Goal: Feedback & Contribution: Leave review/rating

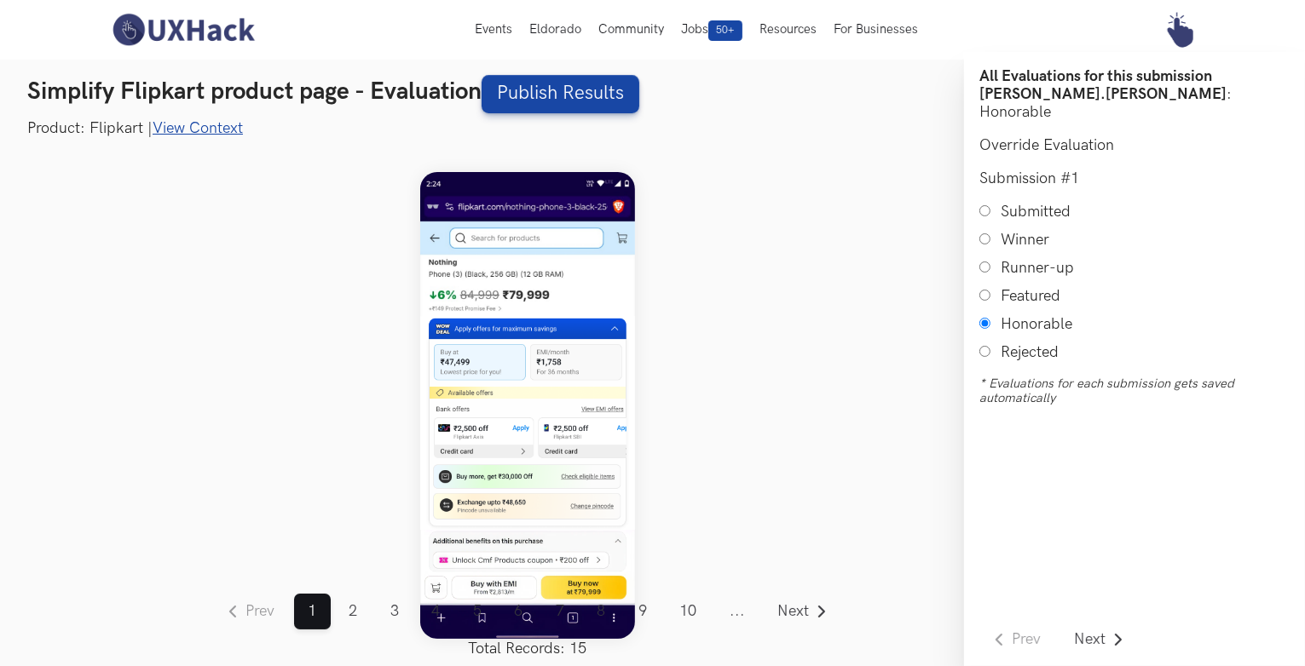
click at [185, 125] on link "View Context" at bounding box center [198, 128] width 90 height 18
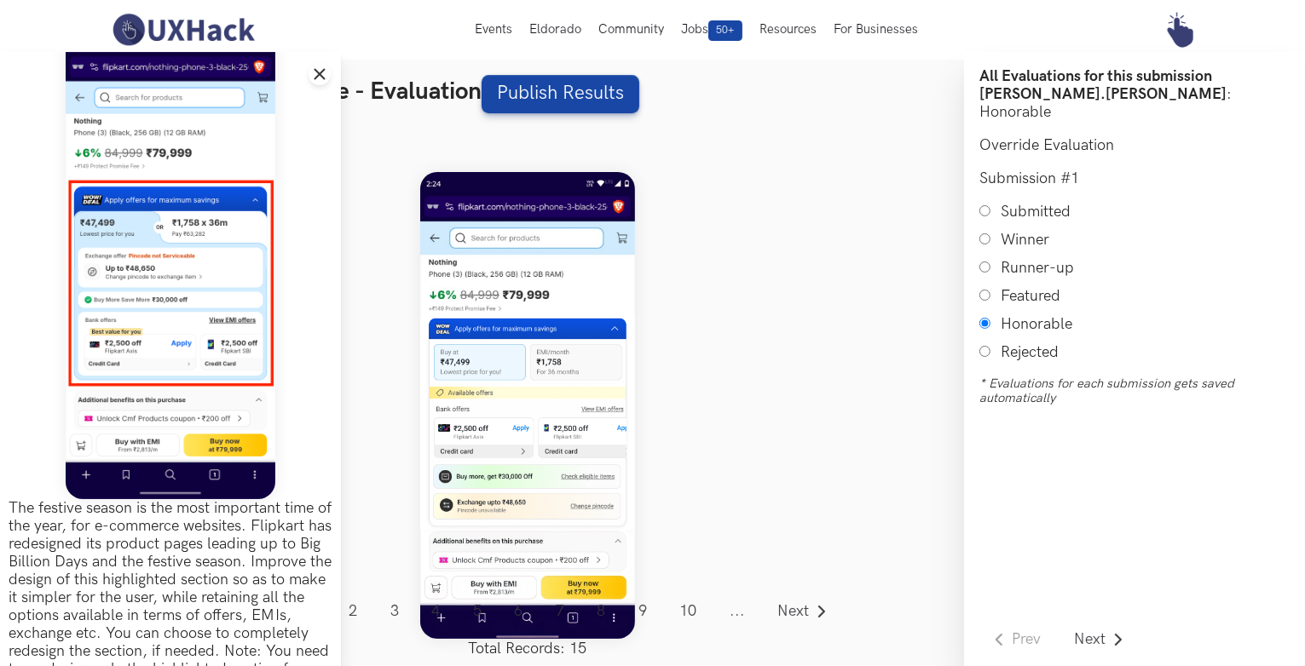
scroll to position [48, 0]
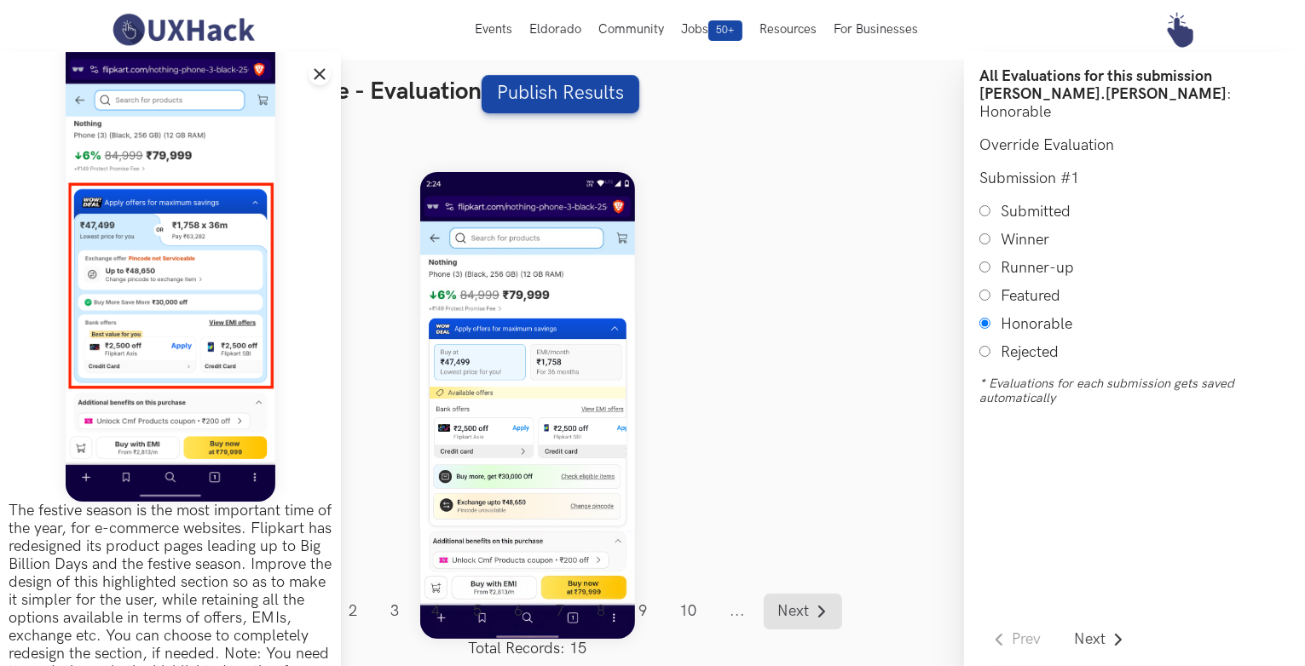
click at [802, 604] on span "Next" at bounding box center [794, 611] width 32 height 15
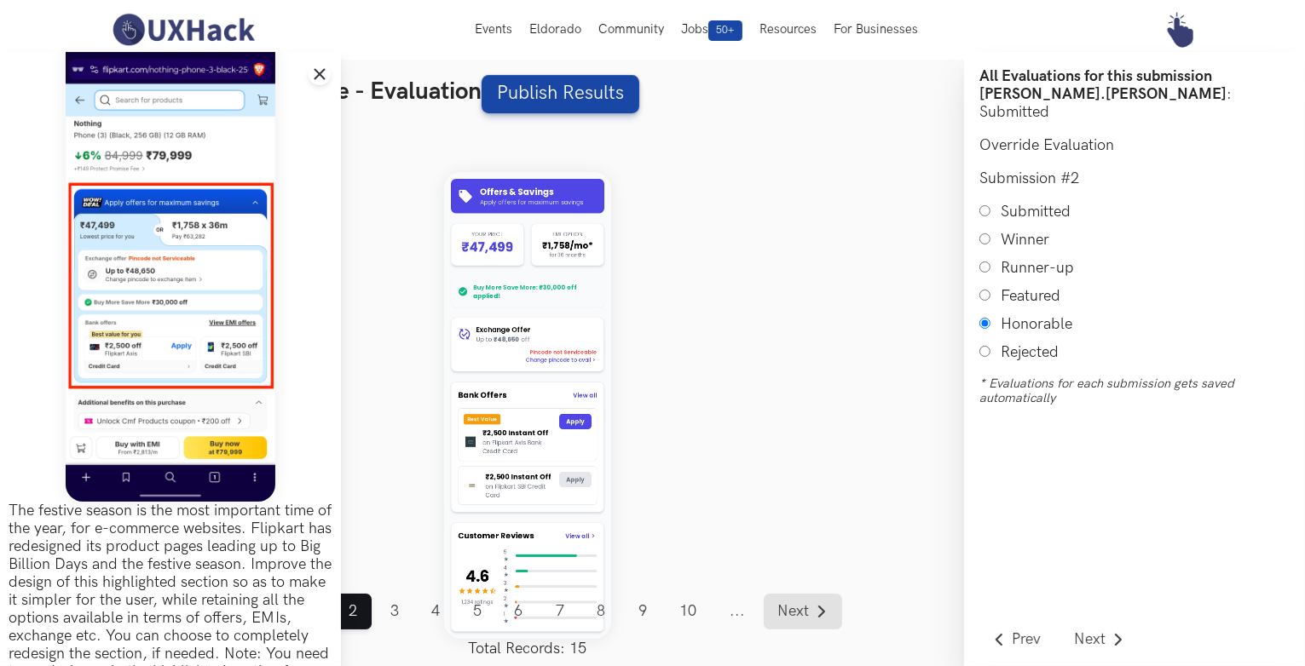
click at [789, 604] on span "Next" at bounding box center [794, 611] width 32 height 15
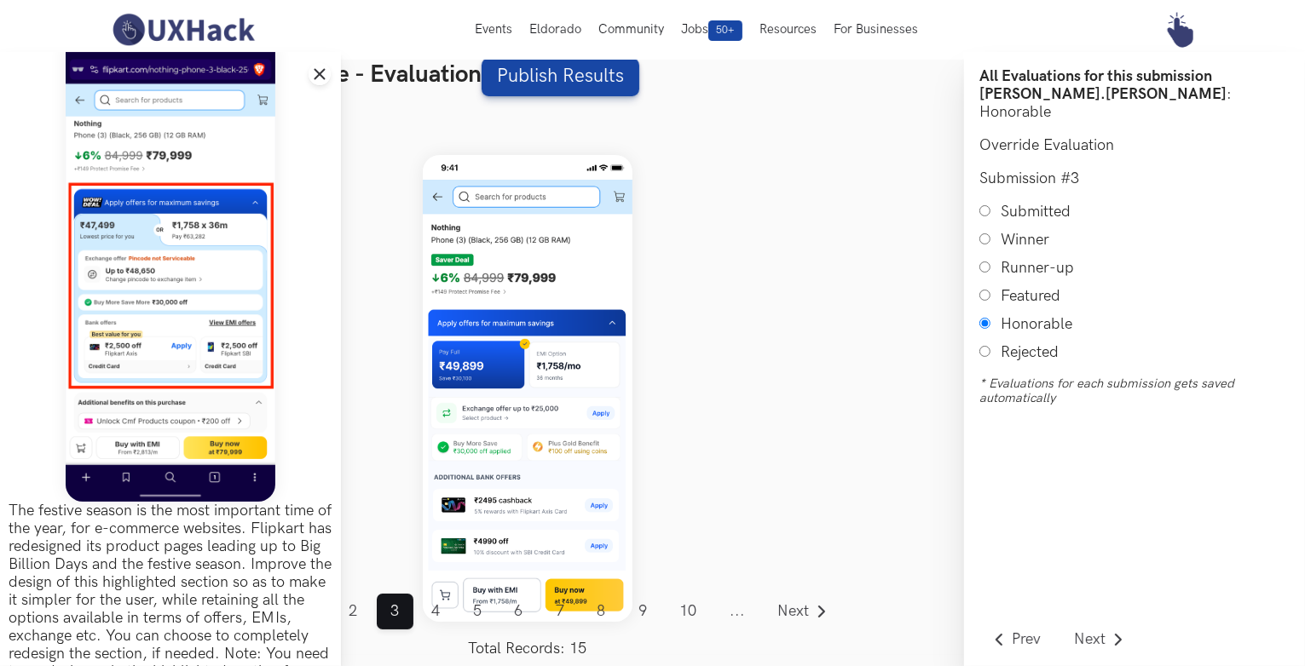
scroll to position [20, 0]
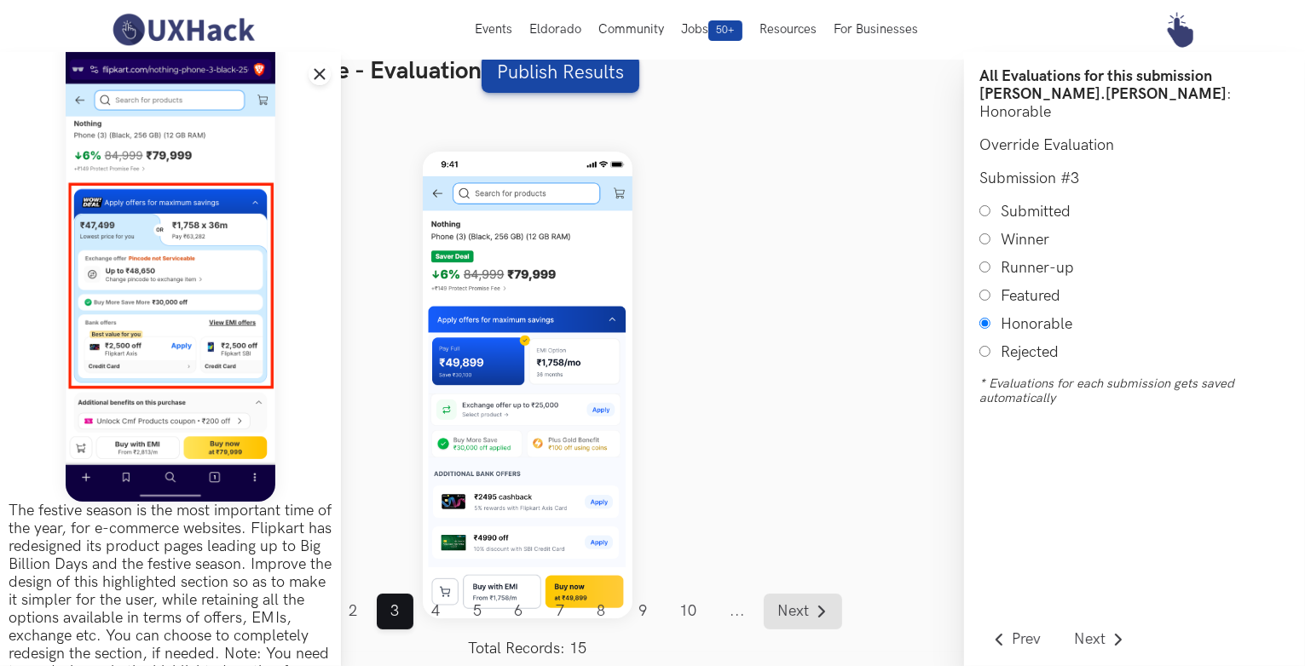
click at [794, 613] on span "Next" at bounding box center [794, 611] width 32 height 15
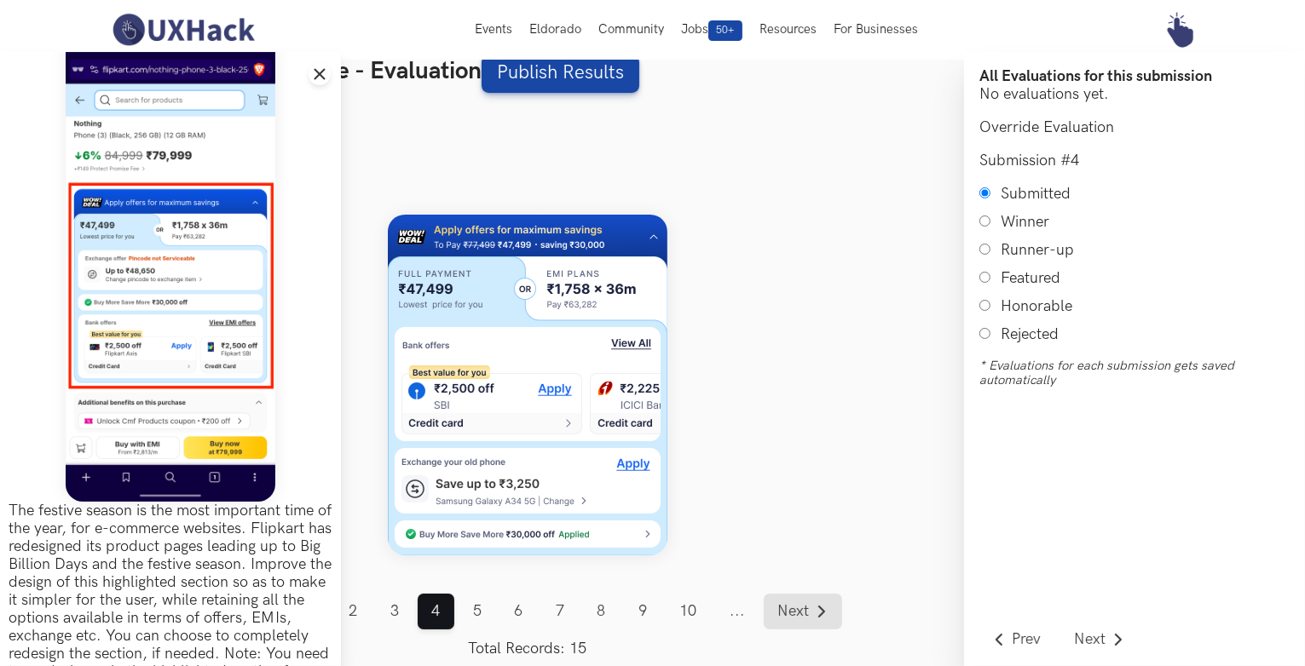
click at [794, 613] on span "Next" at bounding box center [794, 611] width 32 height 15
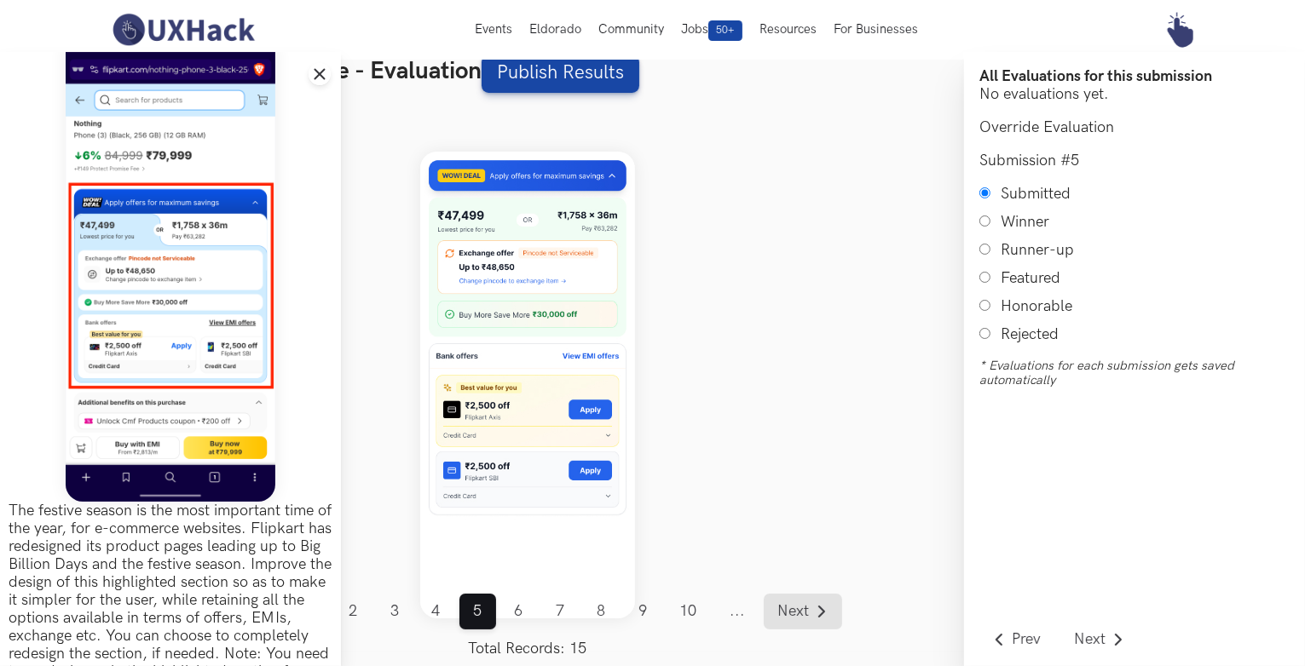
click at [794, 613] on span "Next" at bounding box center [794, 611] width 32 height 15
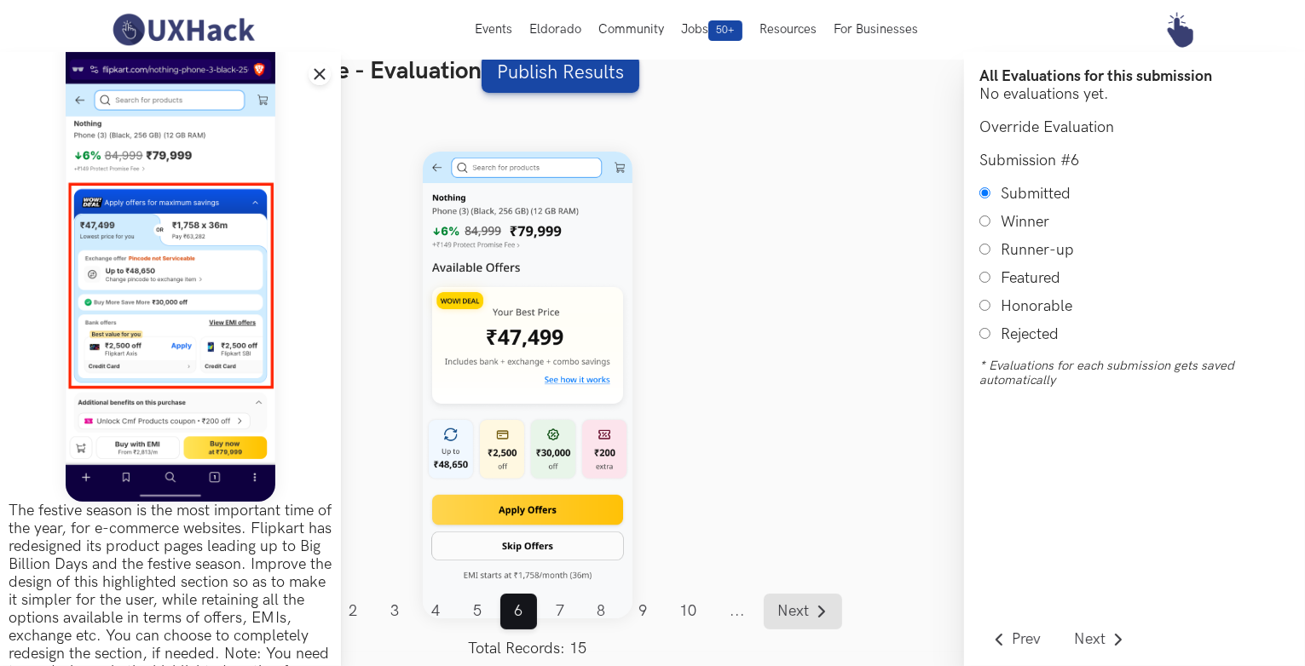
click at [794, 613] on span "Next" at bounding box center [794, 611] width 32 height 15
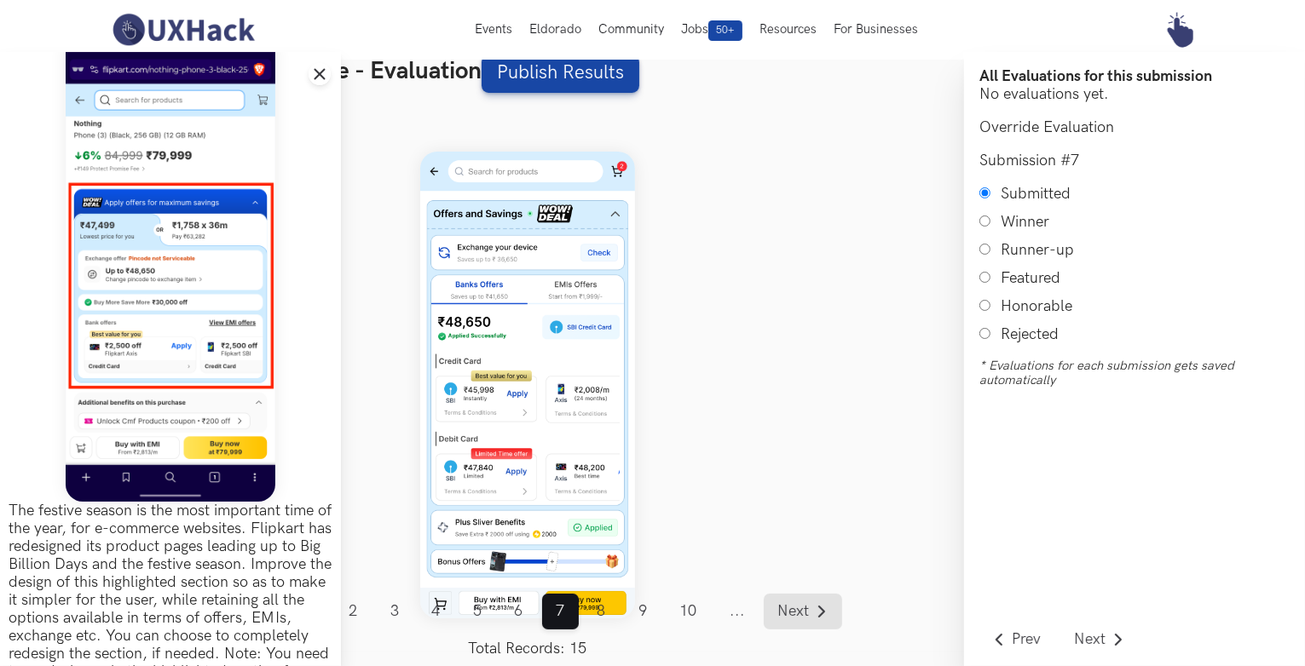
click at [794, 613] on span "Next" at bounding box center [794, 611] width 32 height 15
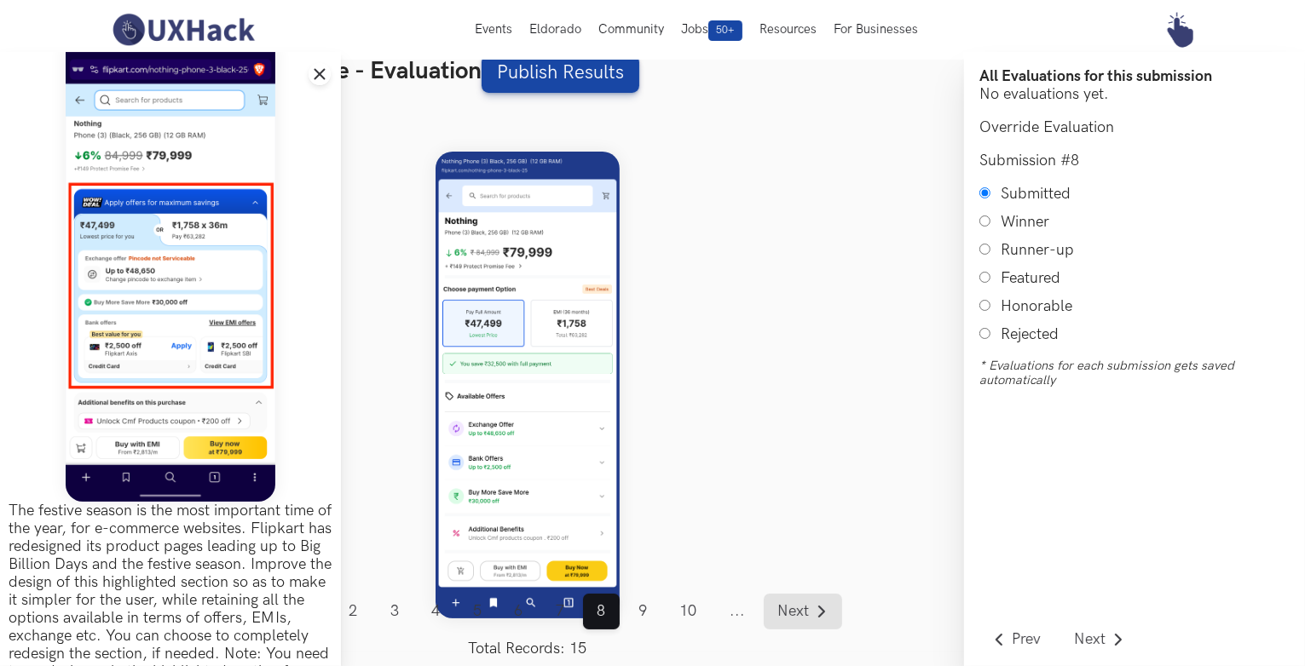
click at [794, 613] on span "Next" at bounding box center [794, 611] width 32 height 15
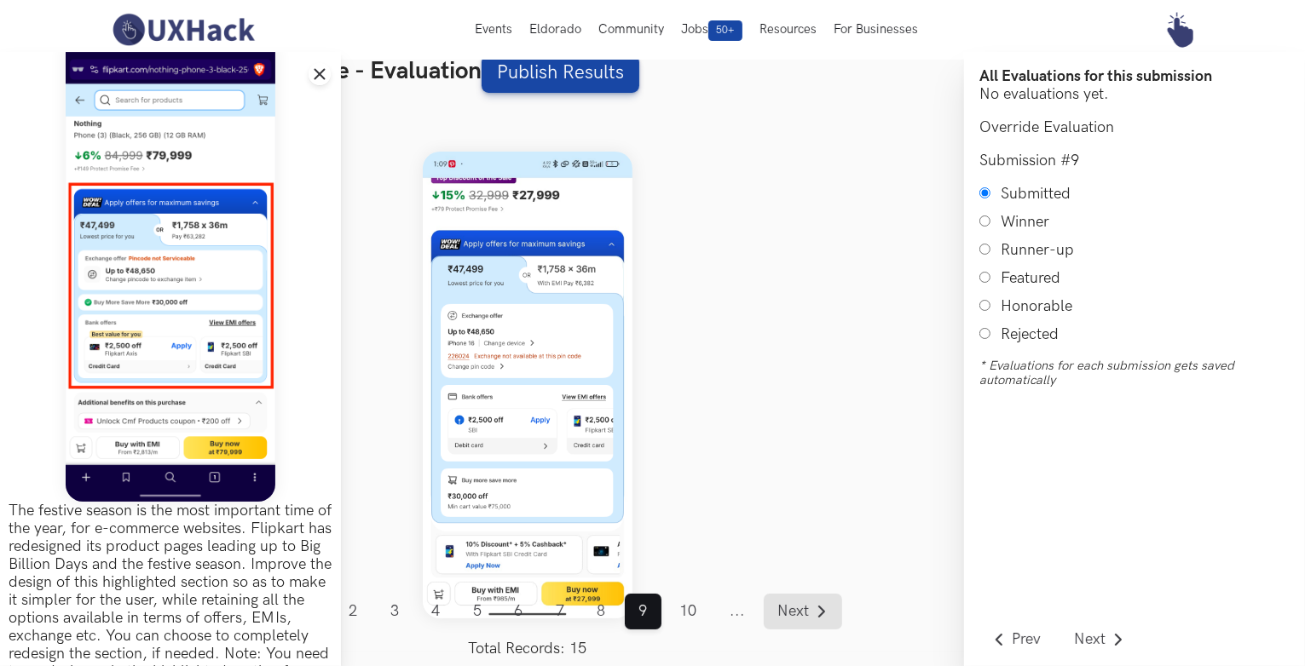
click at [794, 613] on span "Next" at bounding box center [794, 611] width 32 height 15
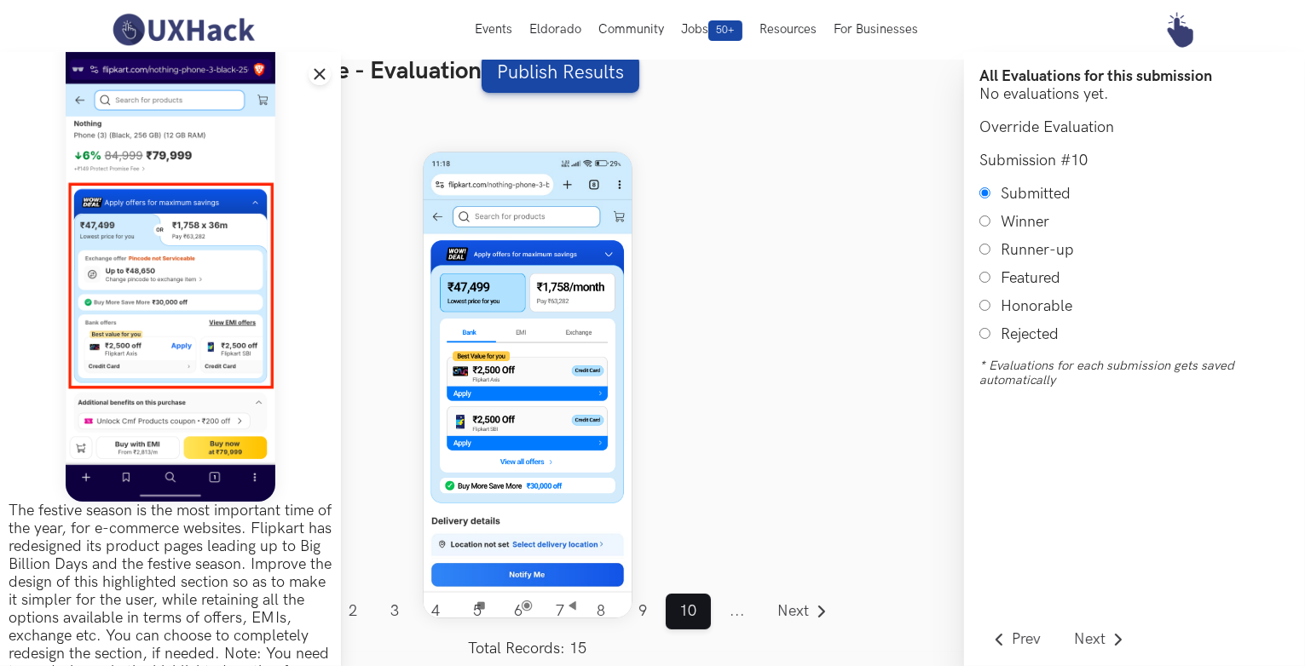
click at [735, 609] on span "..." at bounding box center [737, 612] width 43 height 36
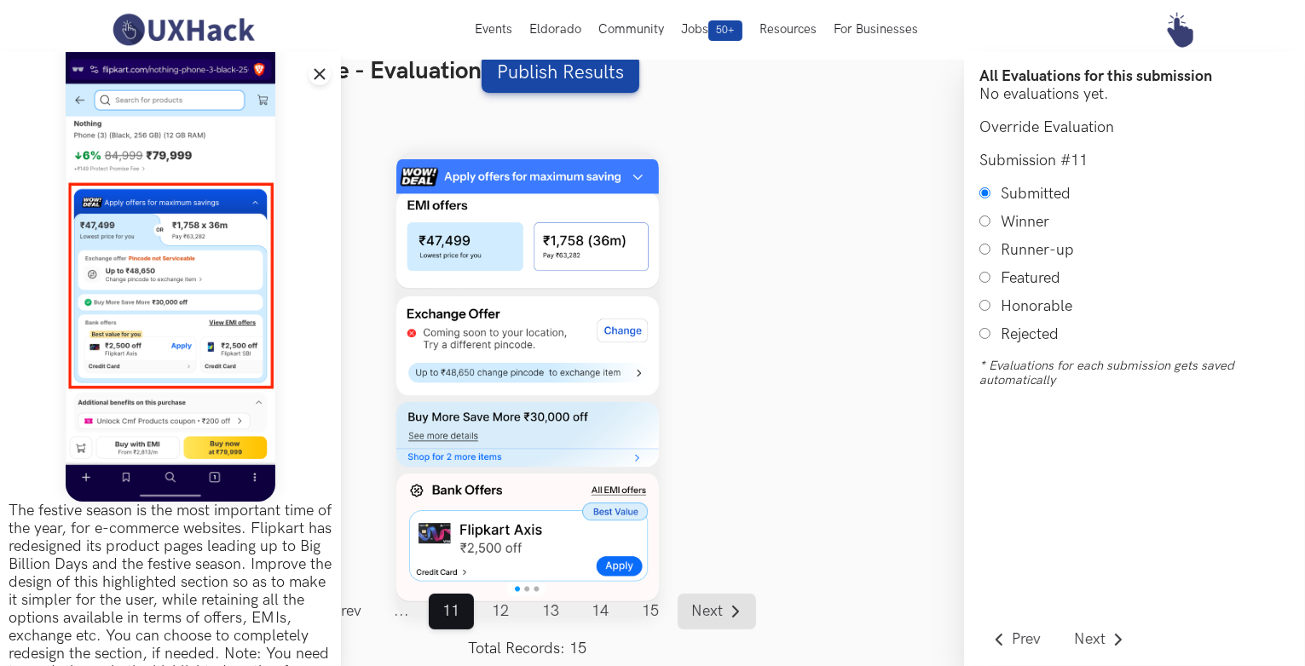
click at [726, 613] on link "Next" at bounding box center [716, 612] width 78 height 36
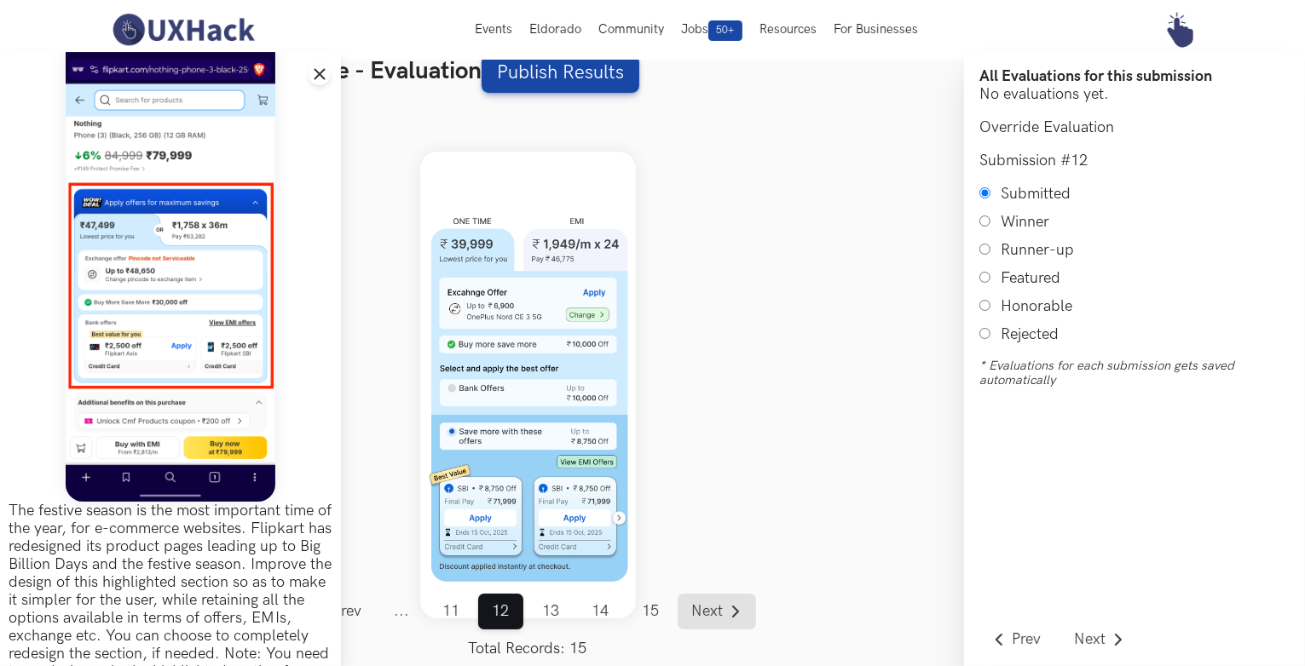
click at [726, 613] on link "Next" at bounding box center [716, 612] width 78 height 36
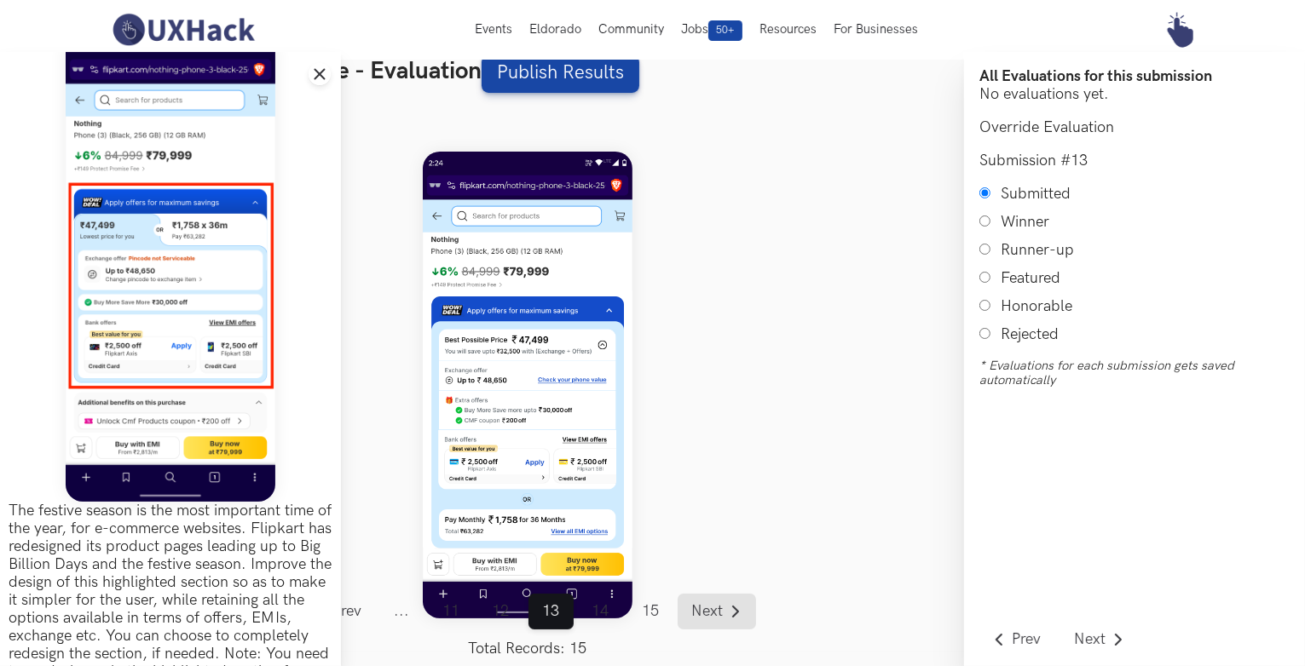
click at [726, 613] on link "Next" at bounding box center [716, 612] width 78 height 36
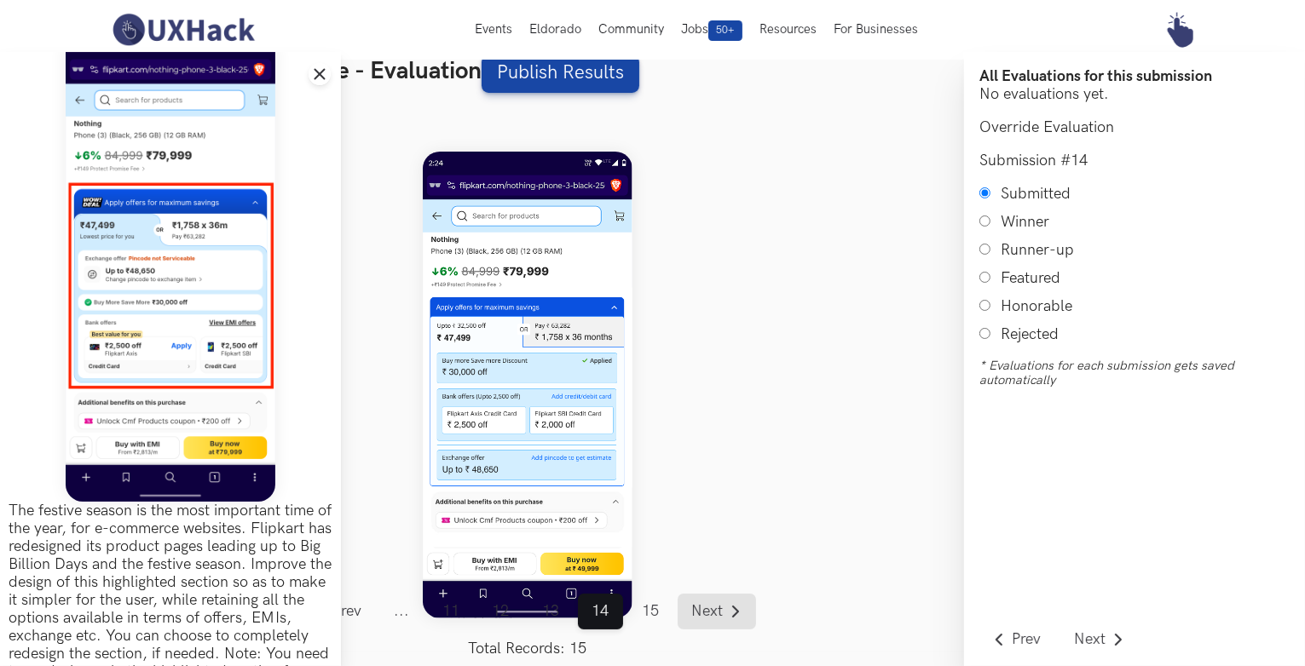
click at [726, 613] on link "Next" at bounding box center [716, 612] width 78 height 36
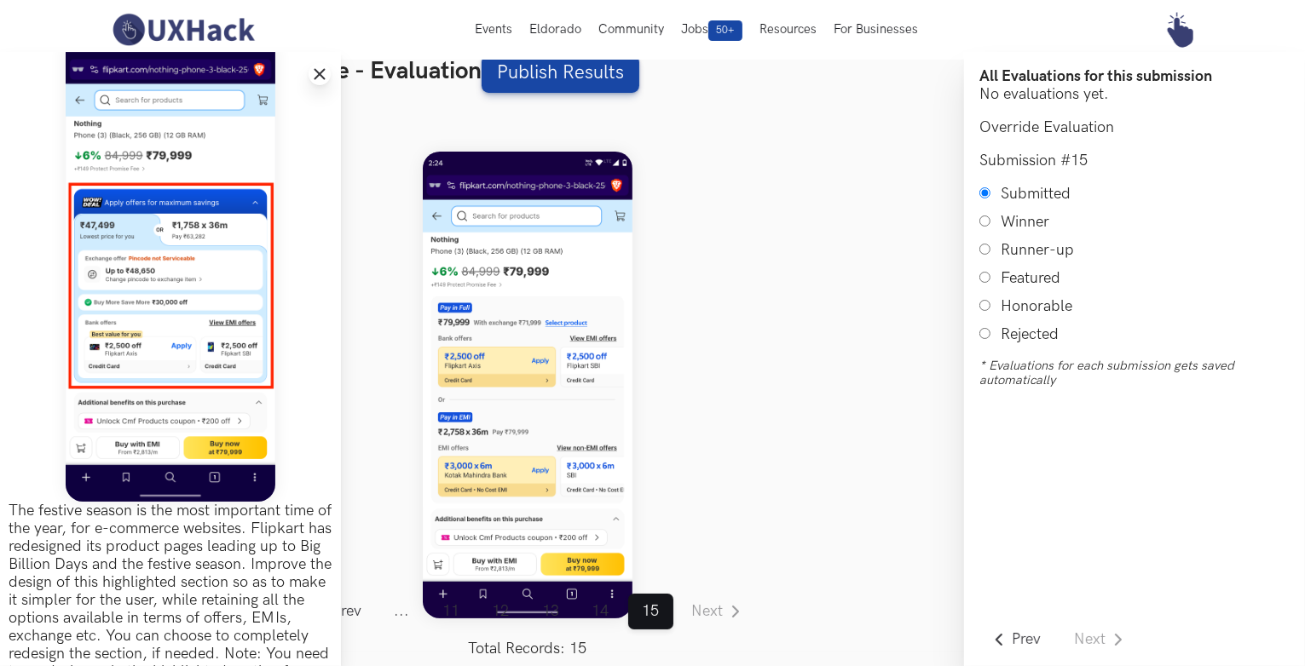
click at [321, 72] on line at bounding box center [319, 74] width 9 height 9
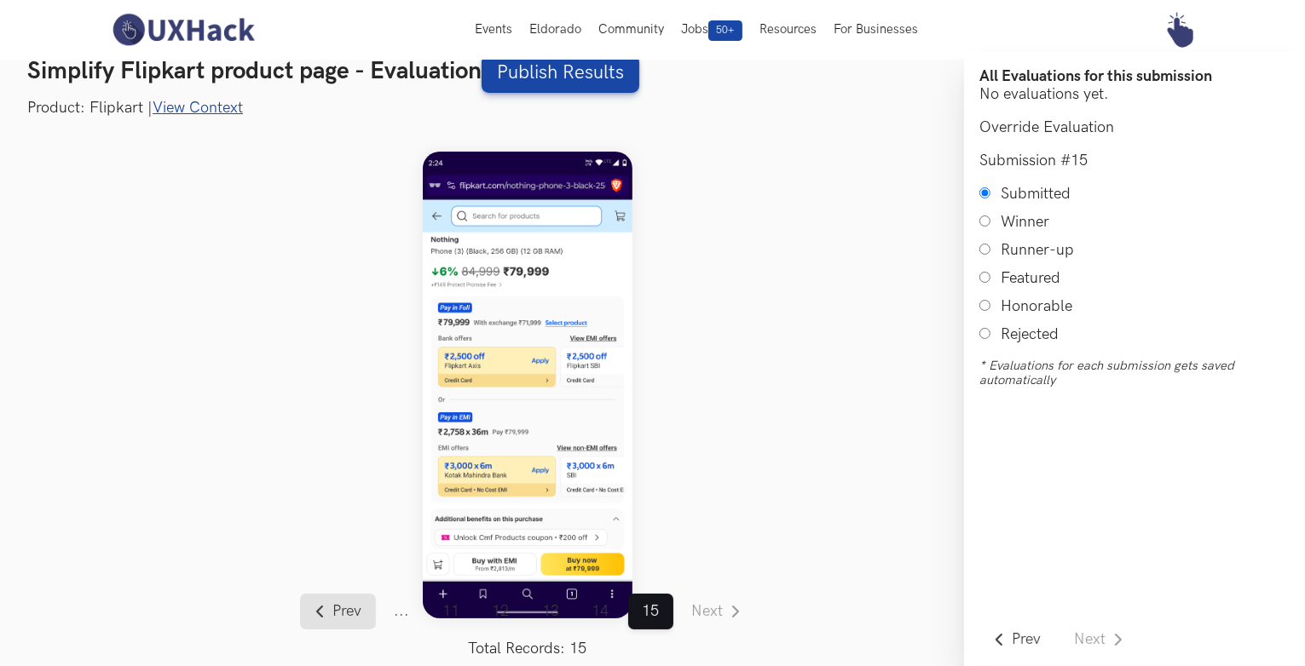
click at [353, 607] on span "Prev" at bounding box center [346, 611] width 29 height 15
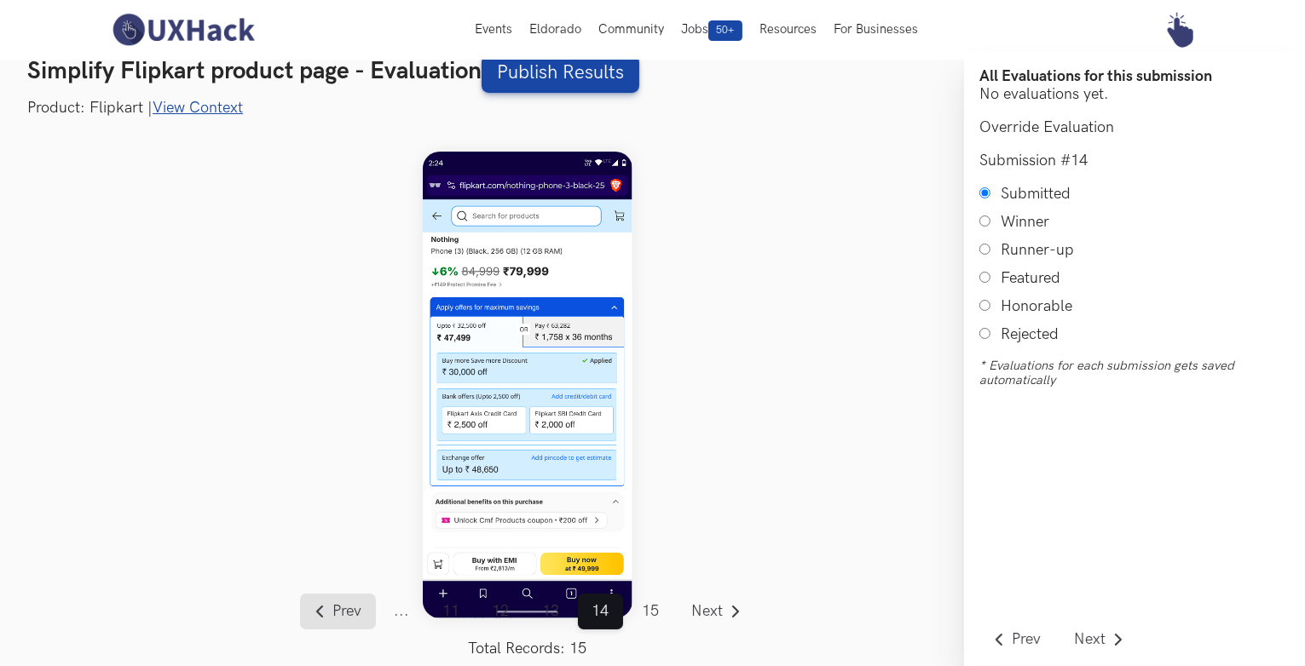
click at [353, 607] on span "Prev" at bounding box center [346, 611] width 29 height 15
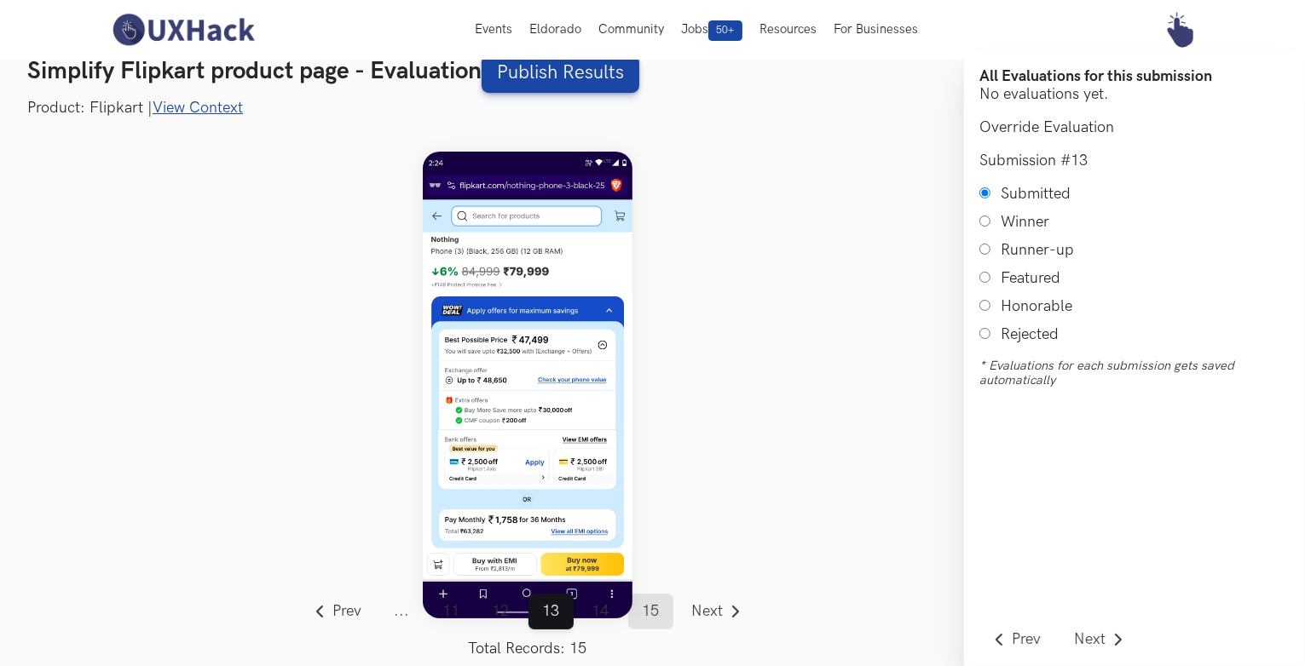
click at [655, 611] on link "15" at bounding box center [650, 612] width 45 height 36
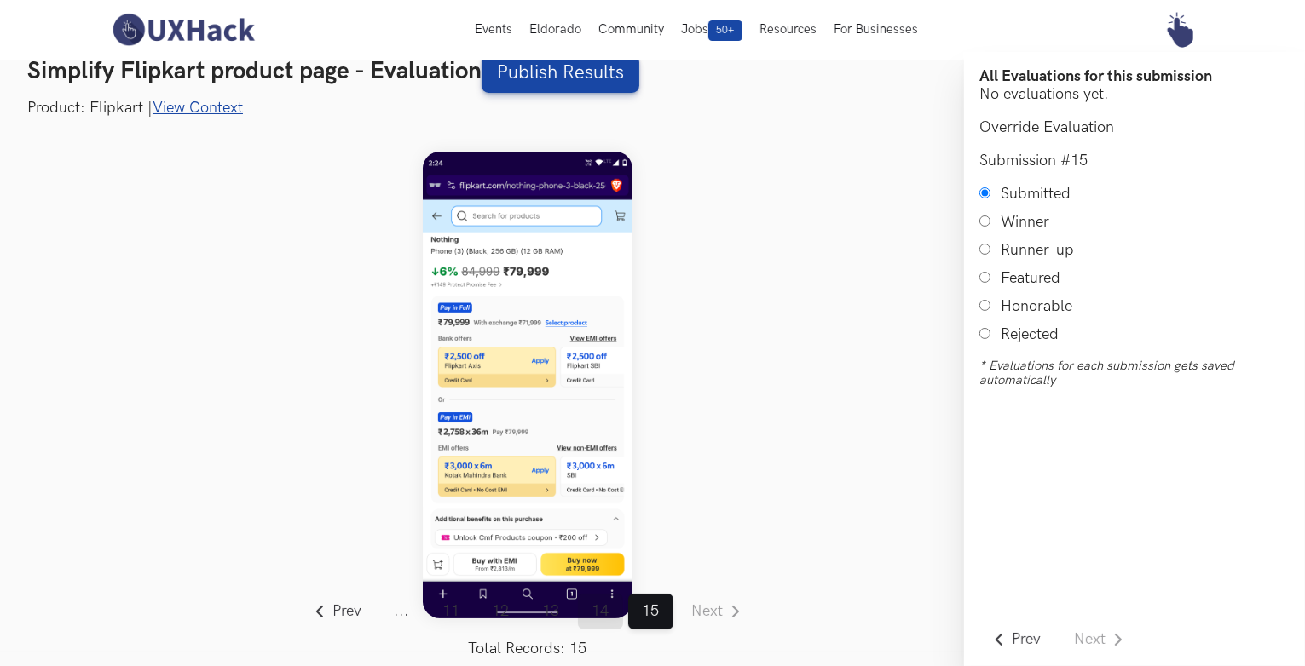
click at [601, 606] on link "14" at bounding box center [600, 612] width 45 height 36
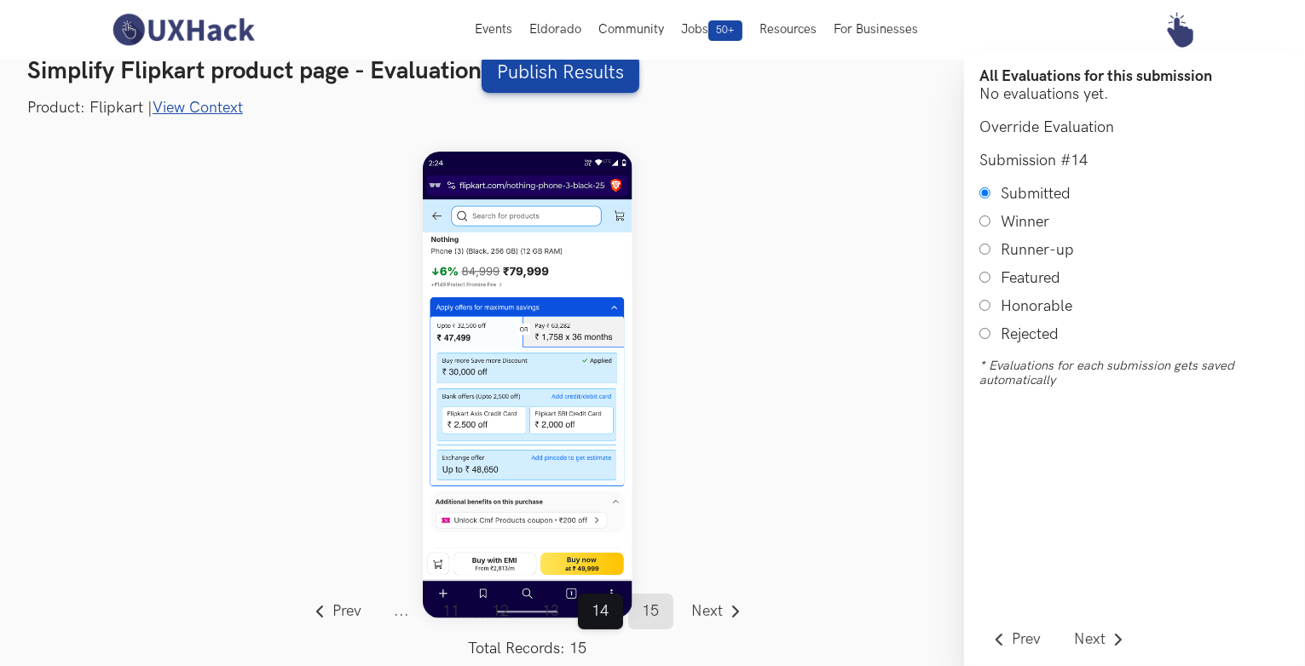
click at [649, 609] on link "15" at bounding box center [650, 612] width 45 height 36
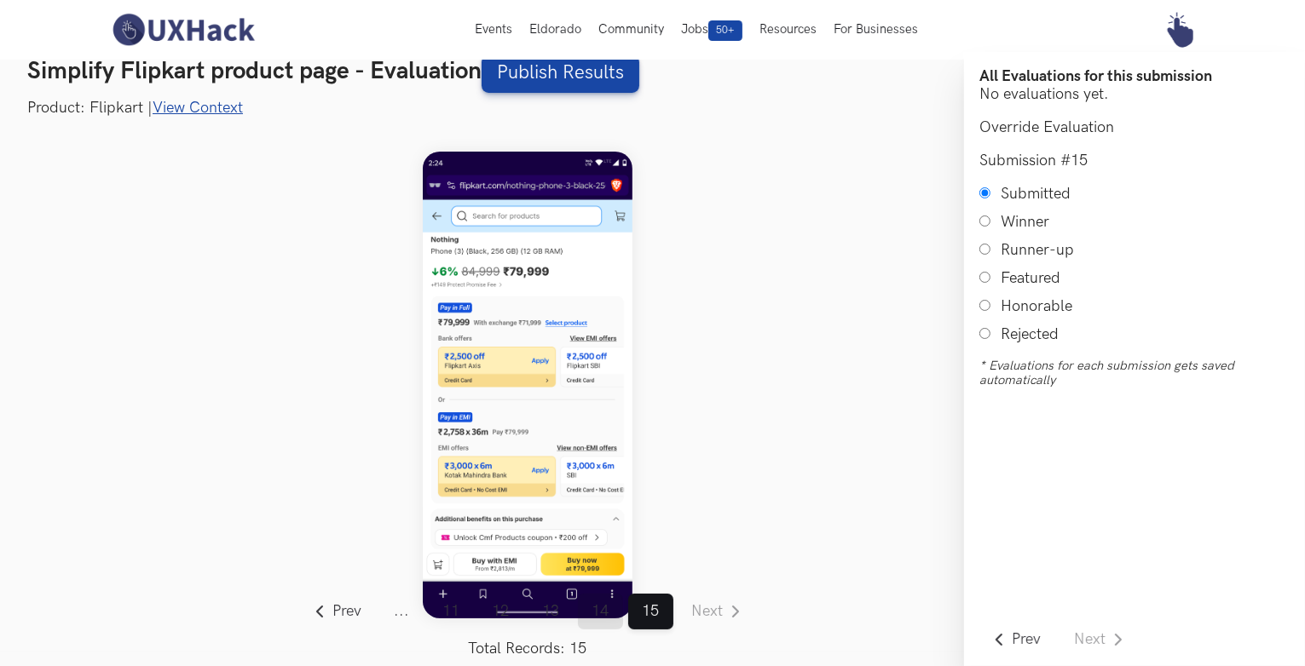
click at [602, 612] on link "14" at bounding box center [600, 612] width 45 height 36
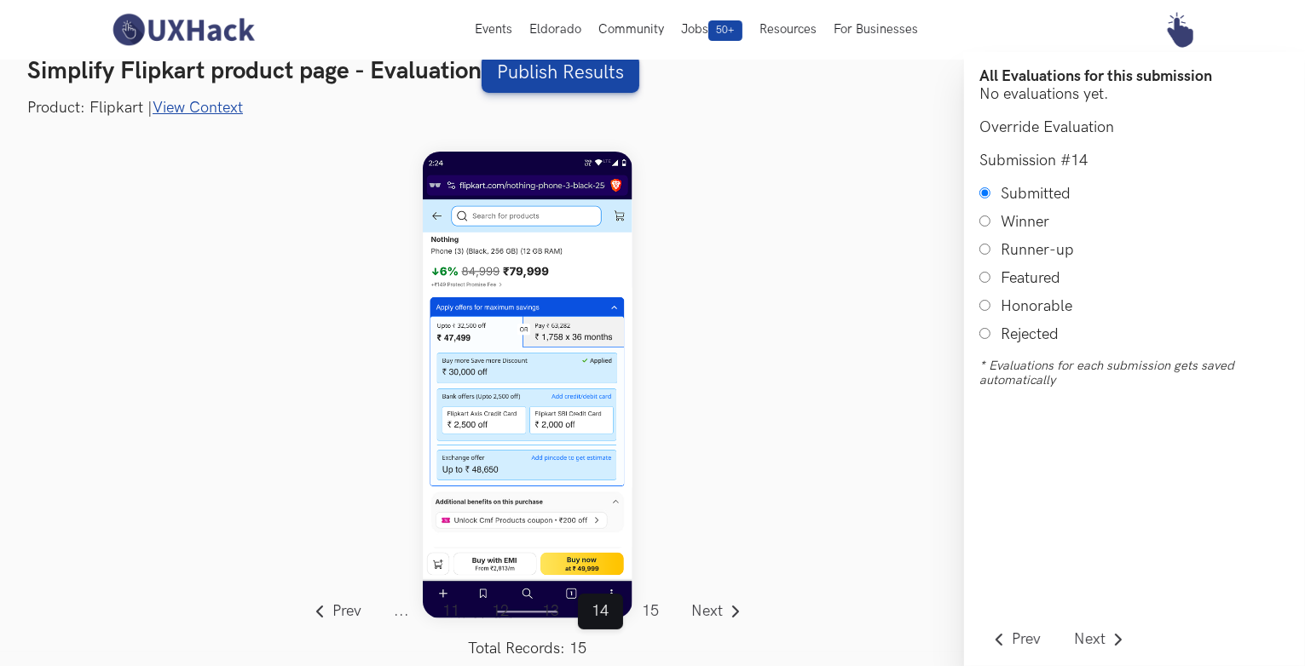
click at [402, 612] on span "..." at bounding box center [401, 612] width 43 height 36
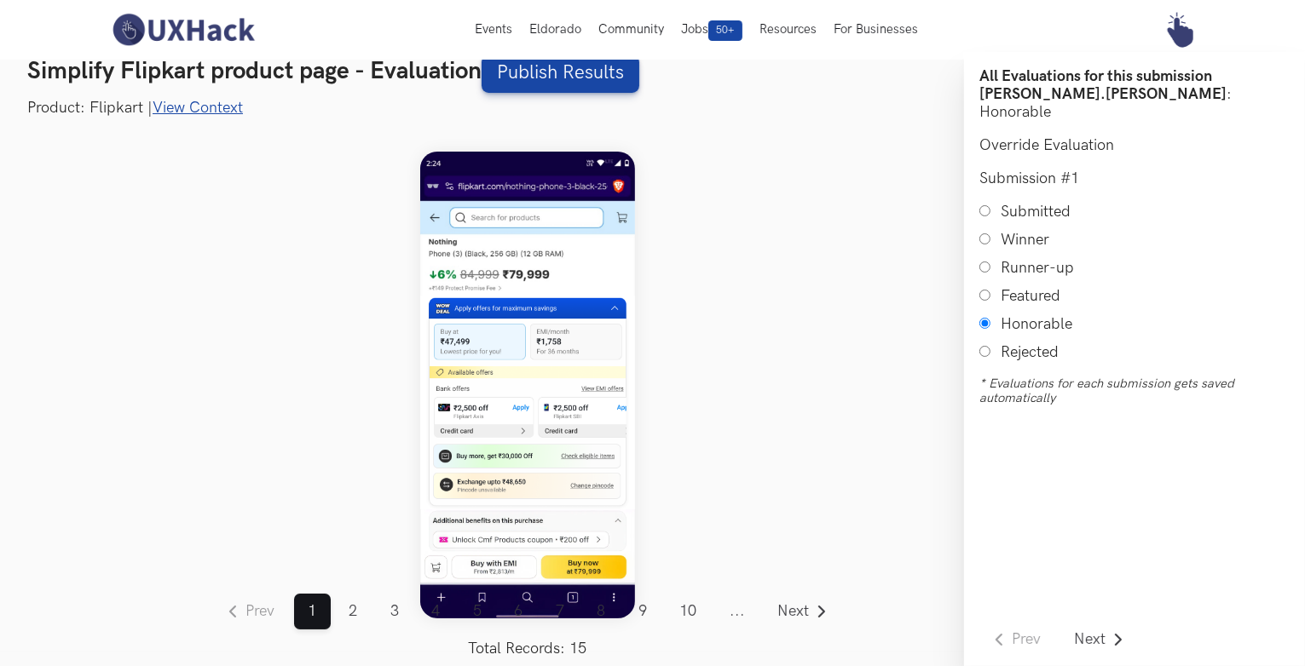
click at [983, 205] on input "Submitted" at bounding box center [984, 210] width 11 height 11
radio input "true"
click at [794, 601] on link "Next" at bounding box center [802, 612] width 78 height 36
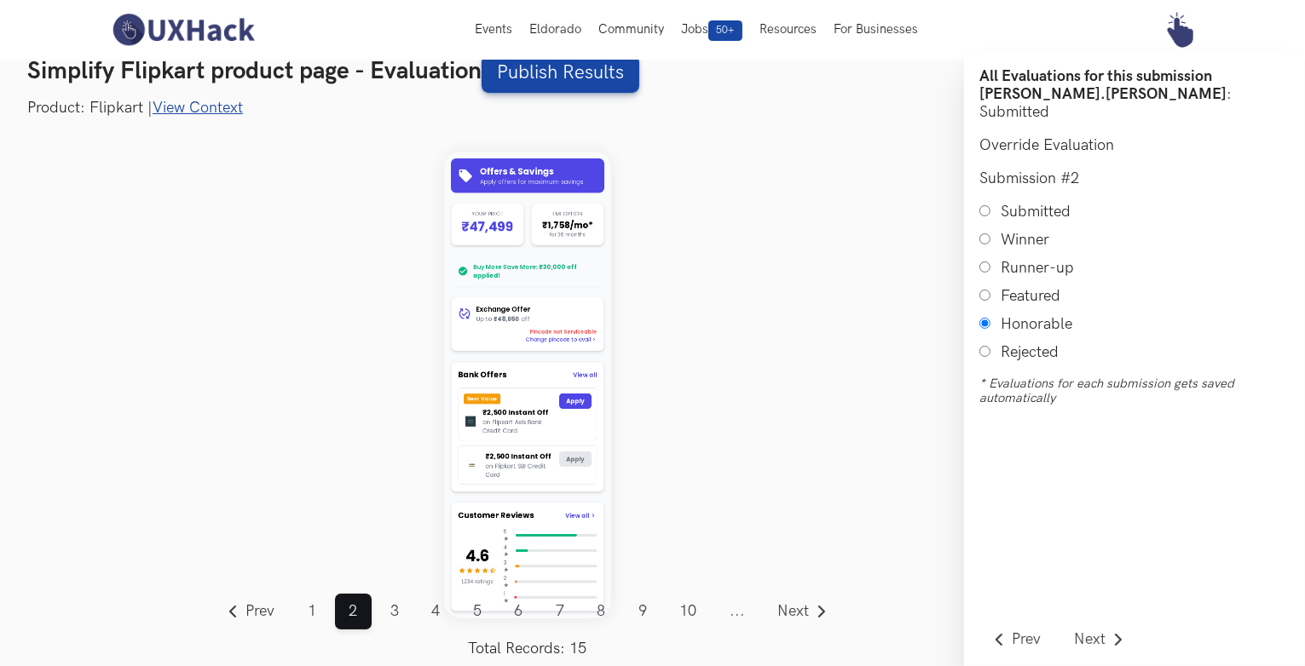
click at [982, 205] on input "Submitted" at bounding box center [984, 210] width 11 height 11
radio input "true"
click at [801, 606] on span "Next" at bounding box center [794, 611] width 32 height 15
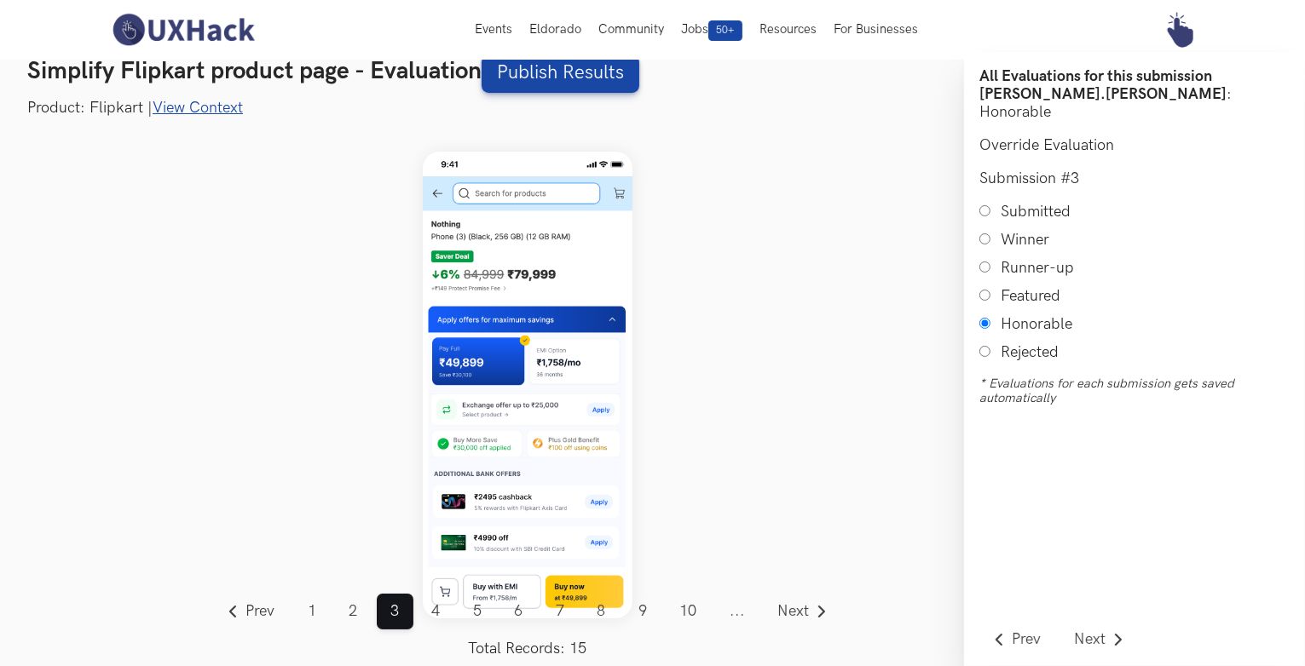
click at [503, 374] on img at bounding box center [528, 385] width 210 height 466
click at [983, 290] on input "Featured" at bounding box center [984, 295] width 11 height 11
radio input "true"
click at [783, 608] on span "Next" at bounding box center [794, 611] width 32 height 15
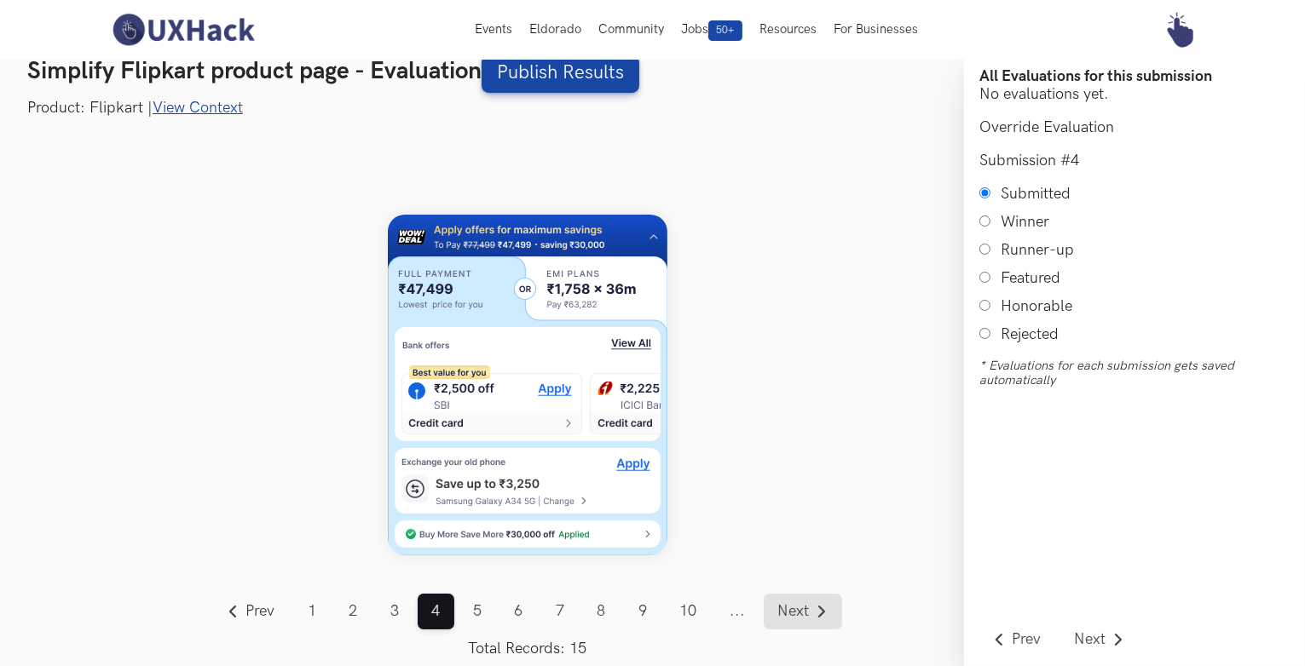
click at [792, 606] on span "Next" at bounding box center [794, 611] width 32 height 15
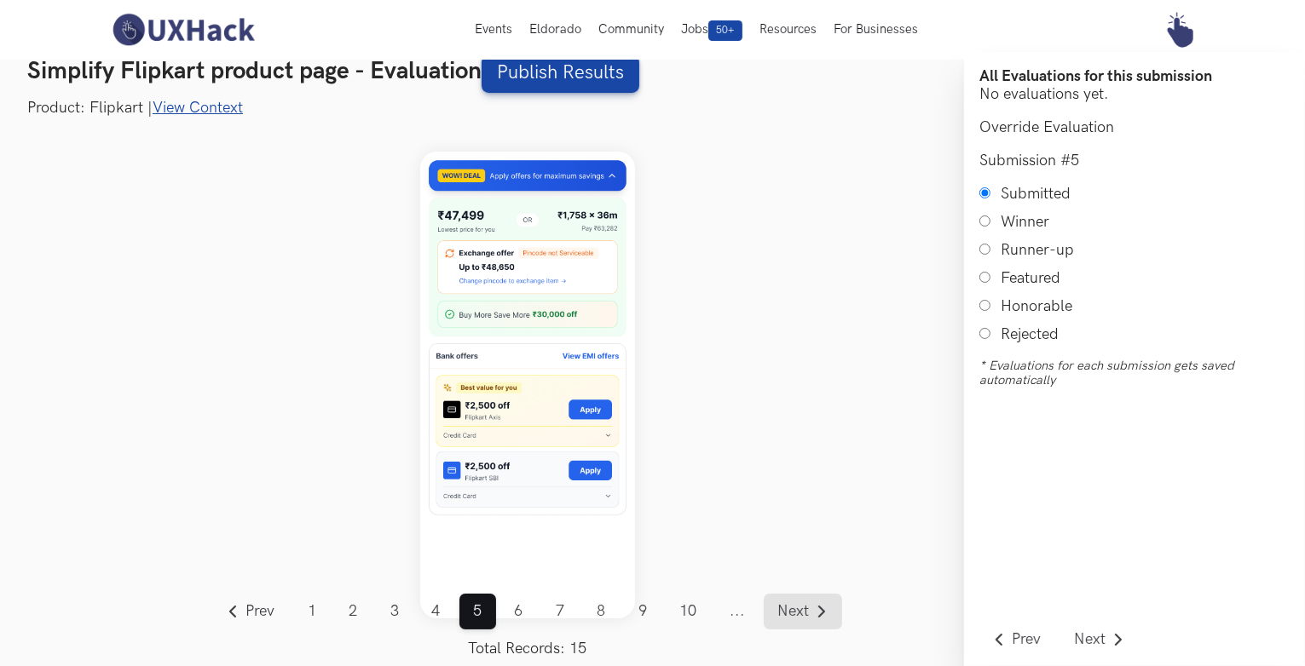
click at [794, 609] on span "Next" at bounding box center [794, 611] width 32 height 15
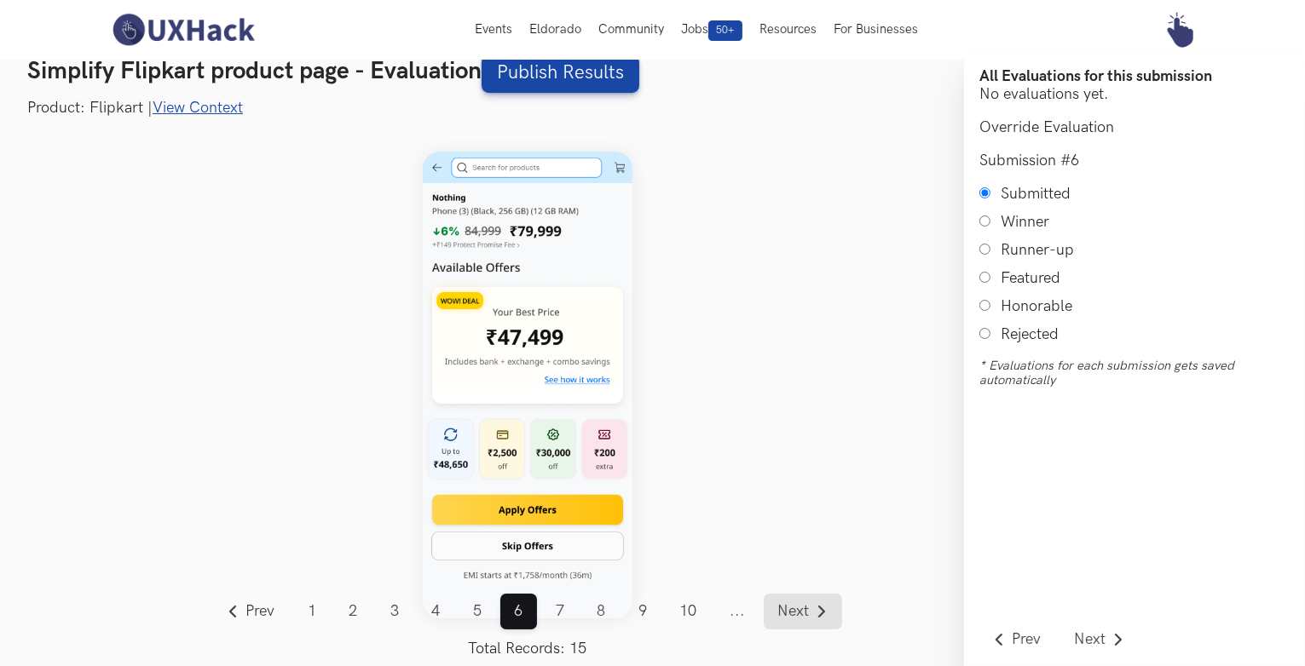
click at [805, 614] on span "Next" at bounding box center [794, 611] width 32 height 15
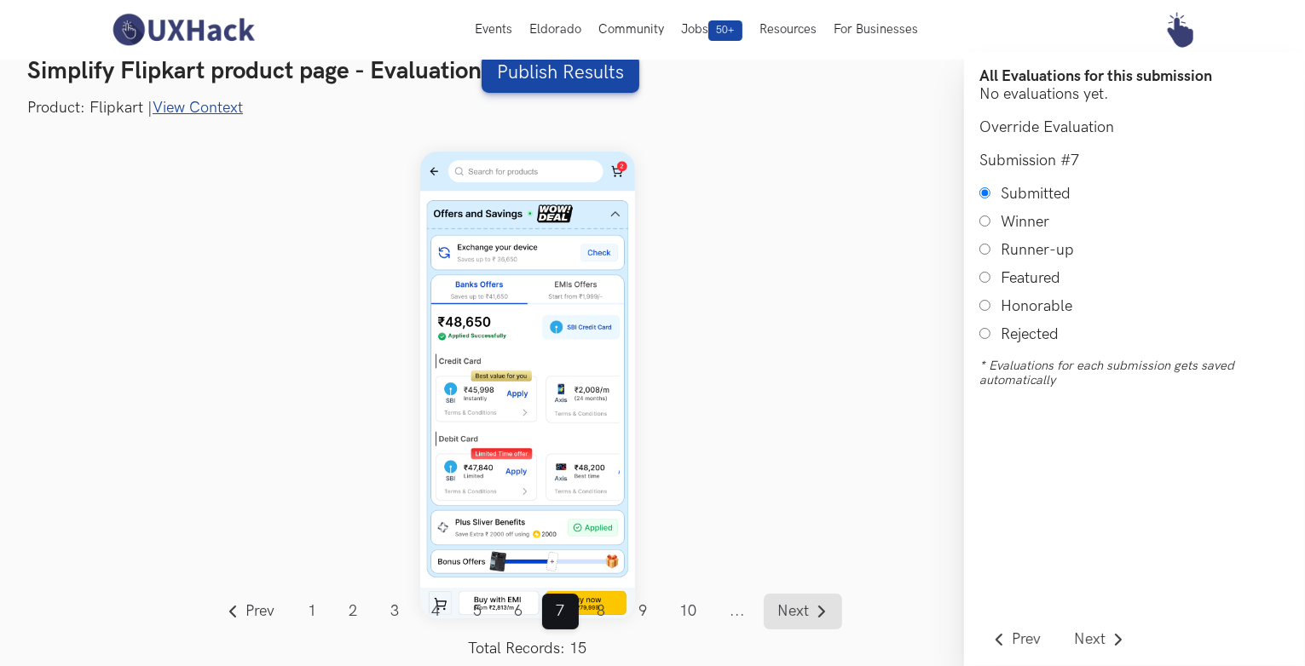
click at [805, 614] on span "Next" at bounding box center [794, 611] width 32 height 15
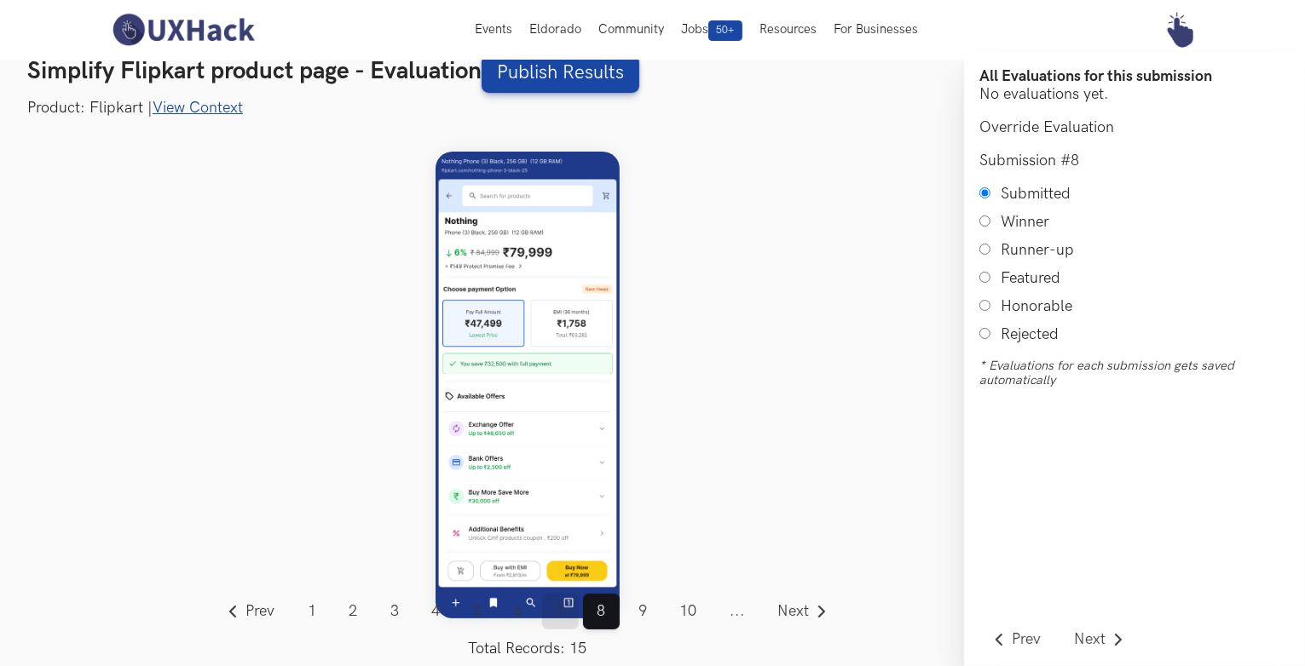
click at [569, 608] on link "7" at bounding box center [560, 612] width 37 height 36
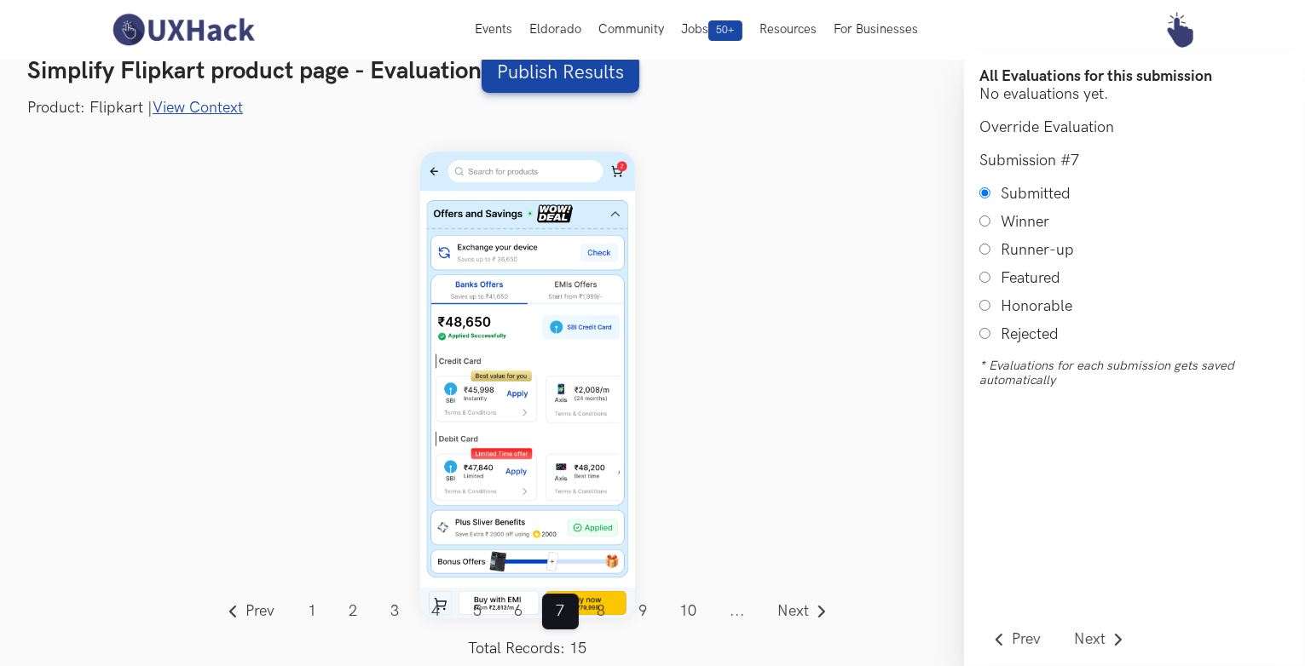
click at [225, 109] on link "View Context" at bounding box center [198, 108] width 90 height 18
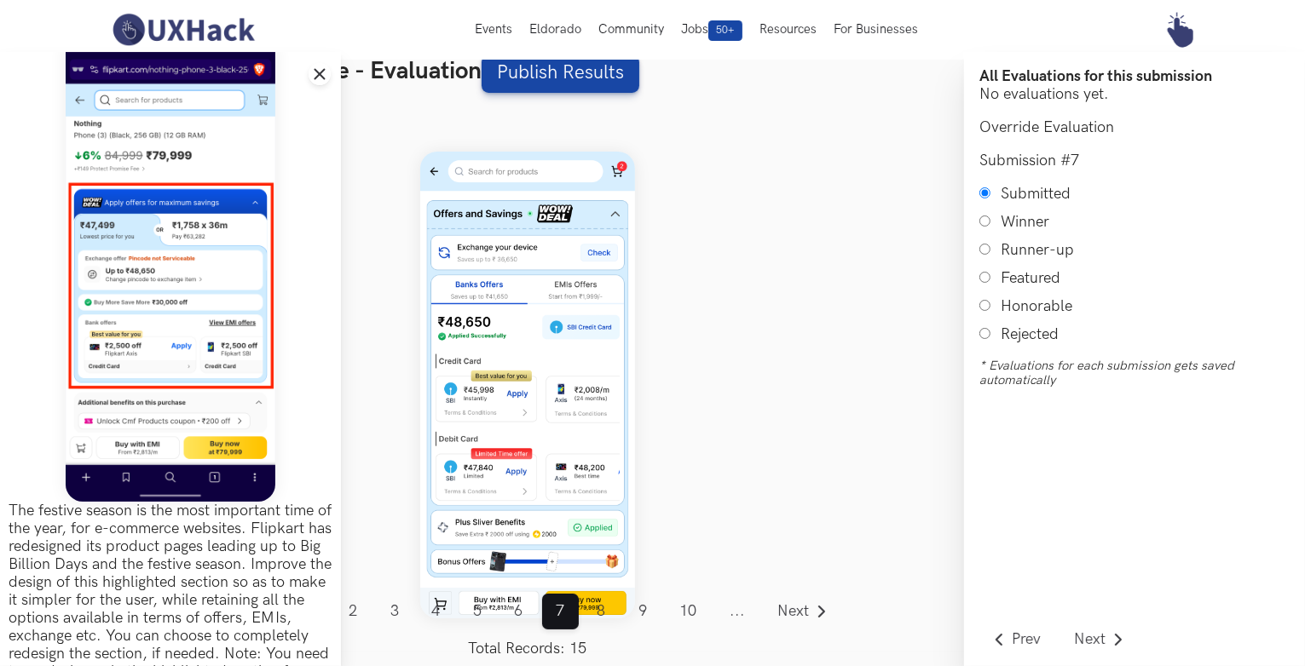
scroll to position [0, 0]
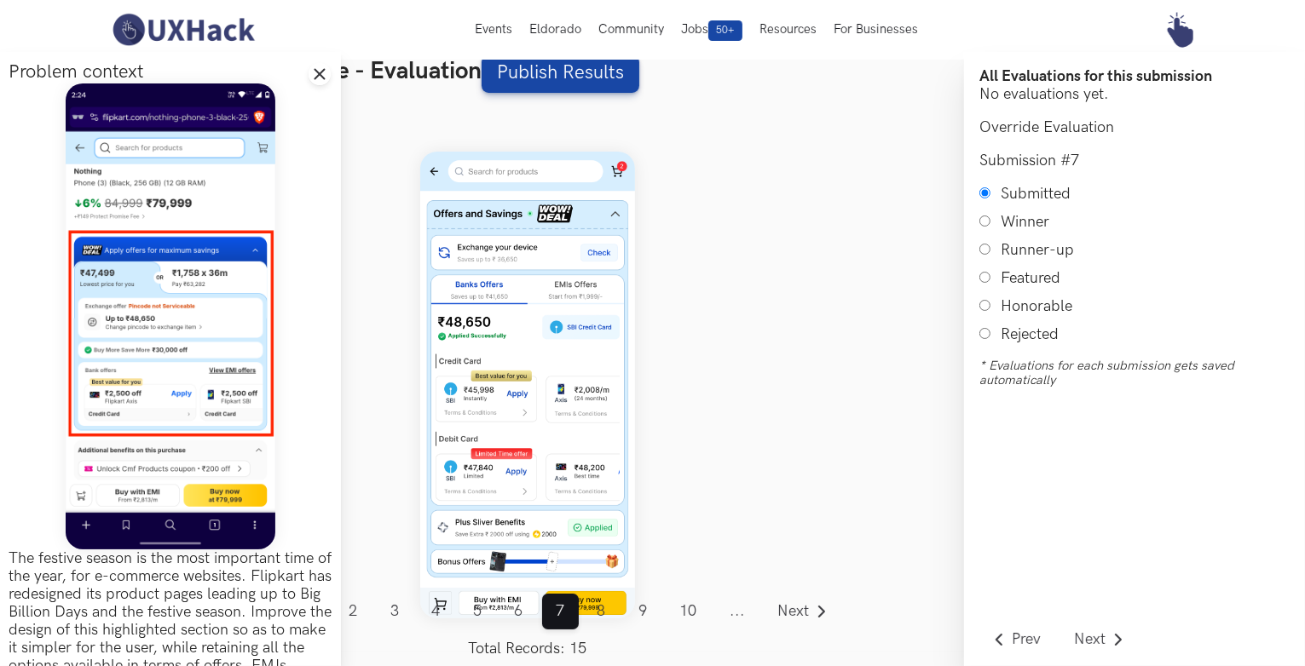
click at [555, 431] on img at bounding box center [527, 385] width 215 height 466
click at [781, 611] on span "Next" at bounding box center [794, 611] width 32 height 15
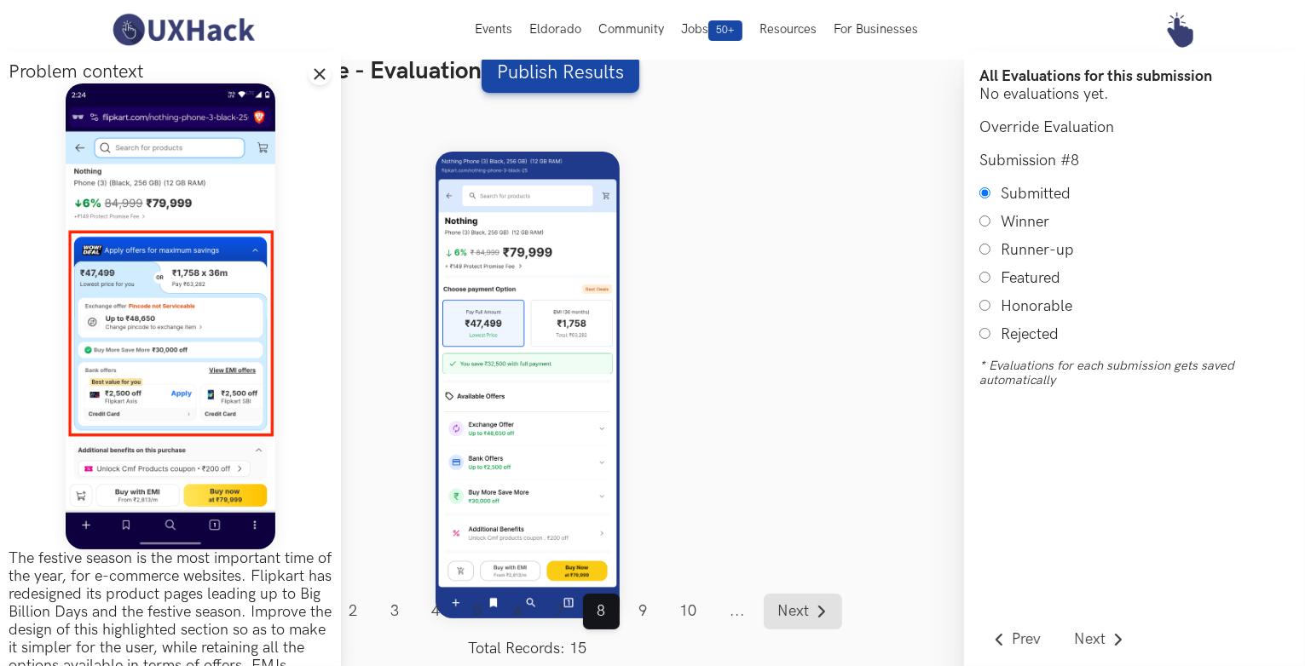
click at [810, 623] on link "Next" at bounding box center [802, 612] width 78 height 36
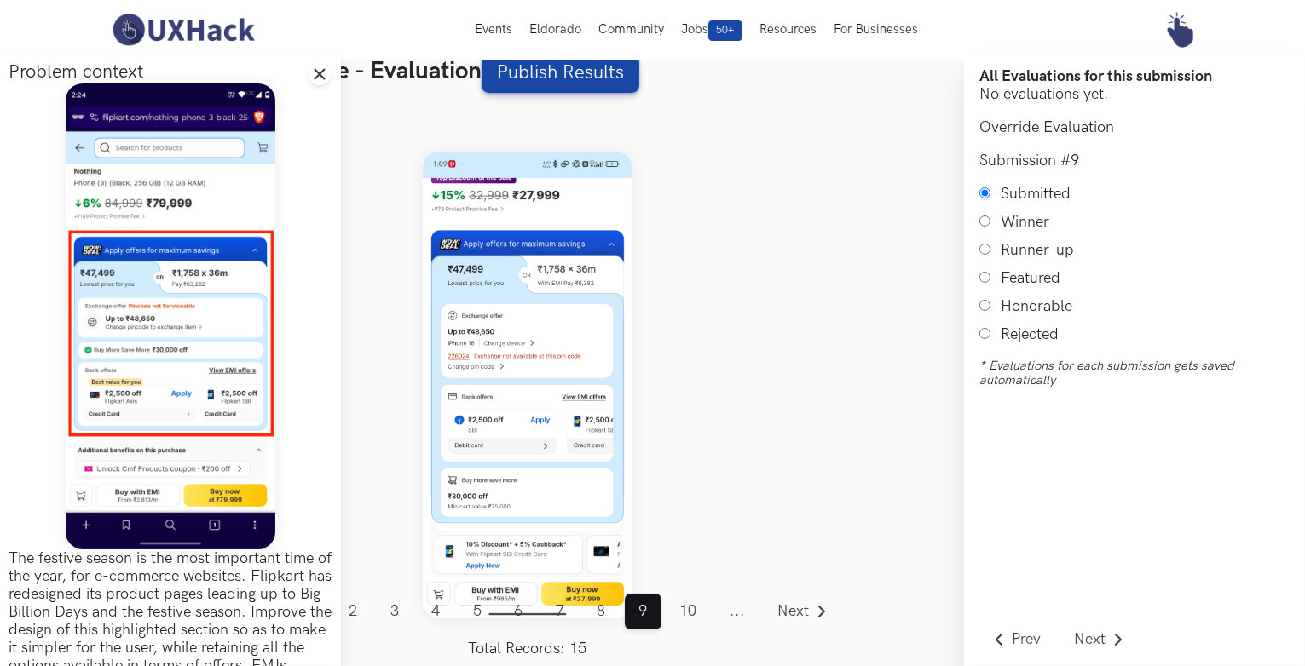
click at [480, 514] on img at bounding box center [528, 385] width 210 height 466
click at [784, 605] on span "Next" at bounding box center [794, 611] width 32 height 15
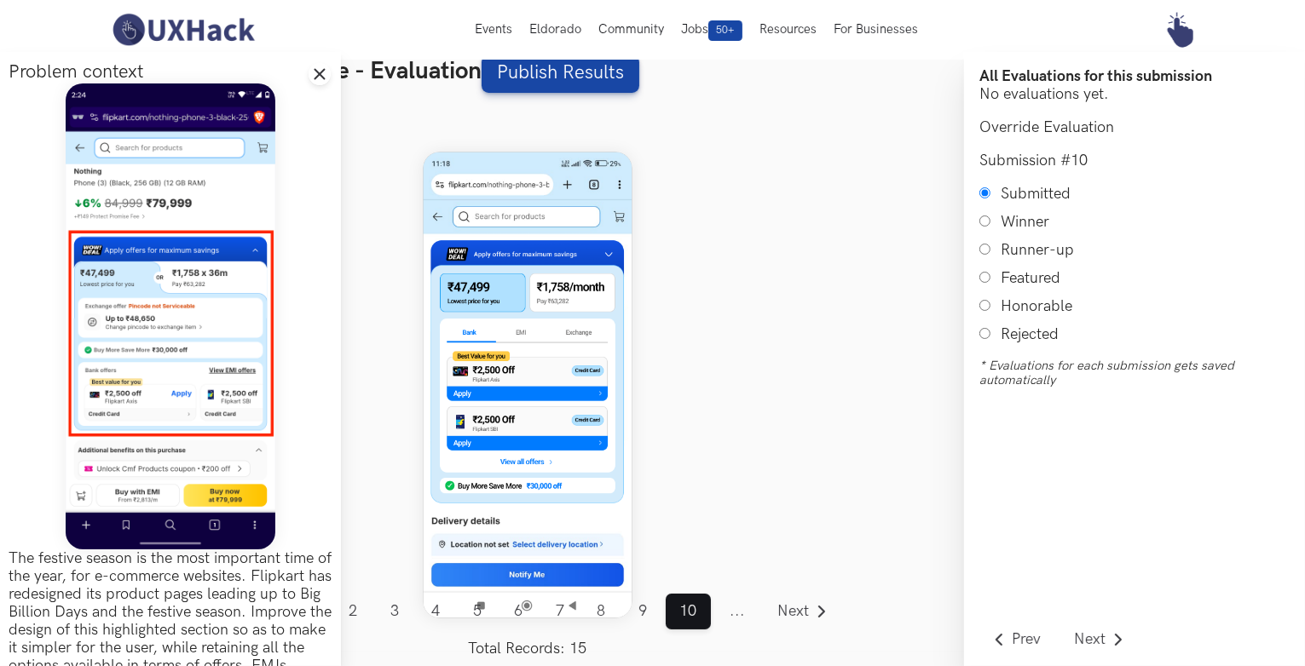
click at [740, 610] on span "..." at bounding box center [737, 612] width 43 height 36
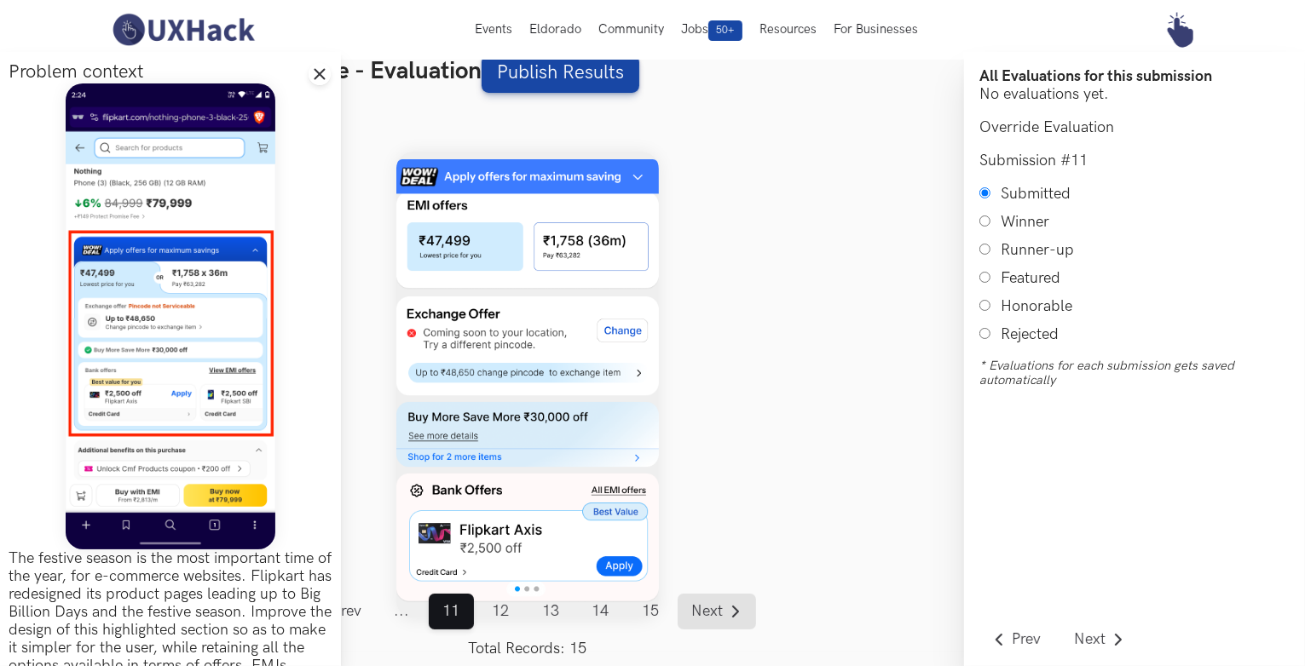
click at [708, 606] on span "Next" at bounding box center [707, 611] width 32 height 15
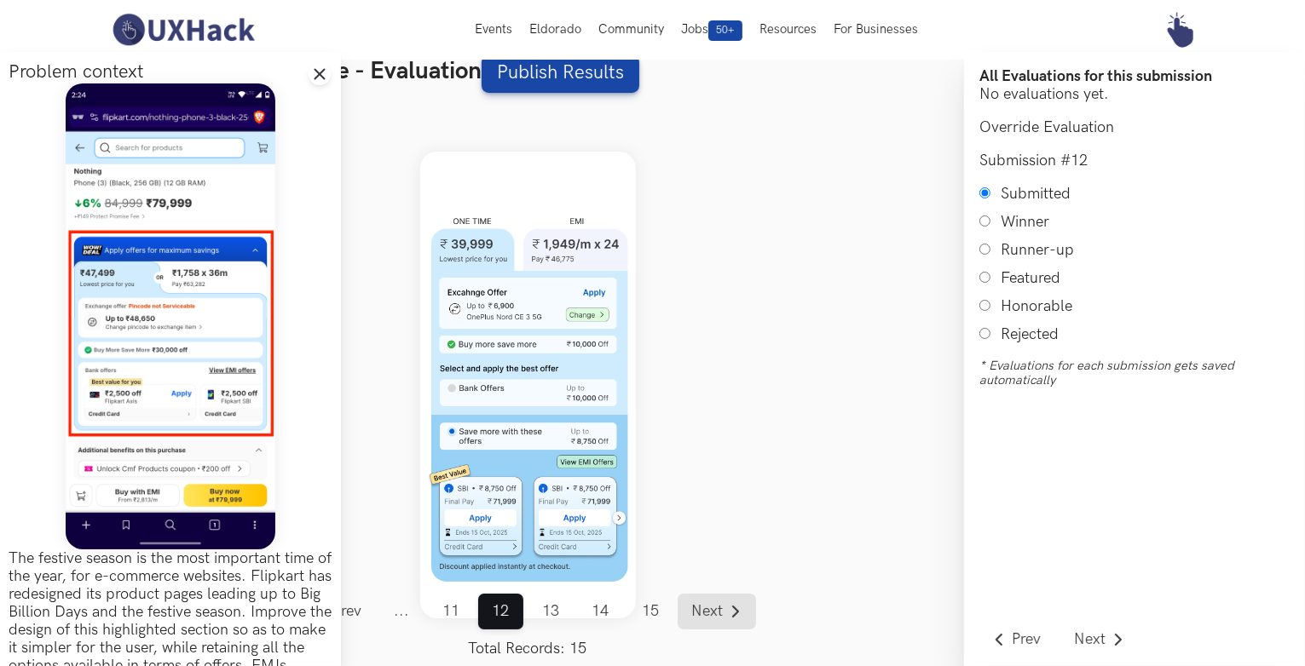
click at [708, 606] on span "Next" at bounding box center [707, 611] width 32 height 15
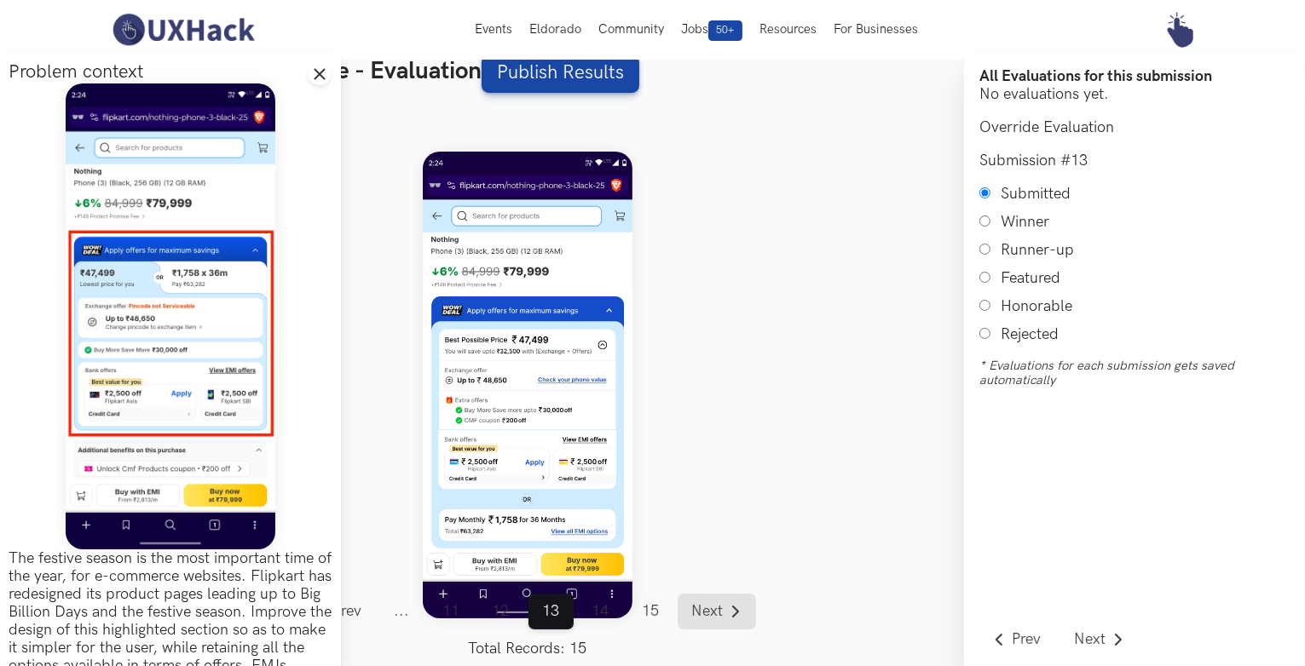
click at [706, 602] on link "Next" at bounding box center [716, 612] width 78 height 36
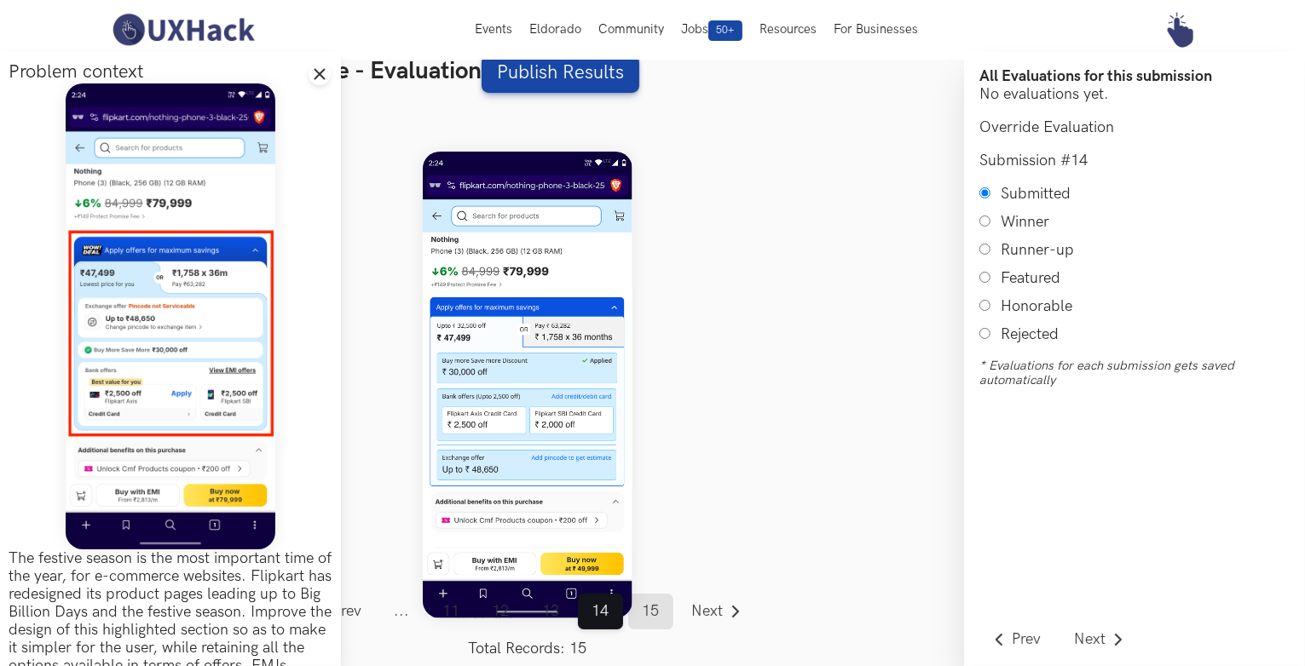
click at [648, 615] on link "15" at bounding box center [650, 612] width 45 height 36
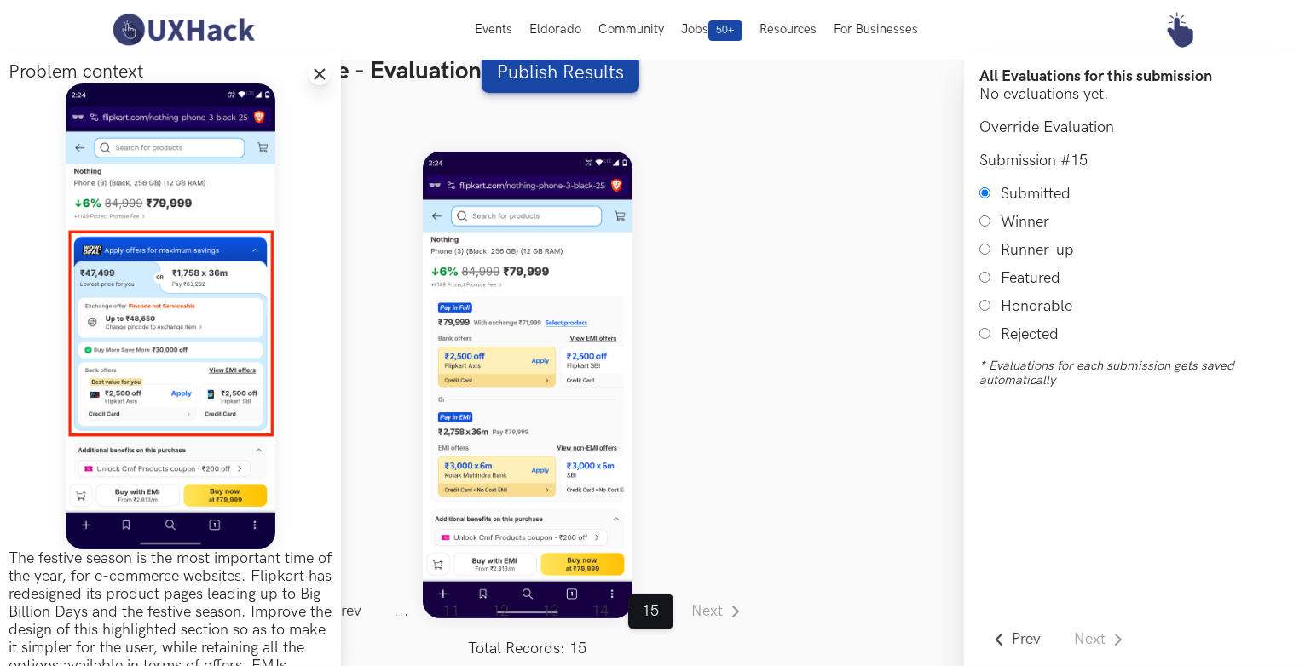
click at [318, 73] on line at bounding box center [319, 74] width 9 height 9
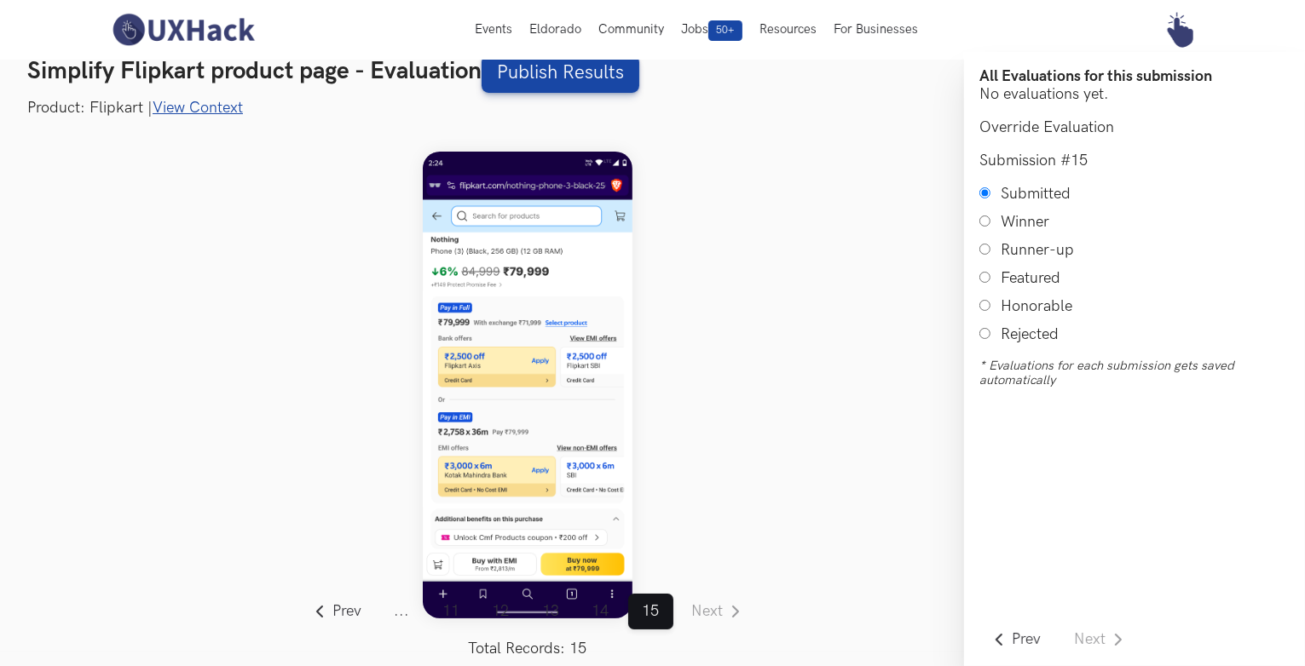
scroll to position [20, 0]
click at [406, 619] on span "..." at bounding box center [401, 612] width 43 height 36
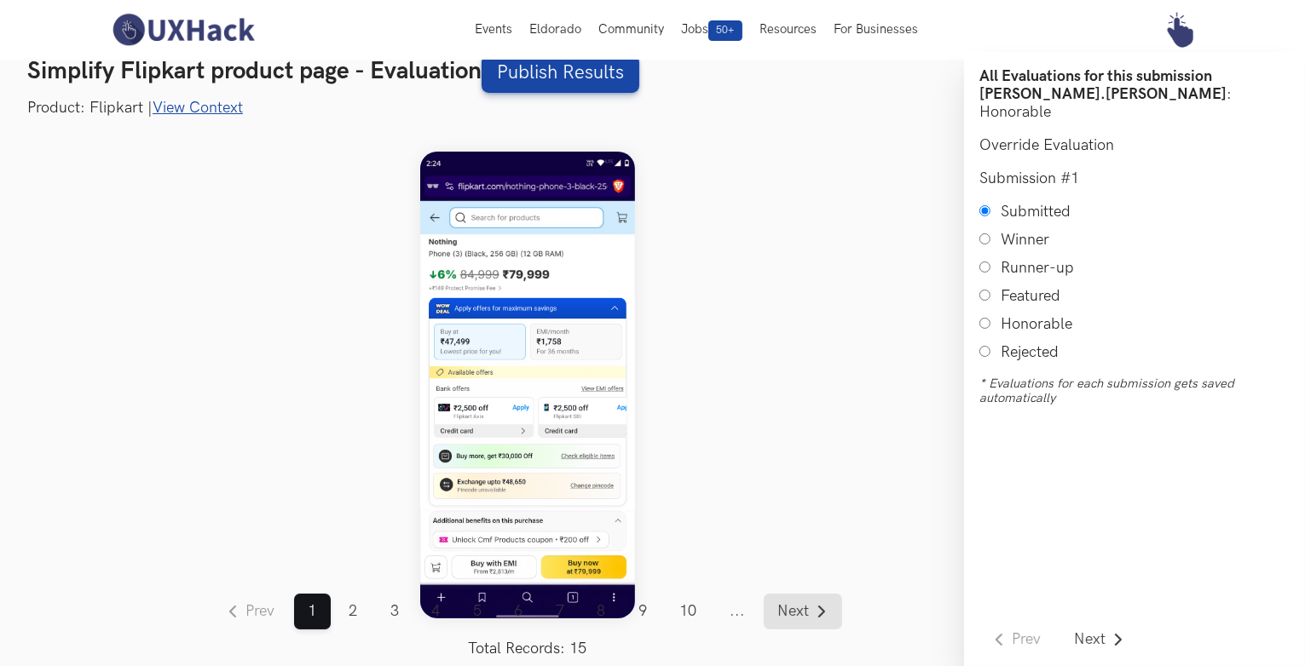
click at [804, 614] on span "Next" at bounding box center [794, 611] width 32 height 15
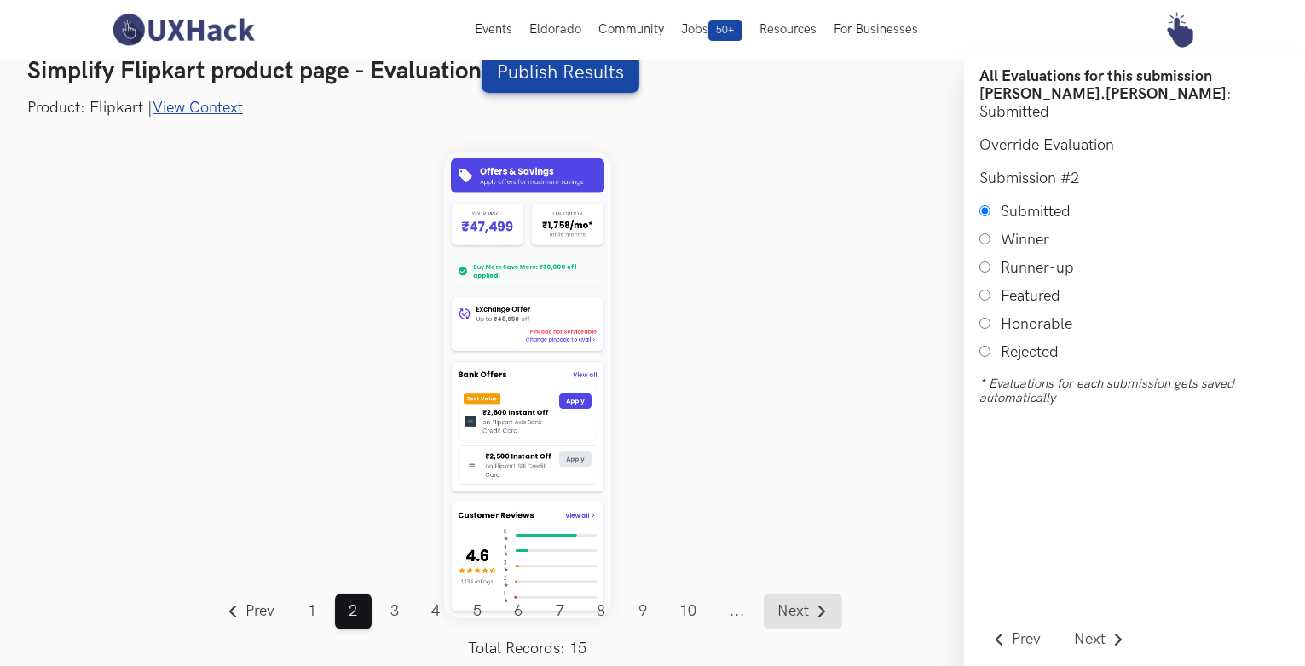
click at [804, 614] on span "Next" at bounding box center [794, 611] width 32 height 15
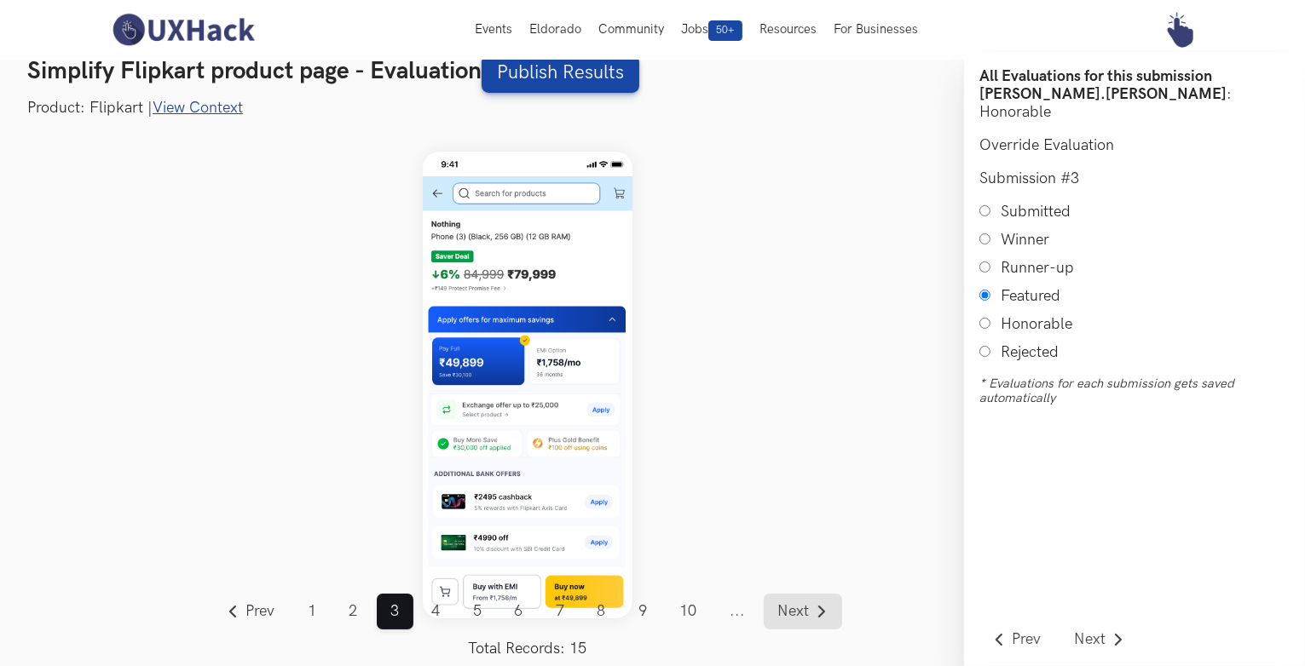
click at [804, 614] on span "Next" at bounding box center [794, 611] width 32 height 15
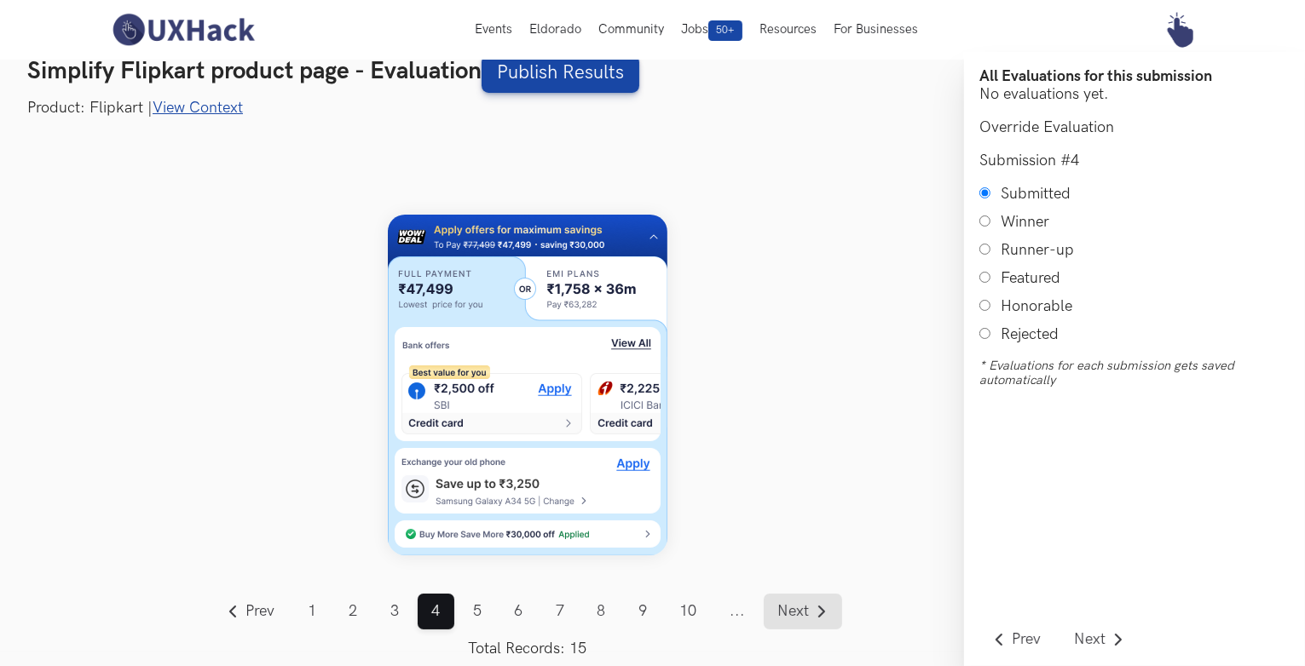
click at [804, 614] on span "Next" at bounding box center [794, 611] width 32 height 15
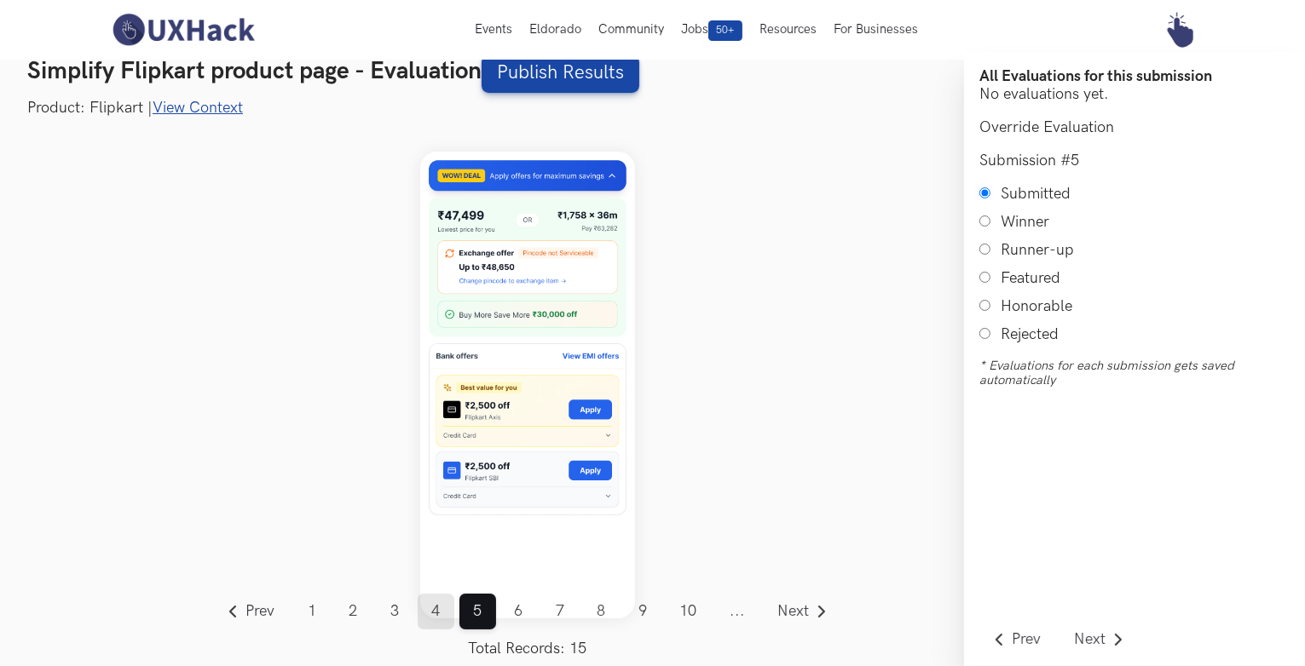
click at [438, 619] on link "4" at bounding box center [436, 612] width 37 height 36
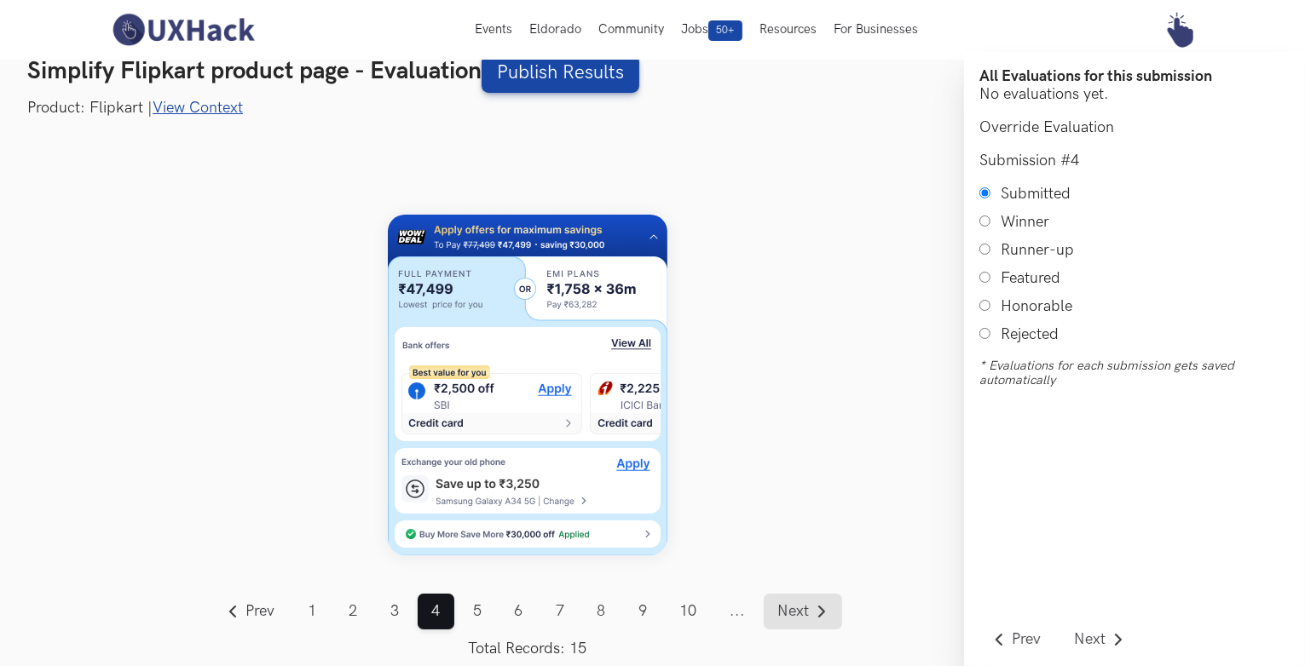
click at [789, 615] on span "Next" at bounding box center [794, 611] width 32 height 15
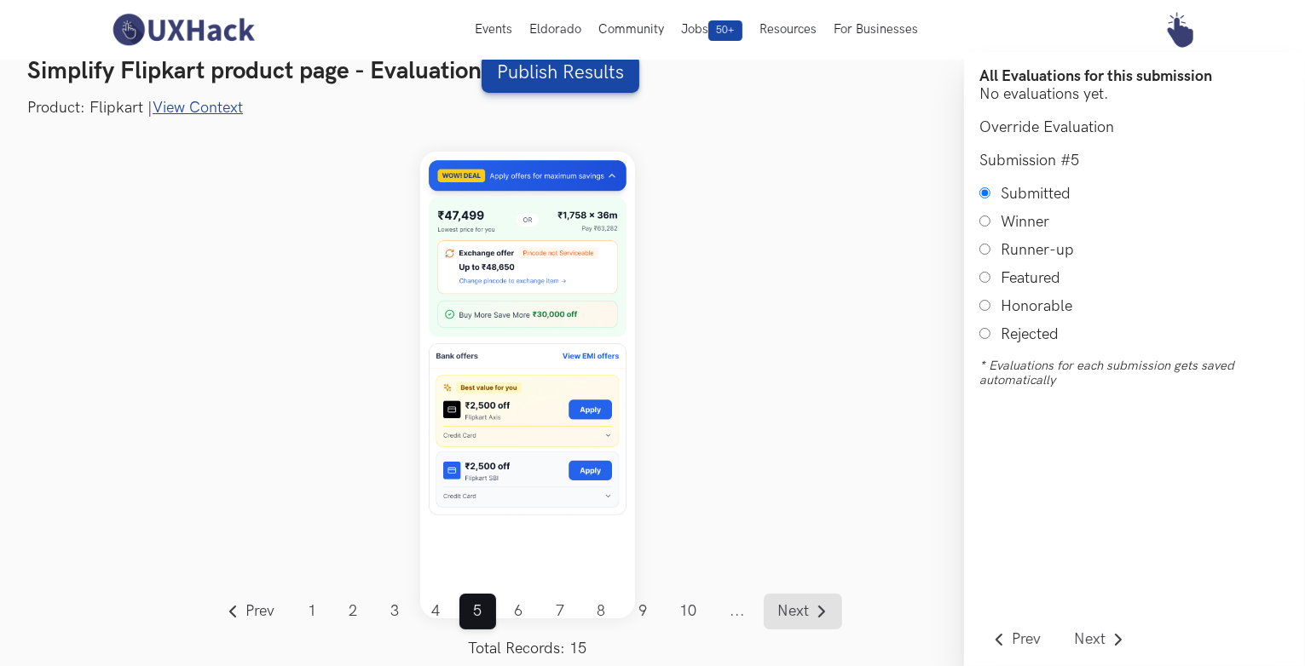
click at [789, 615] on span "Next" at bounding box center [794, 611] width 32 height 15
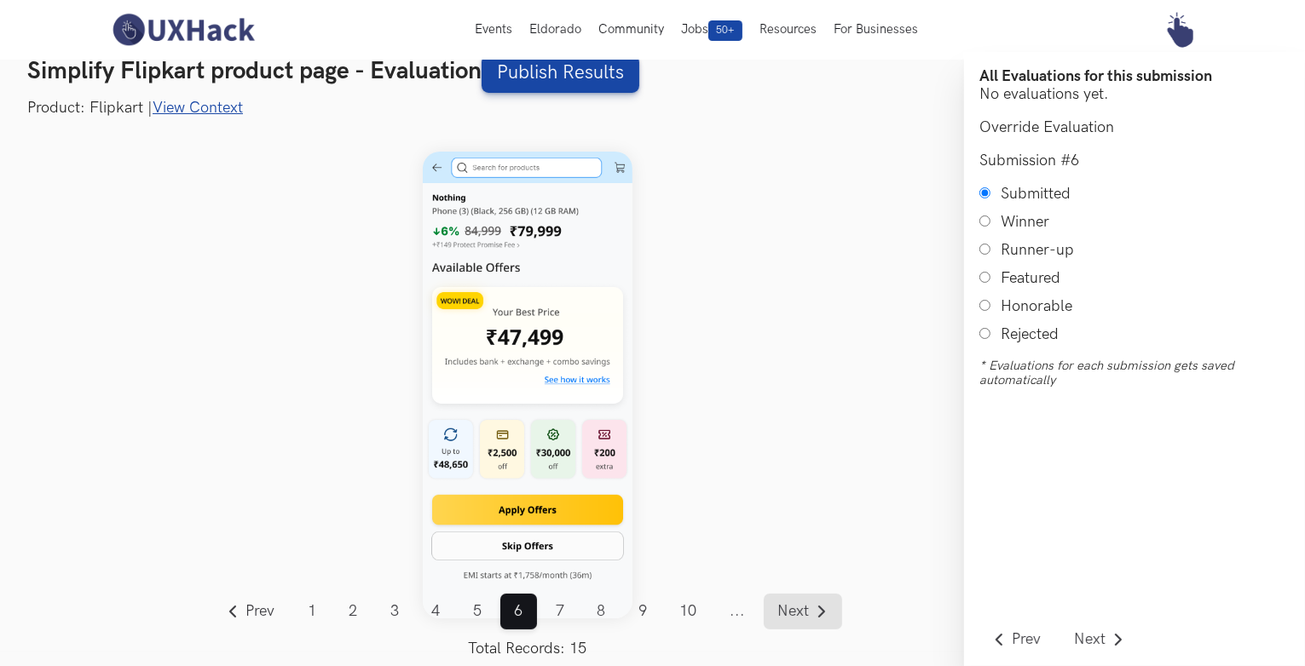
click at [789, 615] on span "Next" at bounding box center [794, 611] width 32 height 15
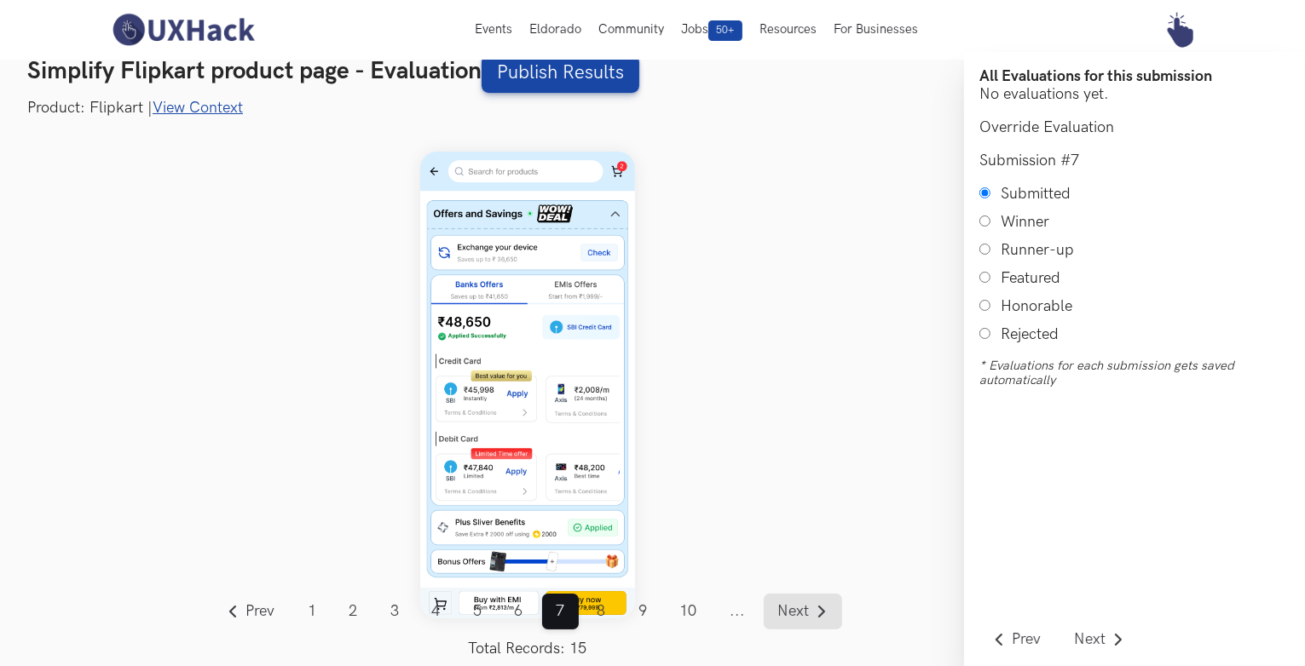
click at [787, 607] on span "Next" at bounding box center [794, 611] width 32 height 15
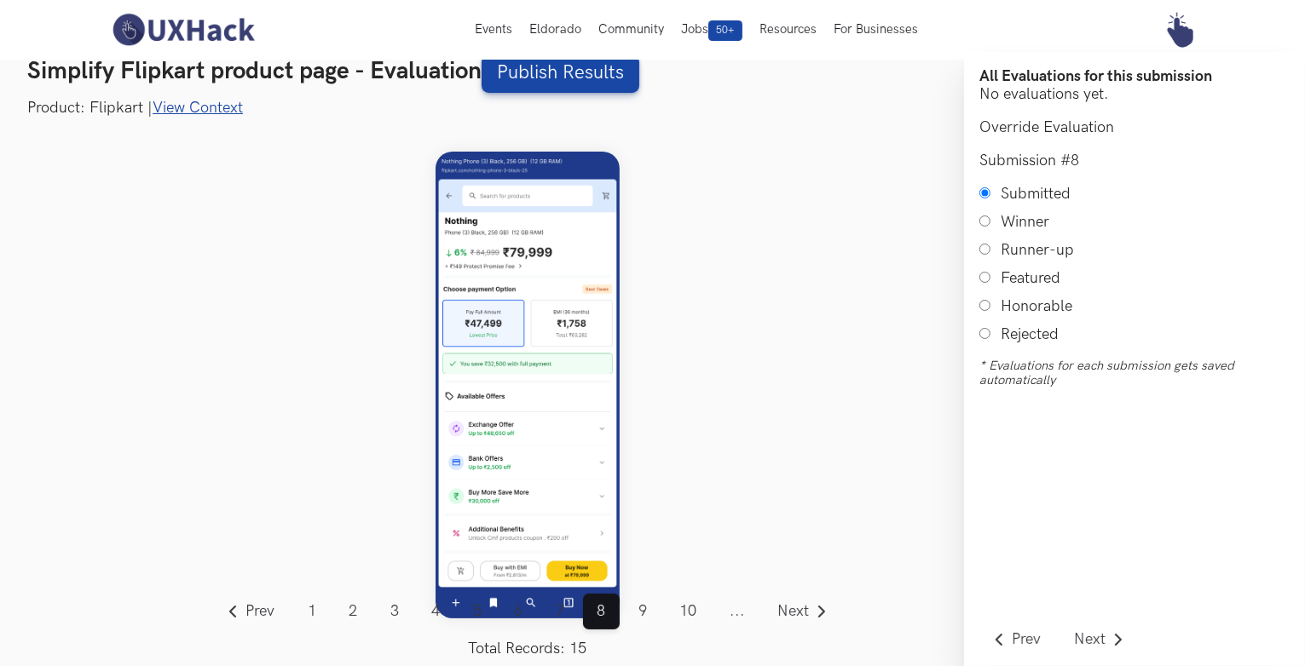
click at [983, 311] on input "Honorable" at bounding box center [984, 305] width 11 height 11
radio input "true"
click at [651, 604] on link "9" at bounding box center [643, 612] width 37 height 36
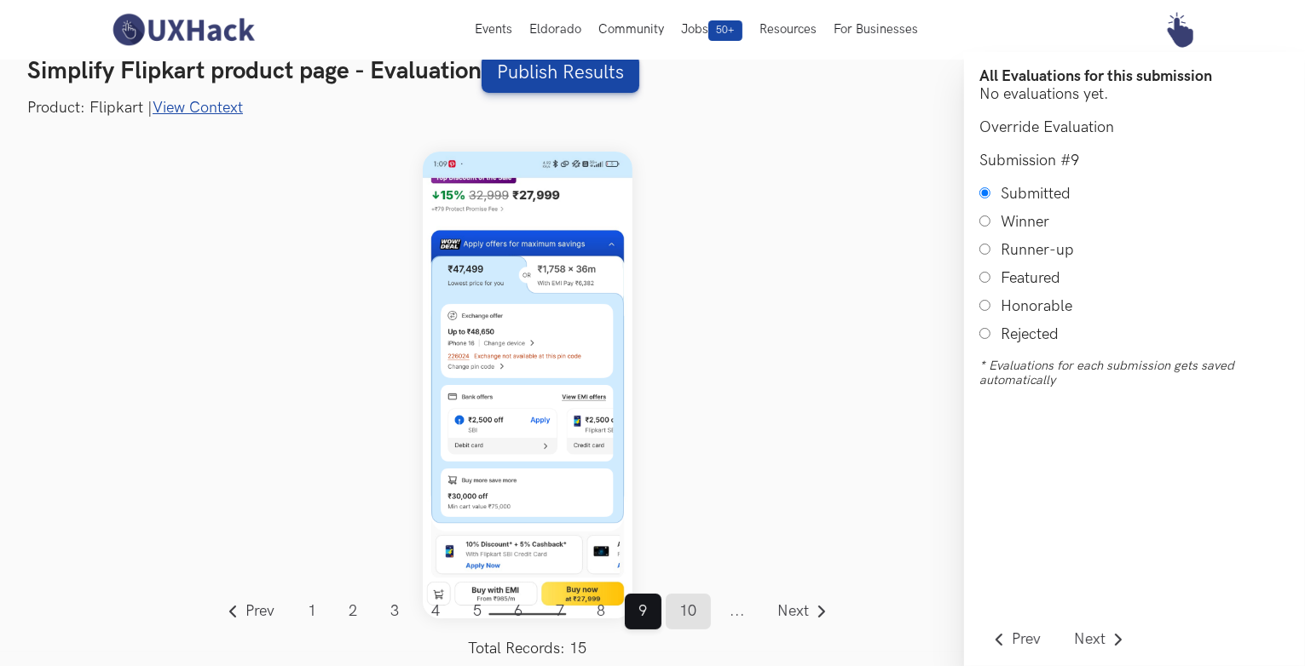
click at [686, 611] on link "10" at bounding box center [688, 612] width 45 height 36
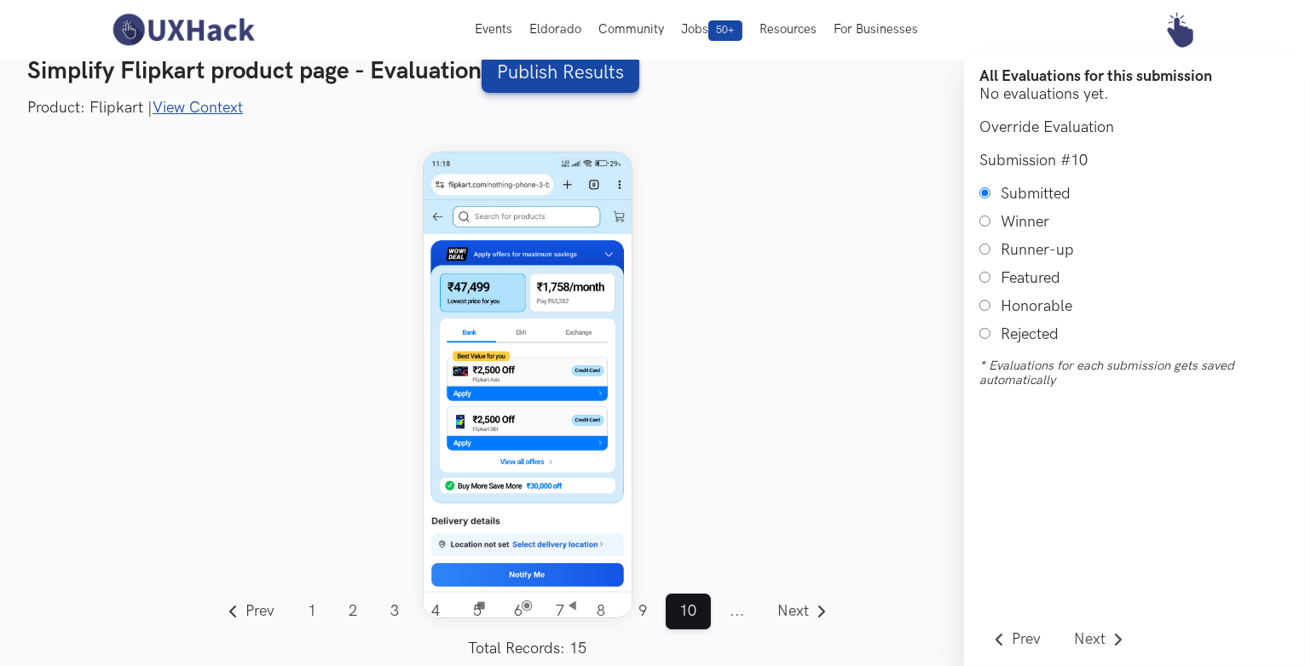
click at [744, 617] on span "..." at bounding box center [737, 612] width 43 height 36
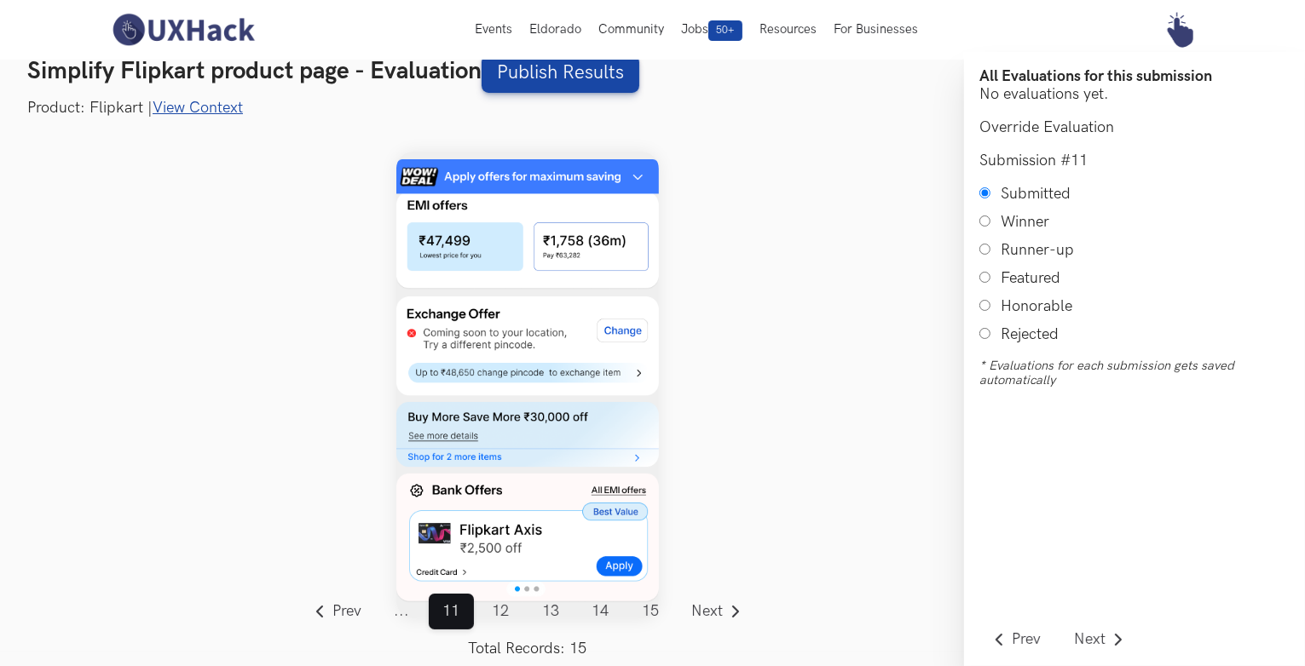
click at [222, 107] on link "View Context" at bounding box center [198, 108] width 90 height 18
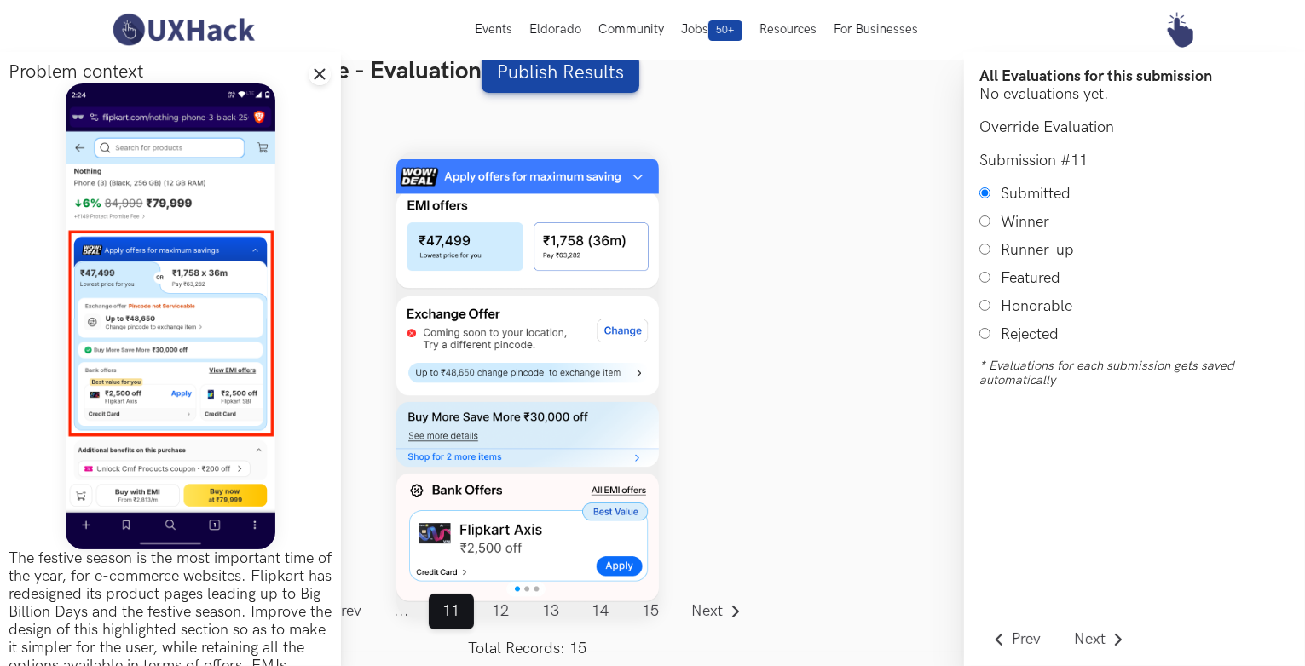
click at [714, 449] on div "Prev ... 1 2 3 4 5 6 7 8 9 10 11 12 13 14 15 ... Next Total Records: 15" at bounding box center [527, 384] width 873 height 533
click at [314, 78] on icon "Close drawer panel" at bounding box center [320, 74] width 14 height 14
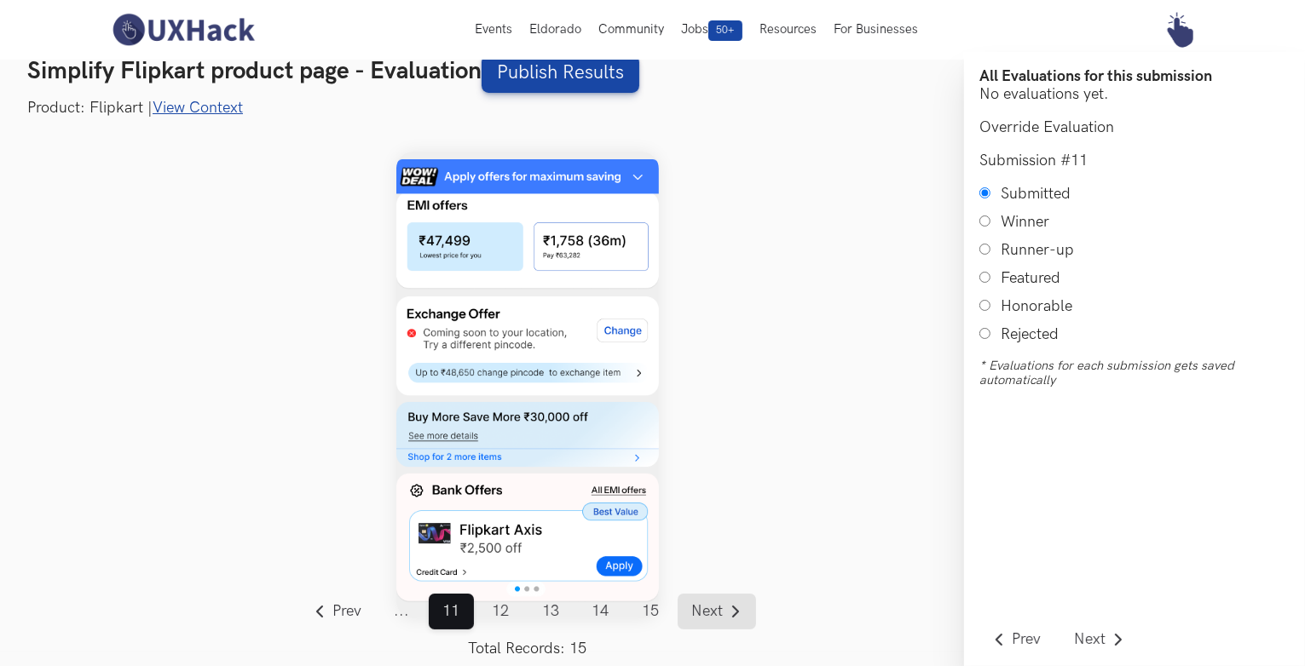
click at [706, 605] on span "Next" at bounding box center [707, 611] width 32 height 15
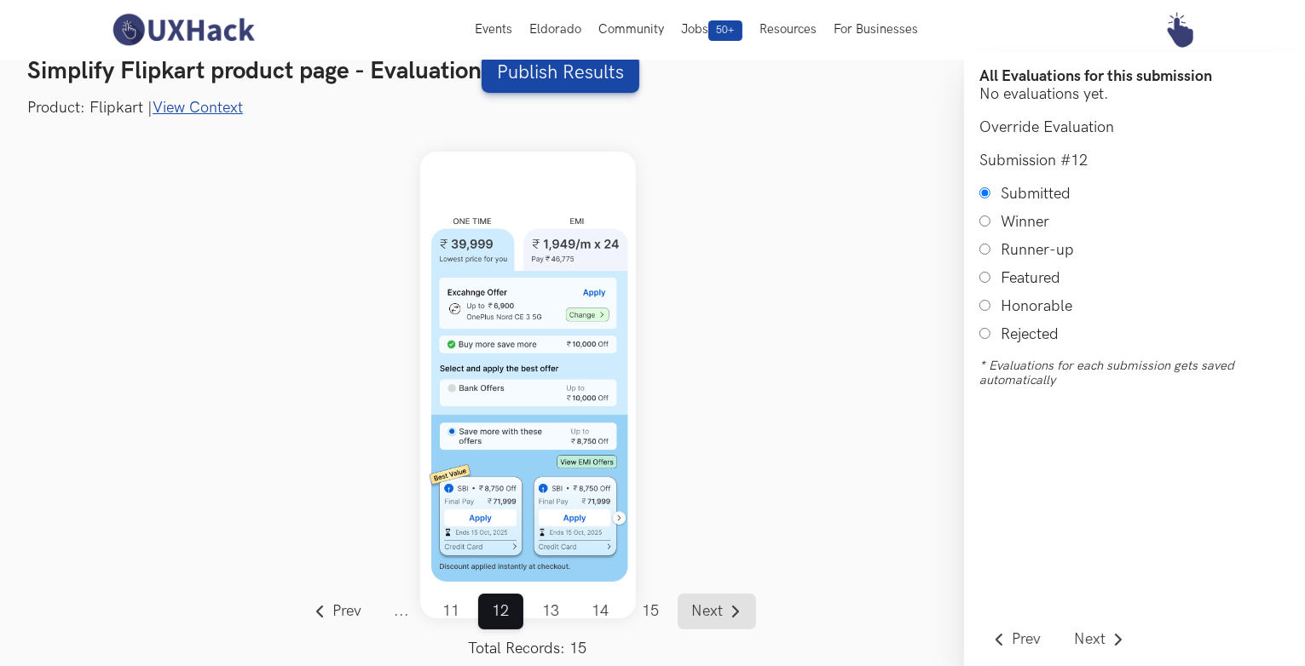
click at [706, 605] on span "Next" at bounding box center [707, 611] width 32 height 15
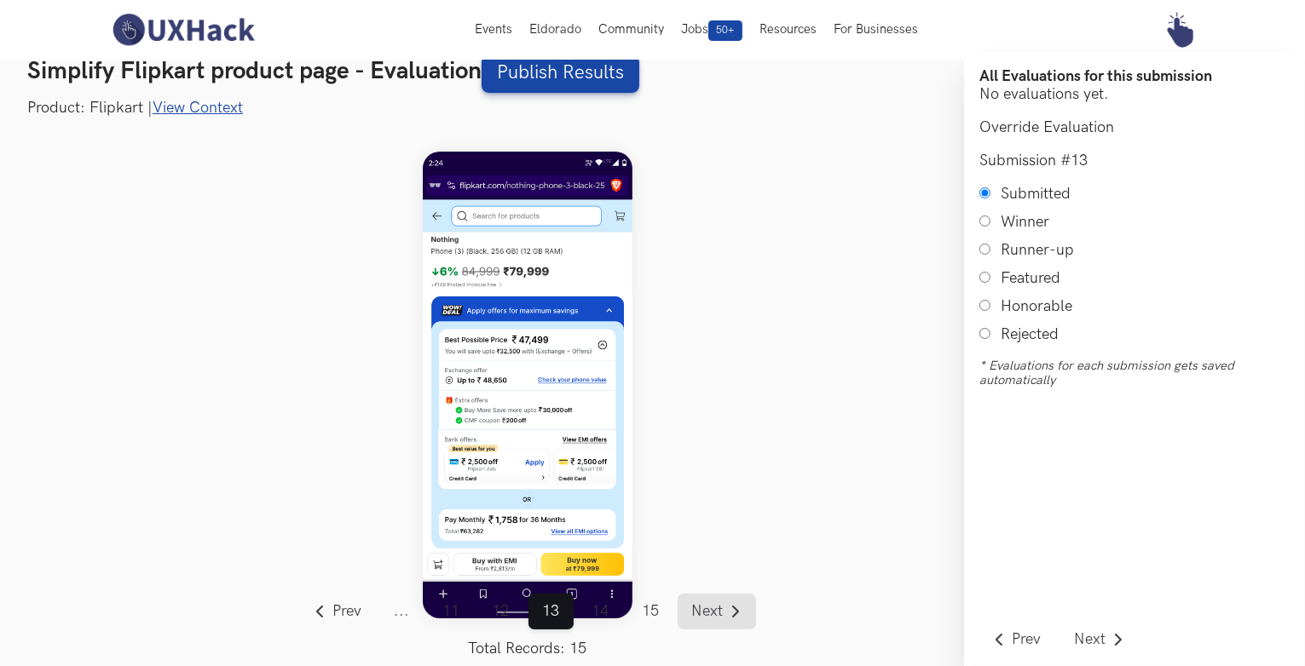
click at [706, 605] on span "Next" at bounding box center [707, 611] width 32 height 15
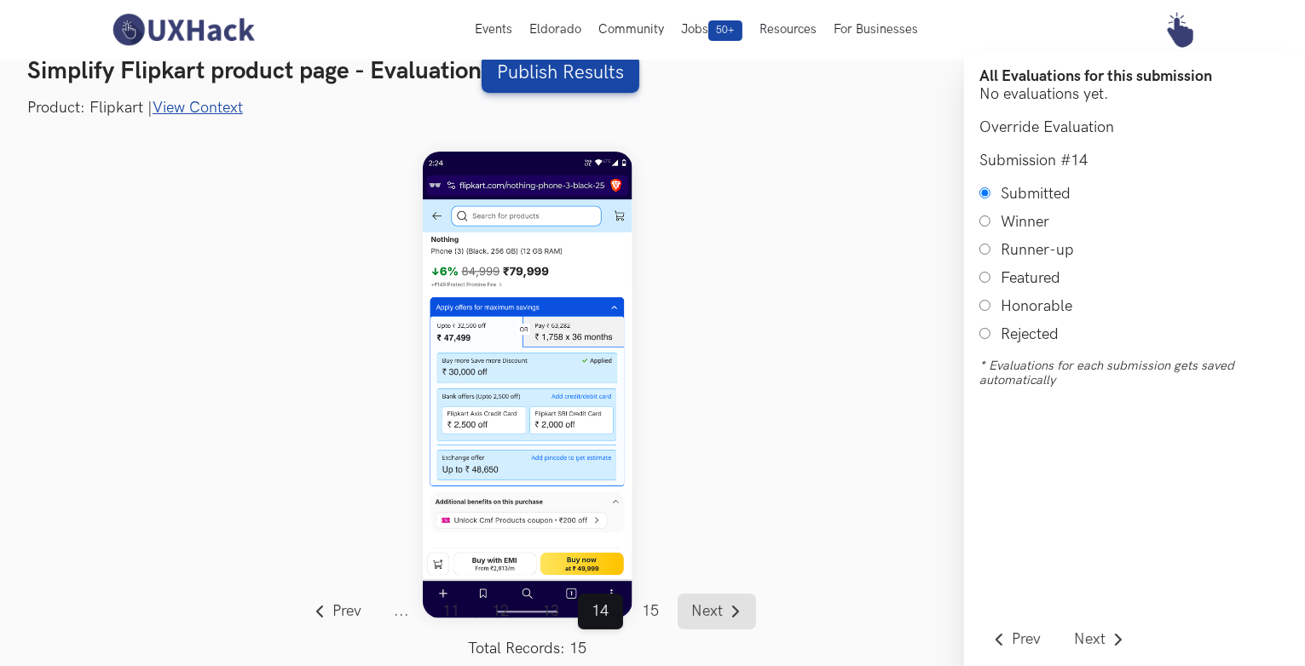
click at [706, 605] on span "Next" at bounding box center [707, 611] width 32 height 15
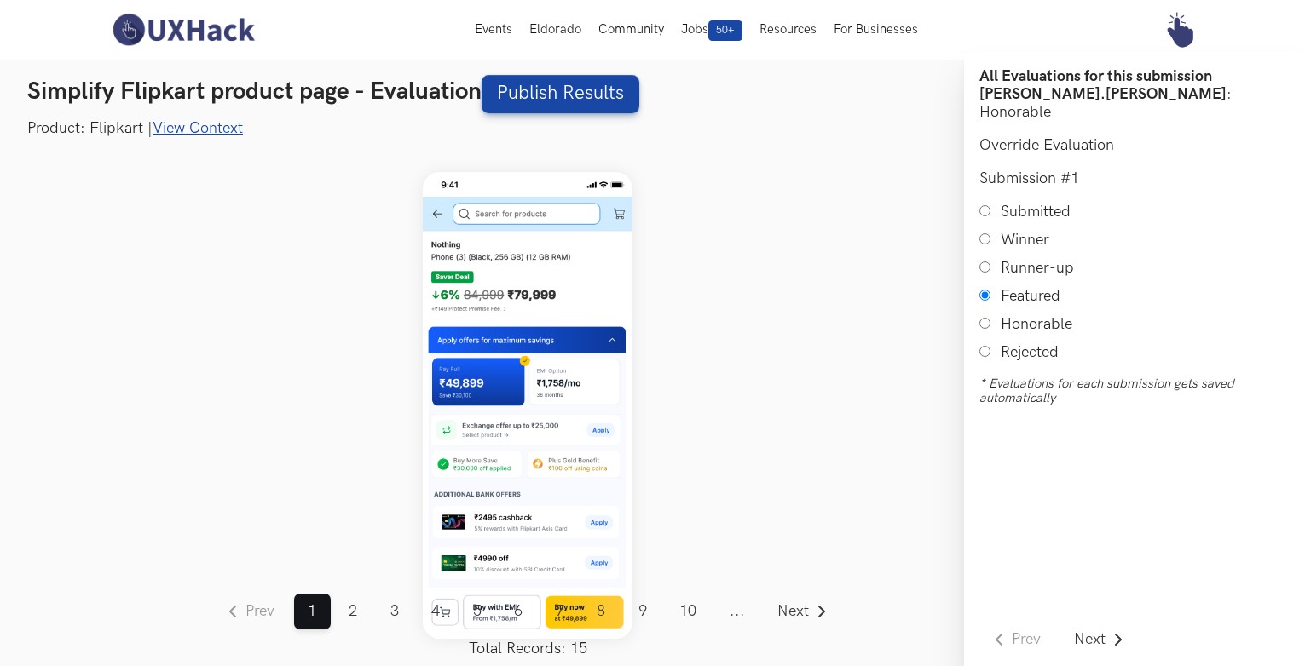
scroll to position [20, 0]
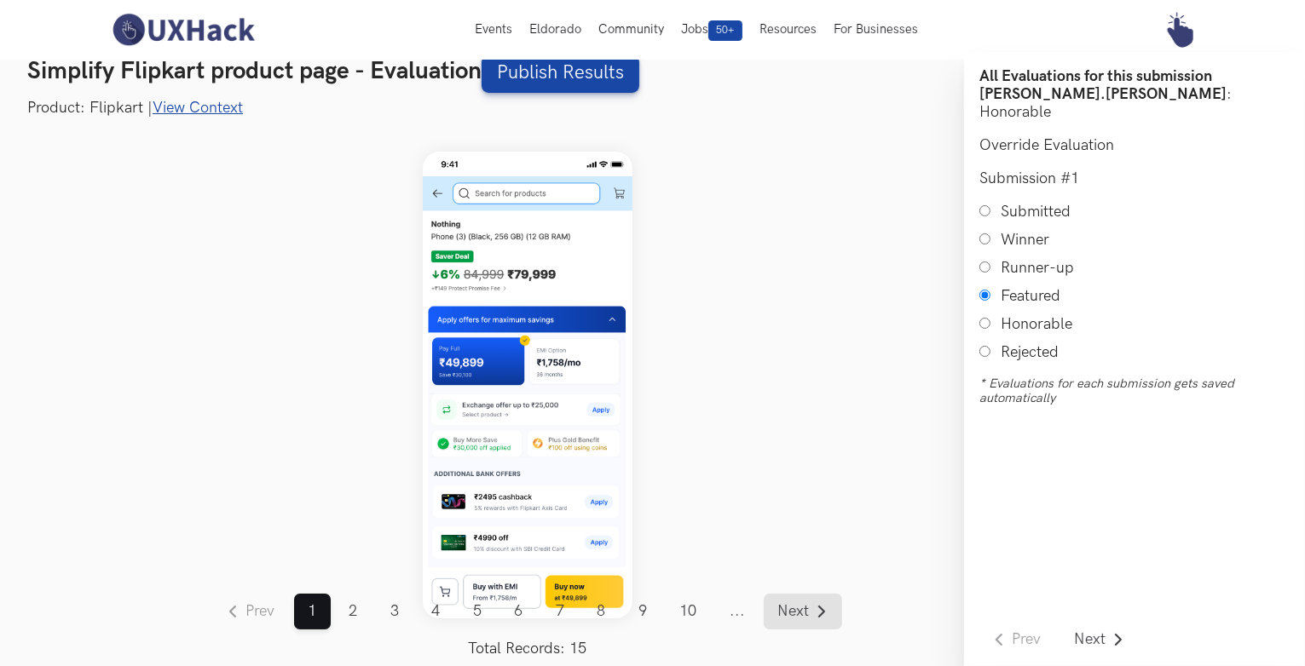
click at [804, 619] on span "Next" at bounding box center [794, 611] width 32 height 15
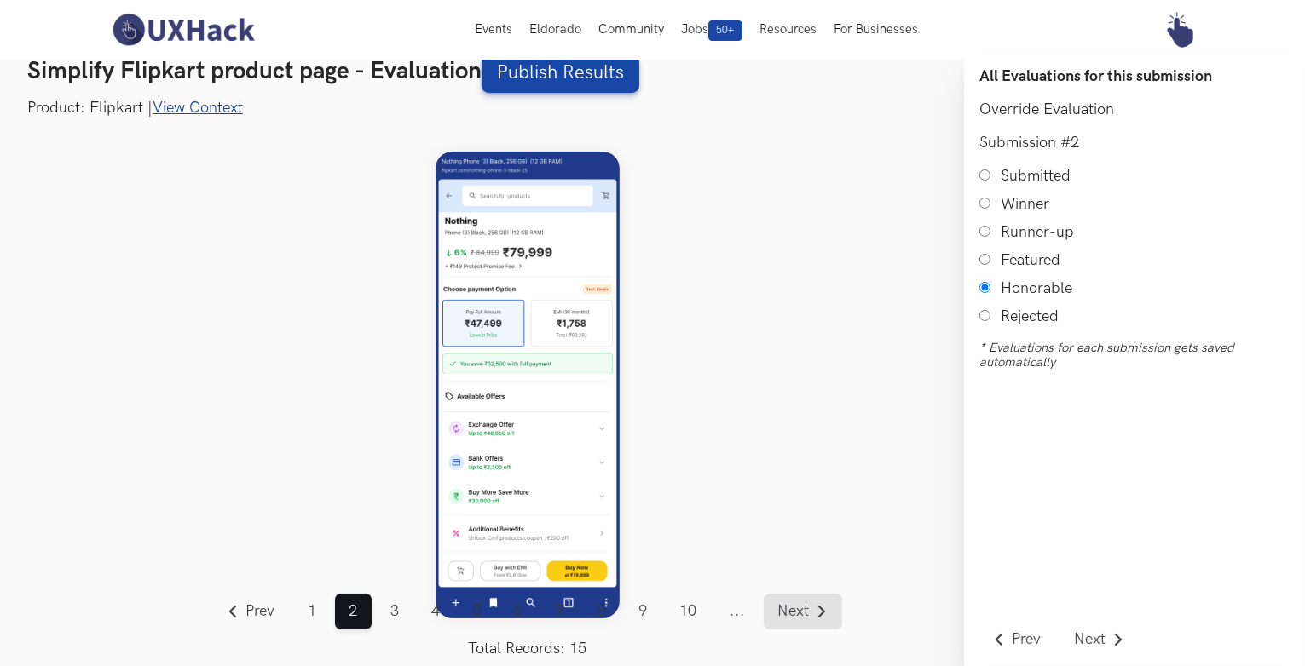
click at [804, 619] on span "Next" at bounding box center [794, 611] width 32 height 15
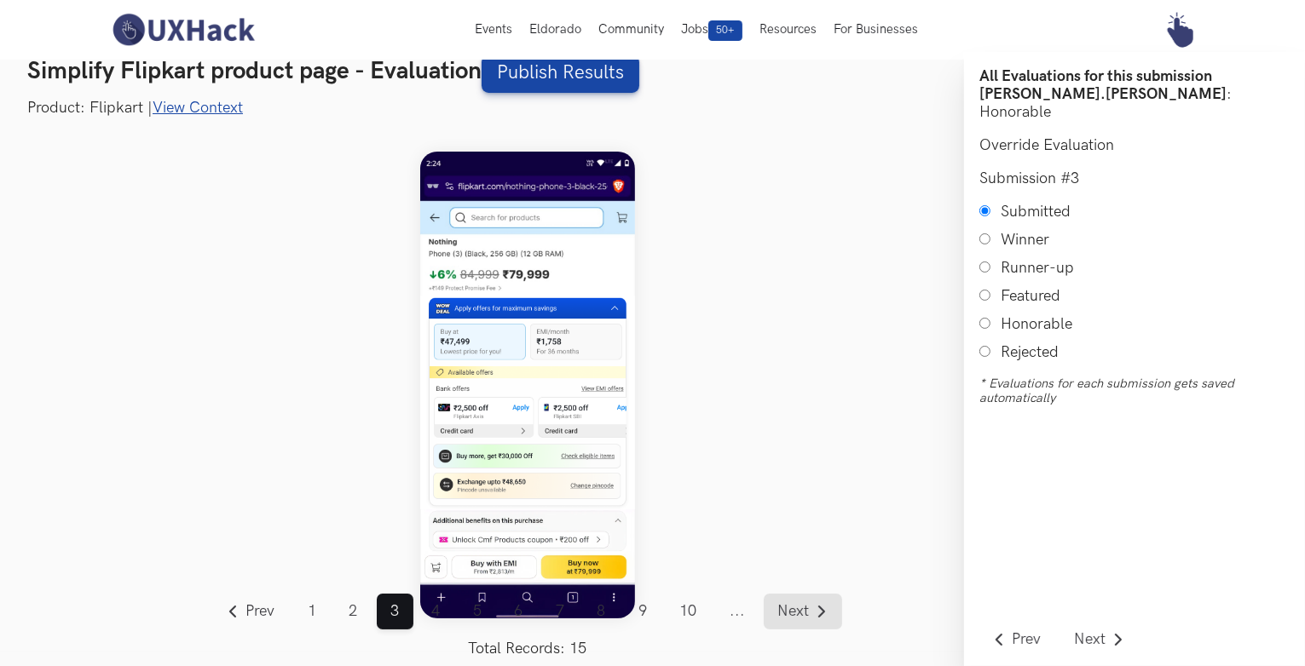
click at [804, 619] on span "Next" at bounding box center [794, 611] width 32 height 15
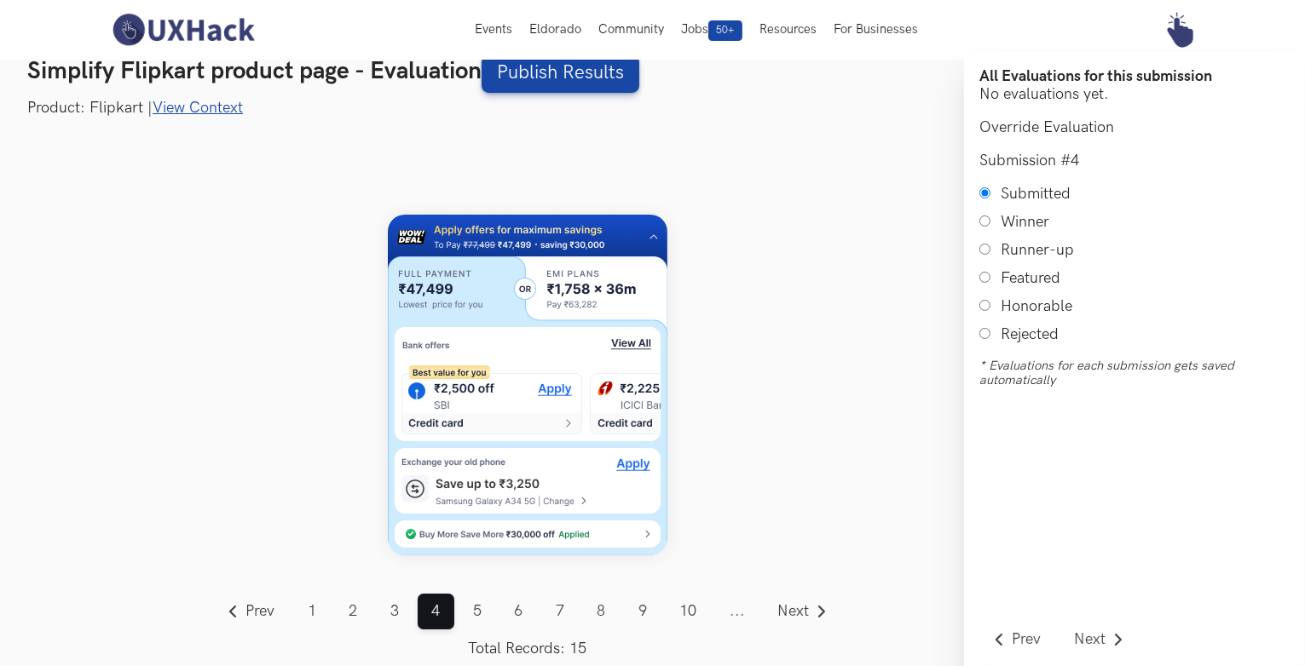
click at [215, 108] on link "View Context" at bounding box center [198, 108] width 90 height 18
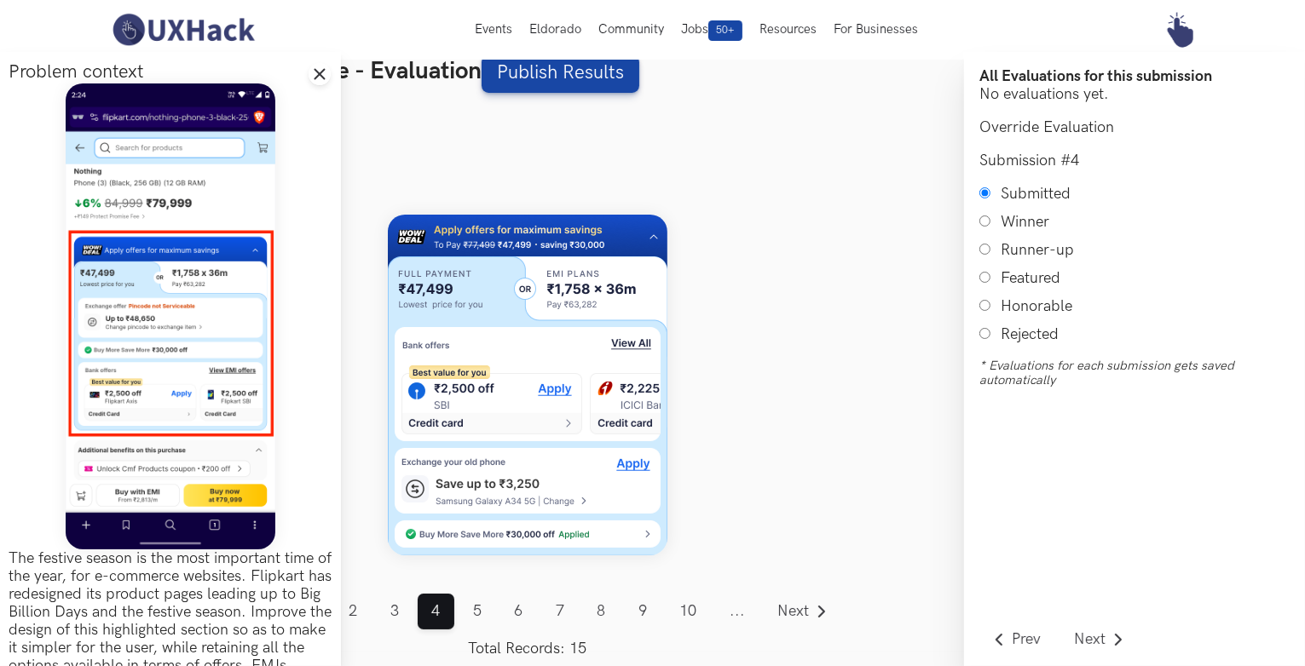
click at [197, 277] on img at bounding box center [171, 317] width 210 height 466
click at [787, 602] on link "Next" at bounding box center [802, 612] width 78 height 36
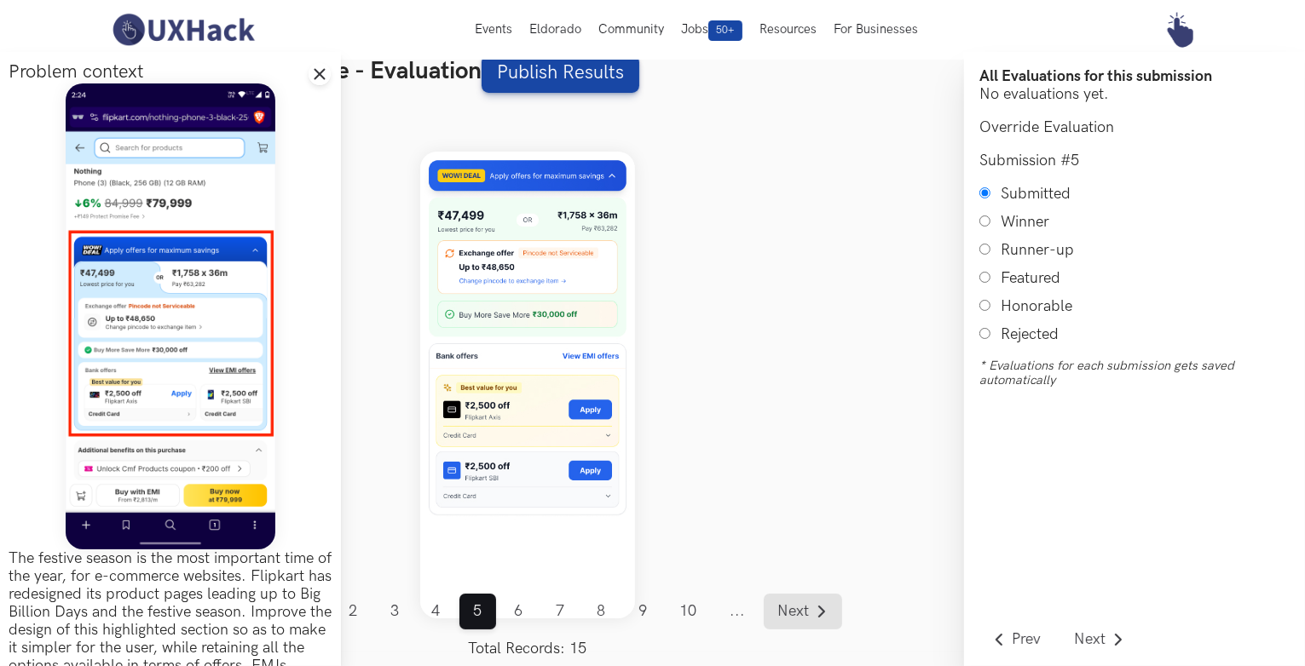
click at [787, 602] on link "Next" at bounding box center [802, 612] width 78 height 36
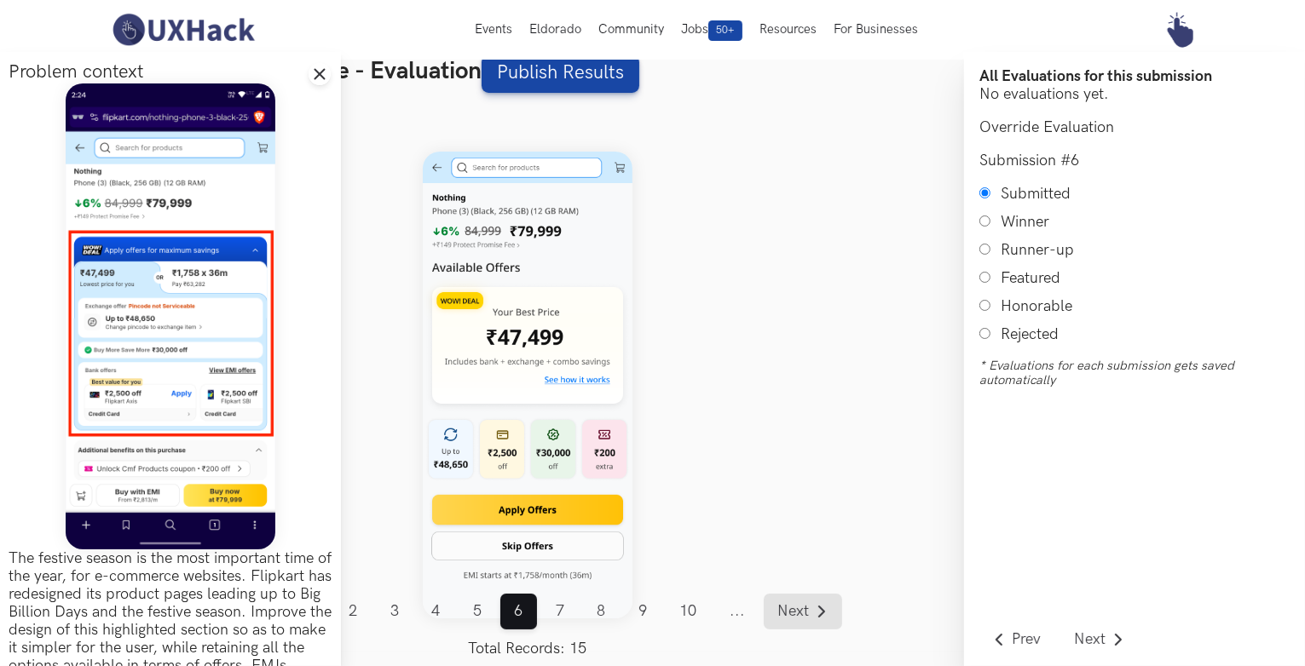
click at [787, 602] on link "Next" at bounding box center [802, 612] width 78 height 36
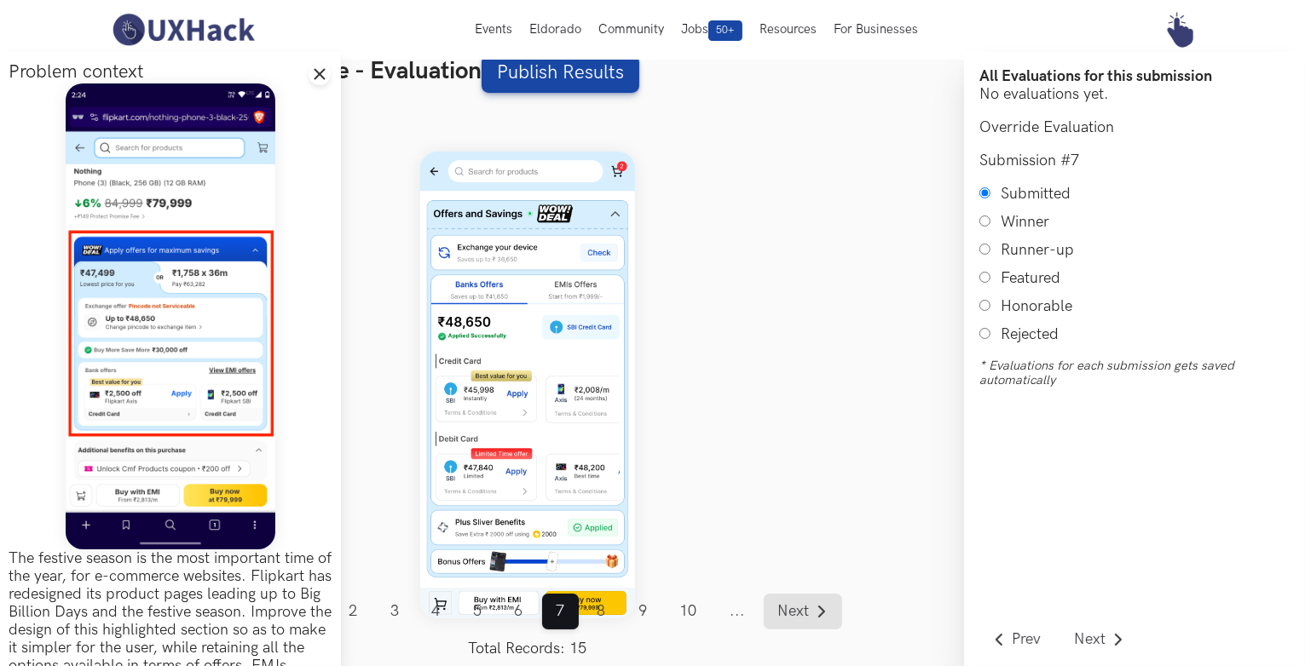
click at [794, 604] on span "Next" at bounding box center [794, 611] width 32 height 15
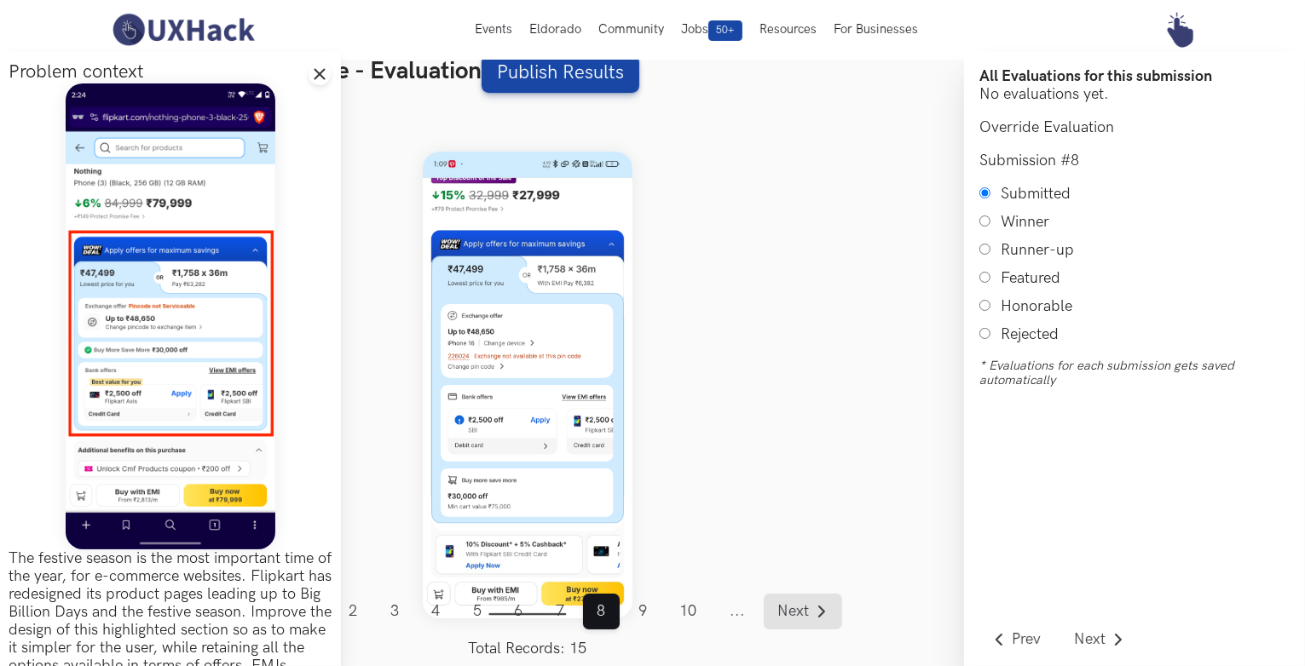
click at [794, 604] on span "Next" at bounding box center [794, 611] width 32 height 15
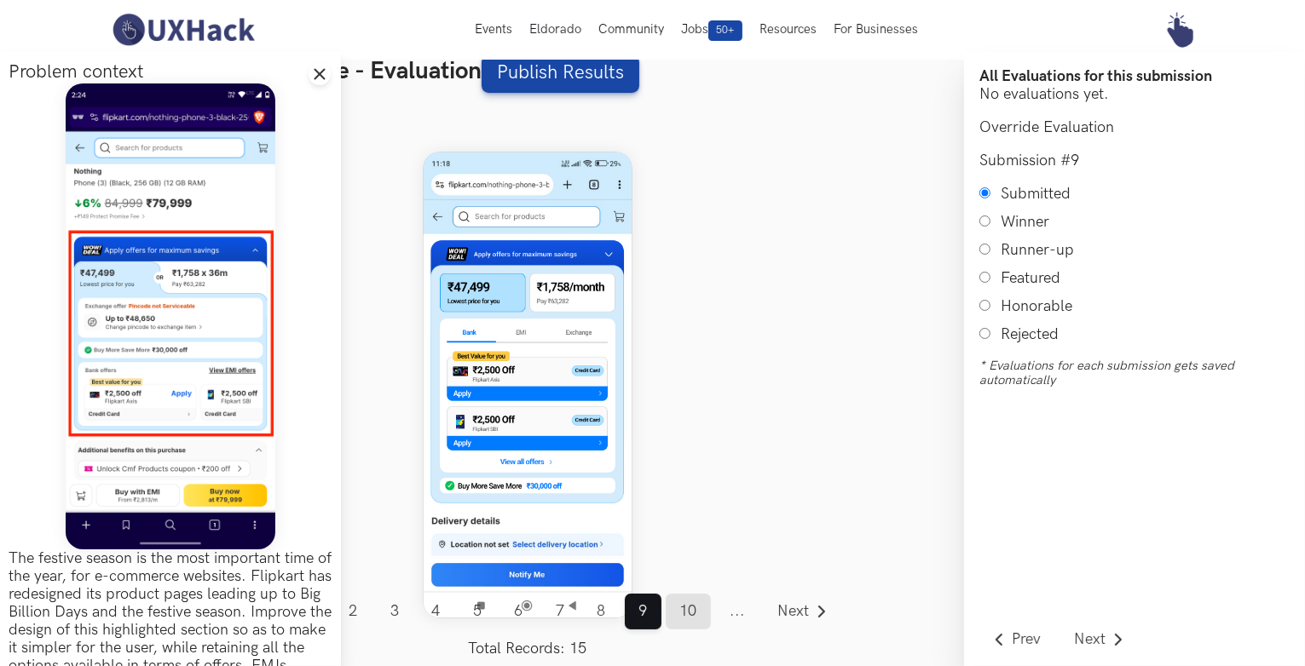
click at [692, 605] on link "10" at bounding box center [688, 612] width 45 height 36
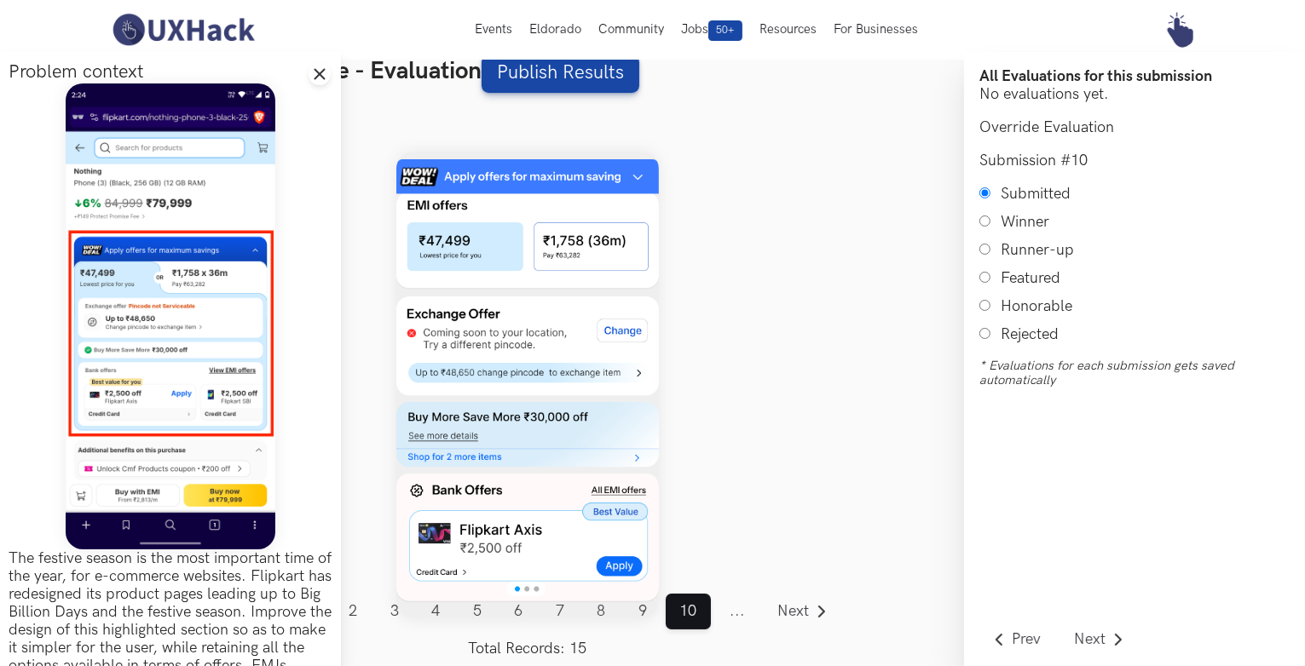
click at [743, 609] on span "..." at bounding box center [737, 612] width 43 height 36
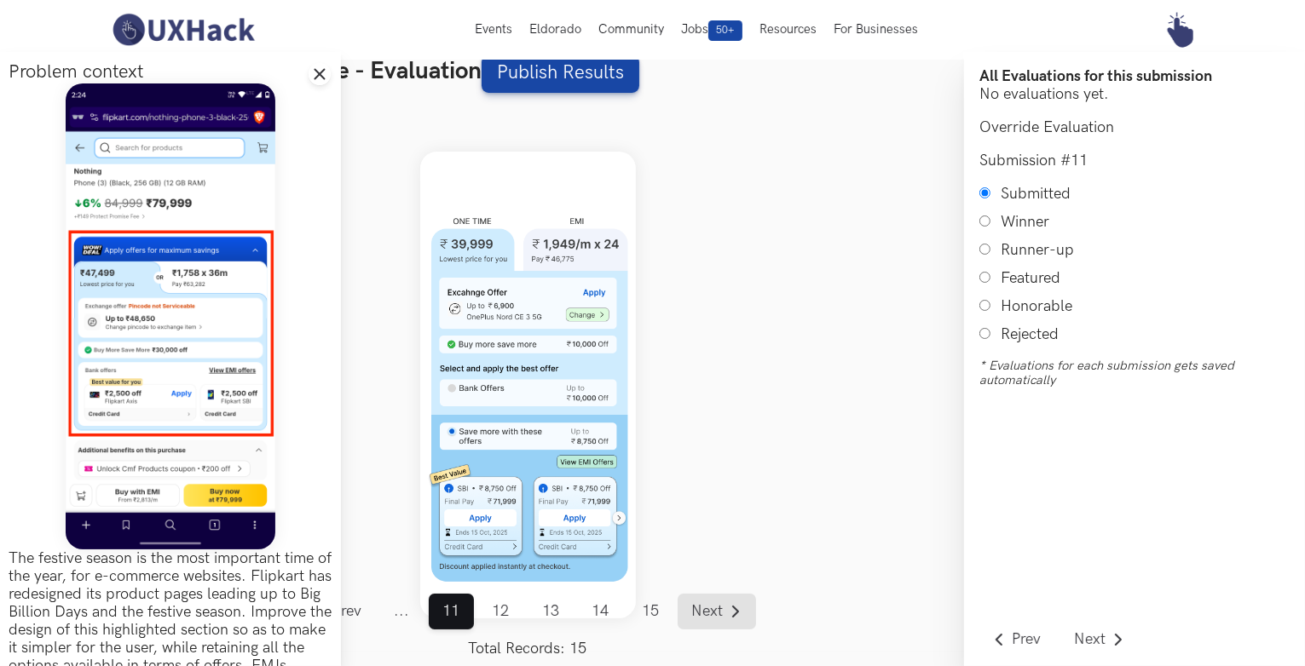
click at [716, 606] on span "Next" at bounding box center [707, 611] width 32 height 15
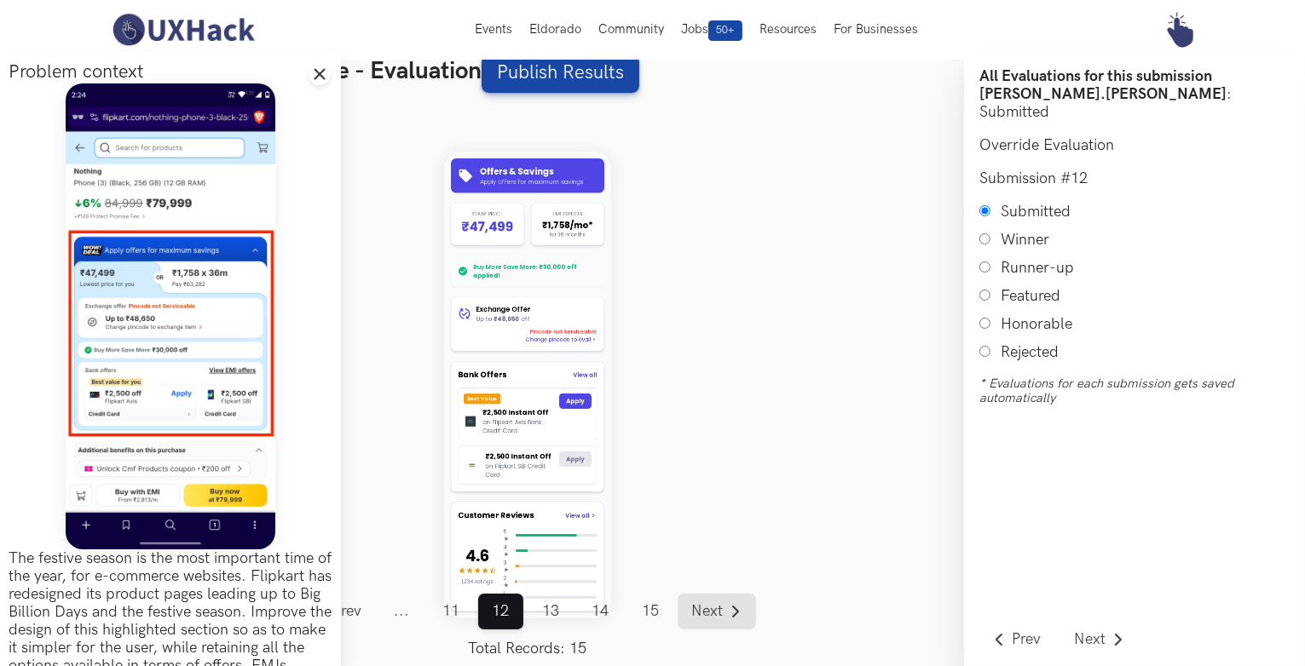
click at [716, 606] on span "Next" at bounding box center [707, 611] width 32 height 15
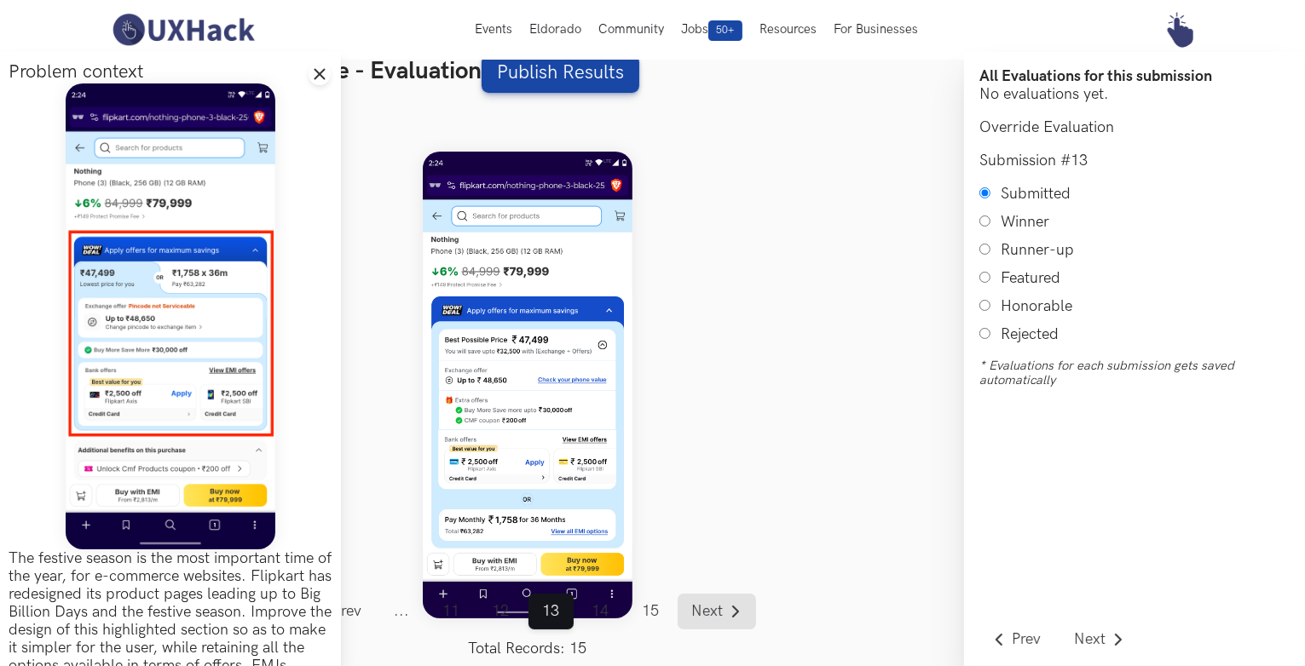
click at [706, 623] on link "Next" at bounding box center [716, 612] width 78 height 36
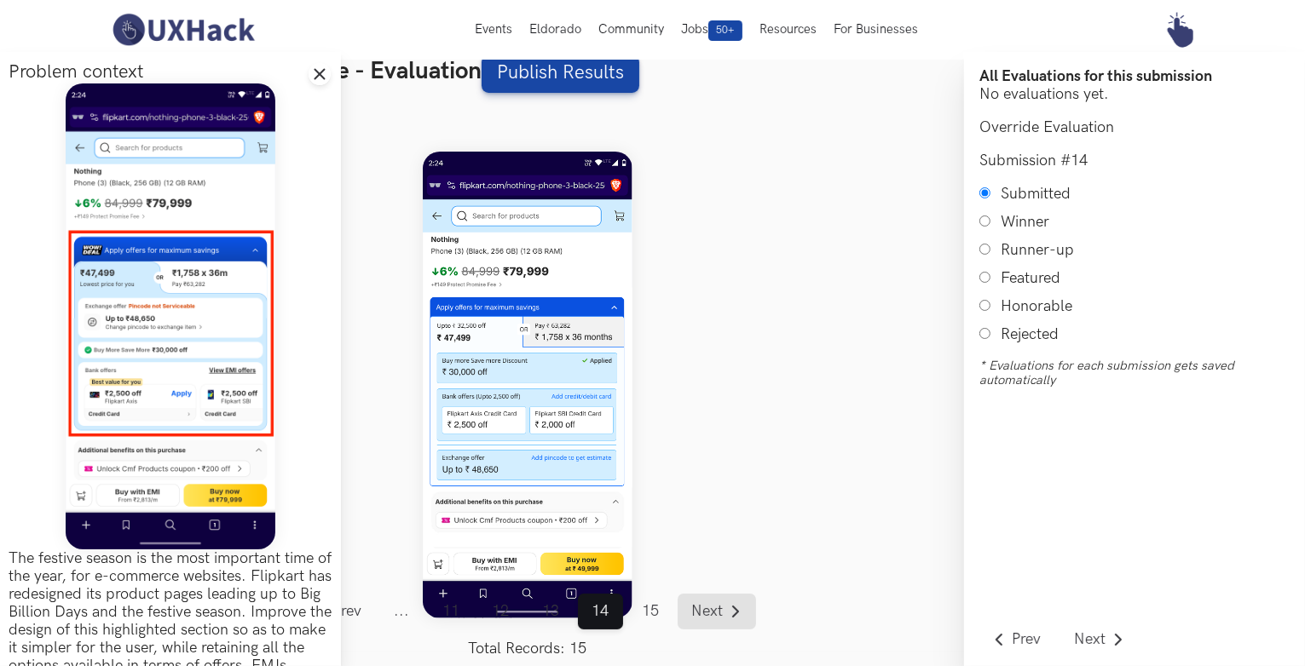
click at [706, 623] on link "Next" at bounding box center [716, 612] width 78 height 36
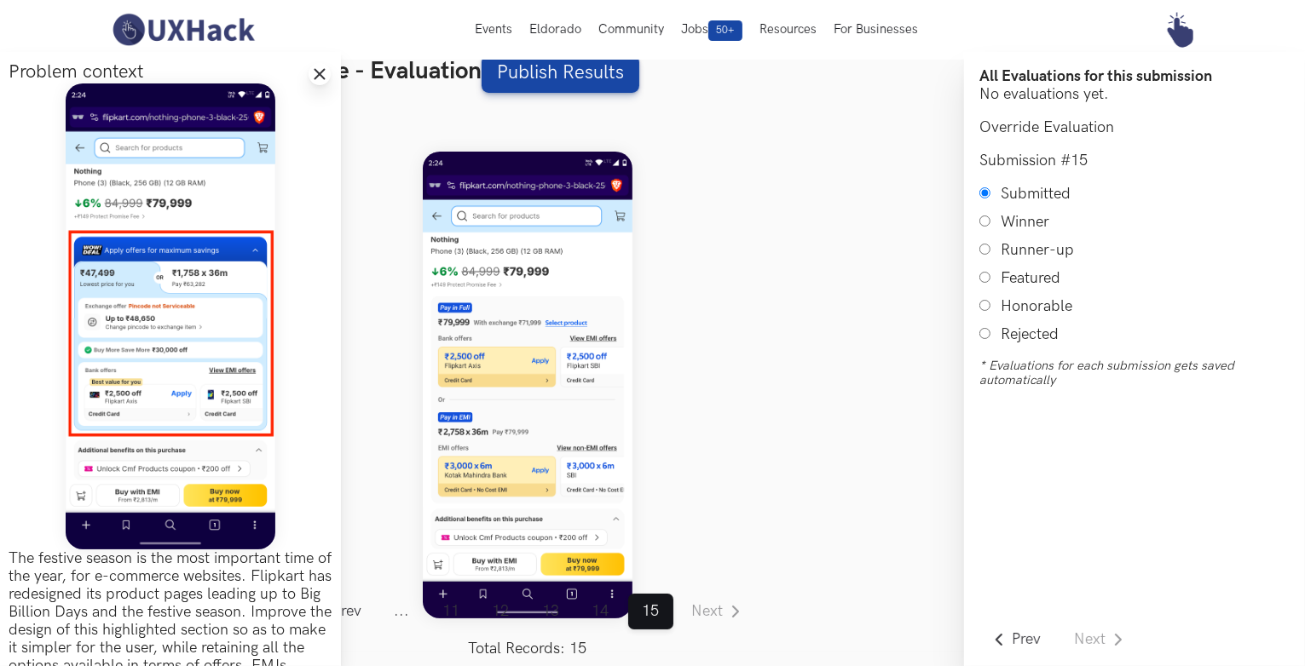
click at [314, 74] on icon "Close drawer panel" at bounding box center [320, 74] width 14 height 14
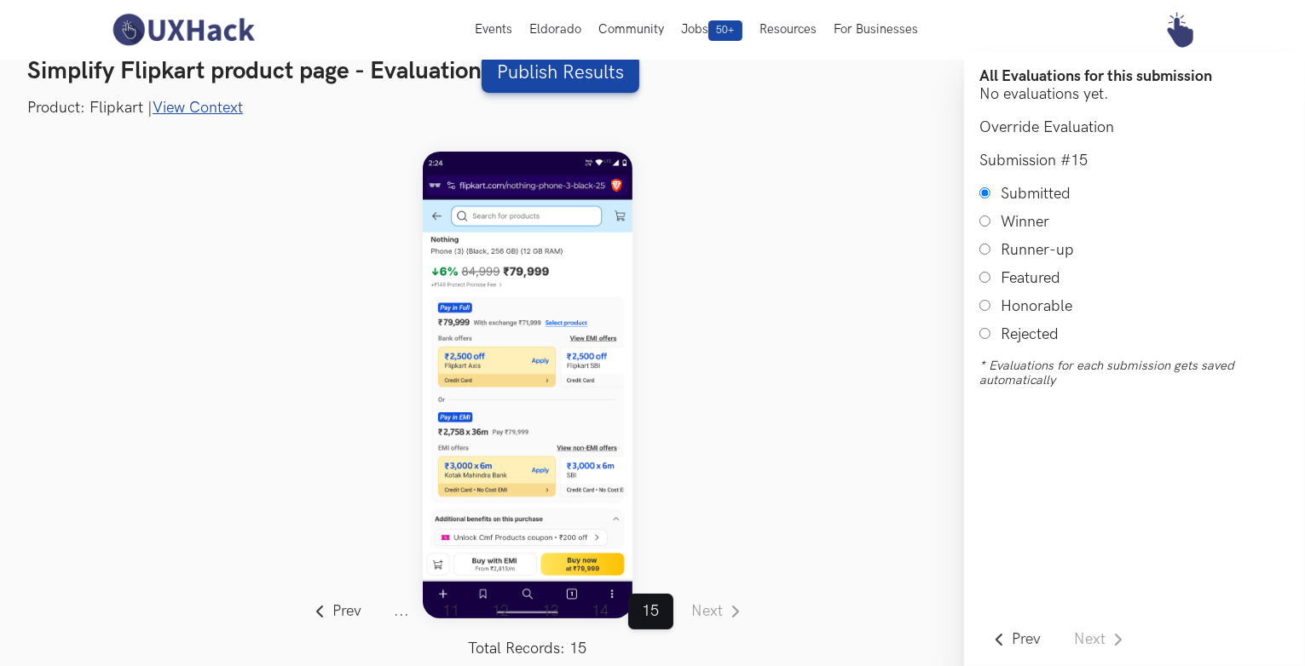
click at [399, 623] on span "..." at bounding box center [401, 612] width 43 height 36
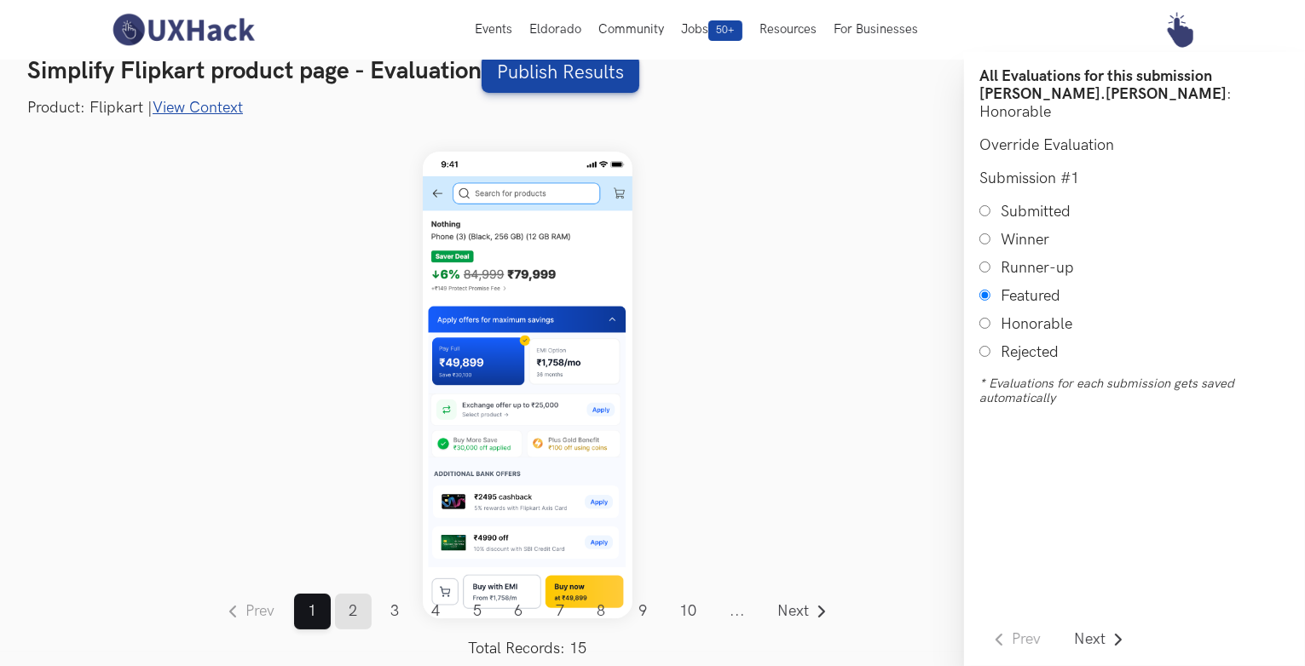
click at [348, 608] on link "2" at bounding box center [353, 612] width 37 height 36
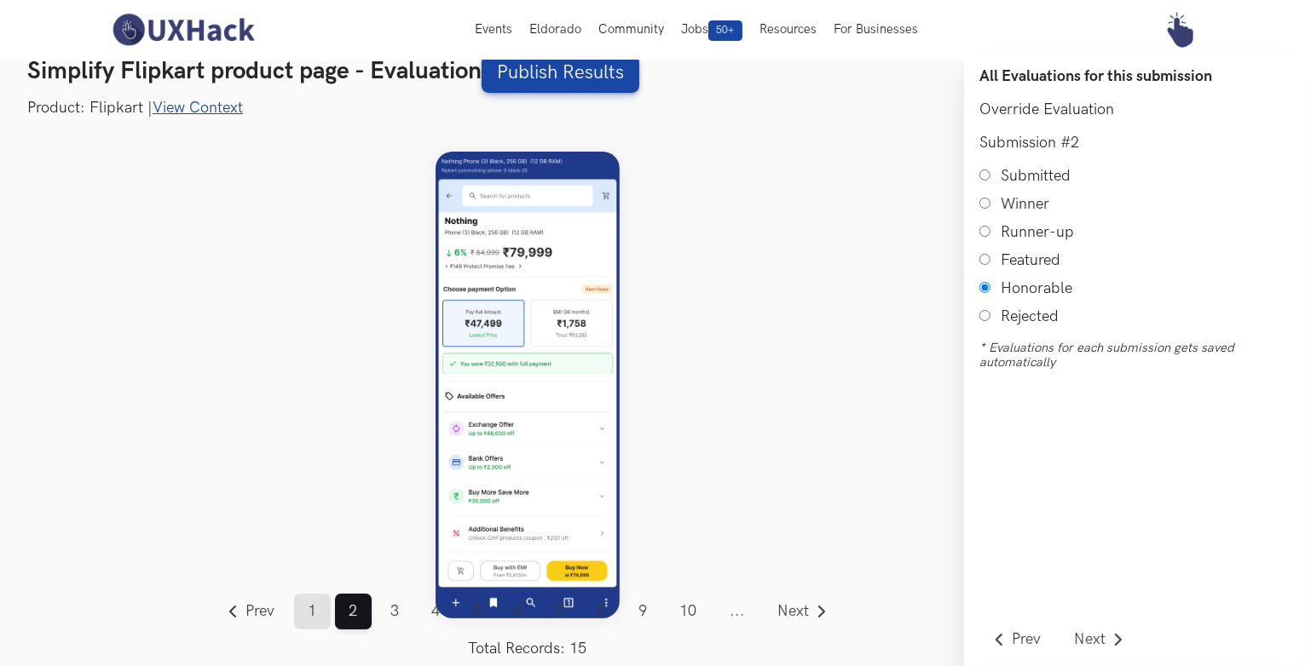
click at [312, 608] on link "1" at bounding box center [312, 612] width 37 height 36
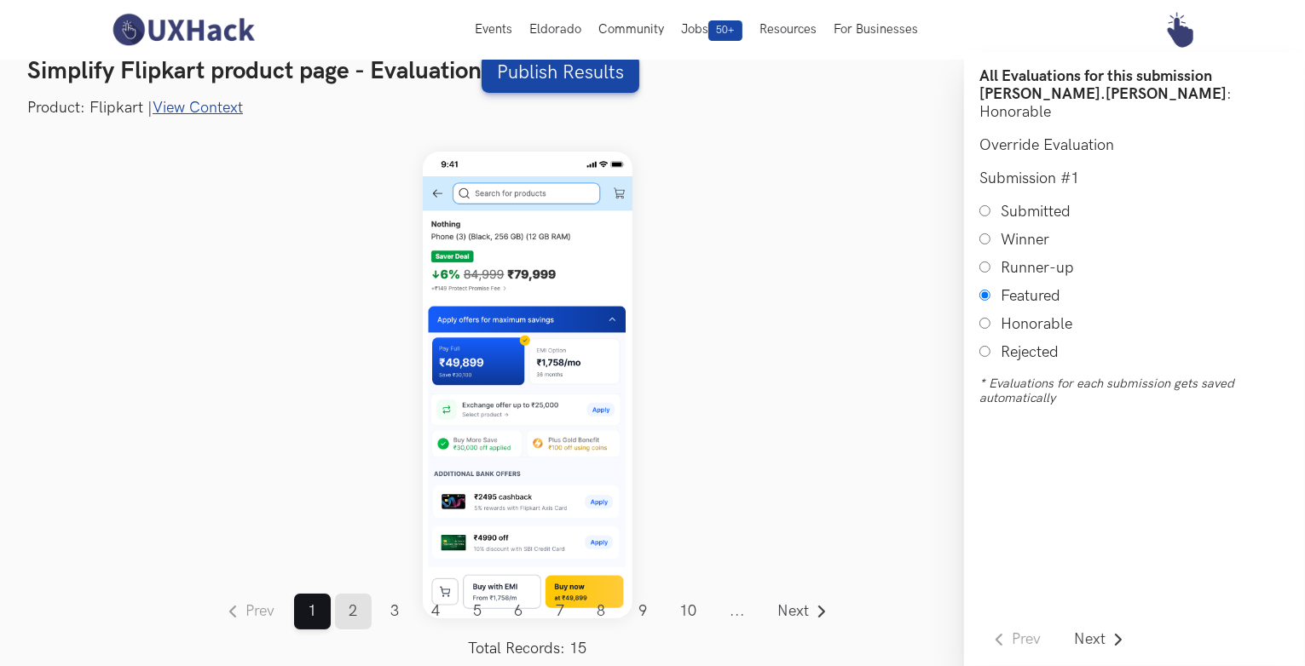
click at [348, 614] on link "2" at bounding box center [353, 612] width 37 height 36
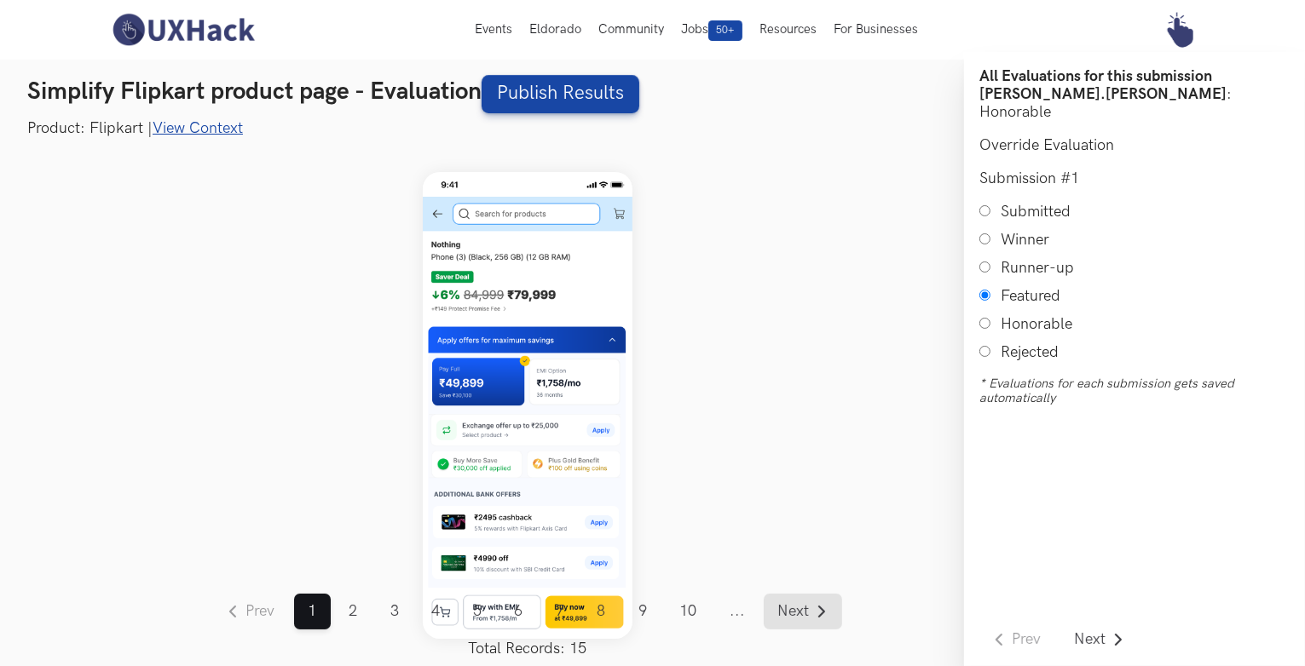
click at [801, 596] on link "Next" at bounding box center [802, 612] width 78 height 36
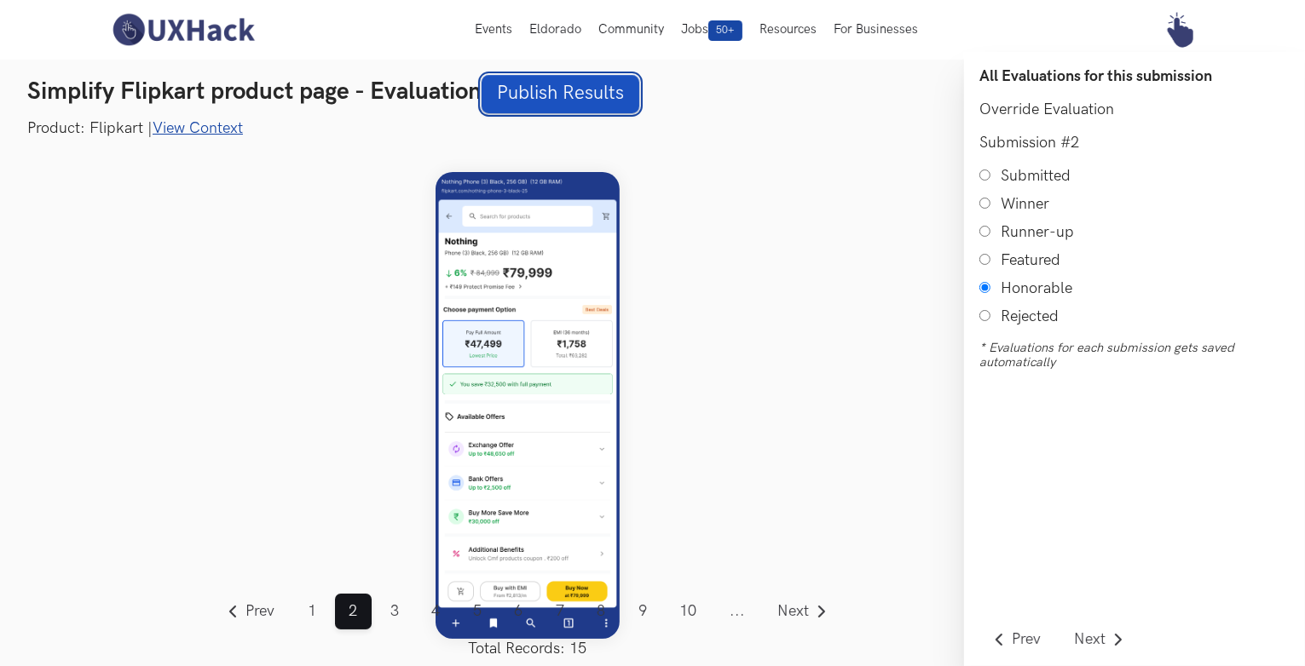
click at [569, 95] on link "Publish Results" at bounding box center [560, 94] width 158 height 38
